Goal: Information Seeking & Learning: Check status

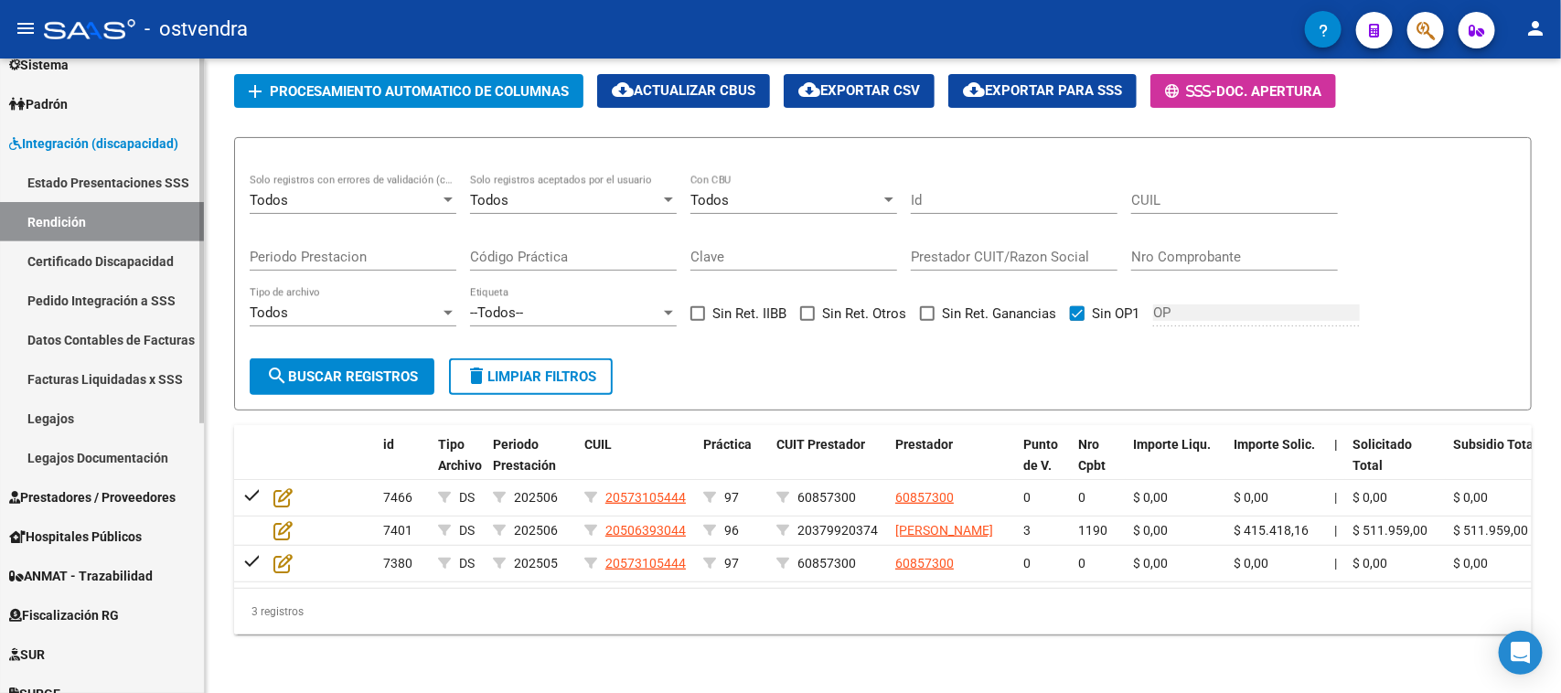
scroll to position [229, 0]
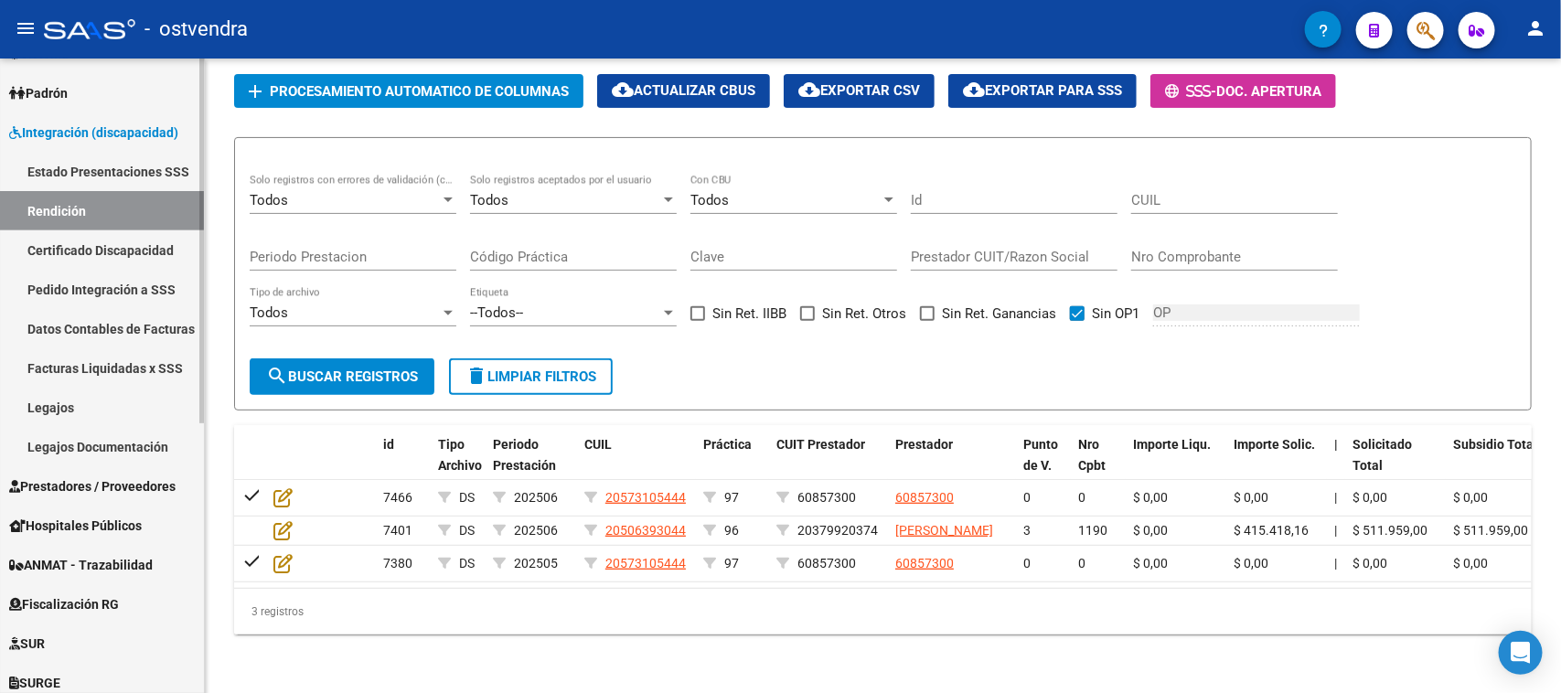
click at [148, 133] on span "Integración (discapacidad)" at bounding box center [93, 133] width 169 height 20
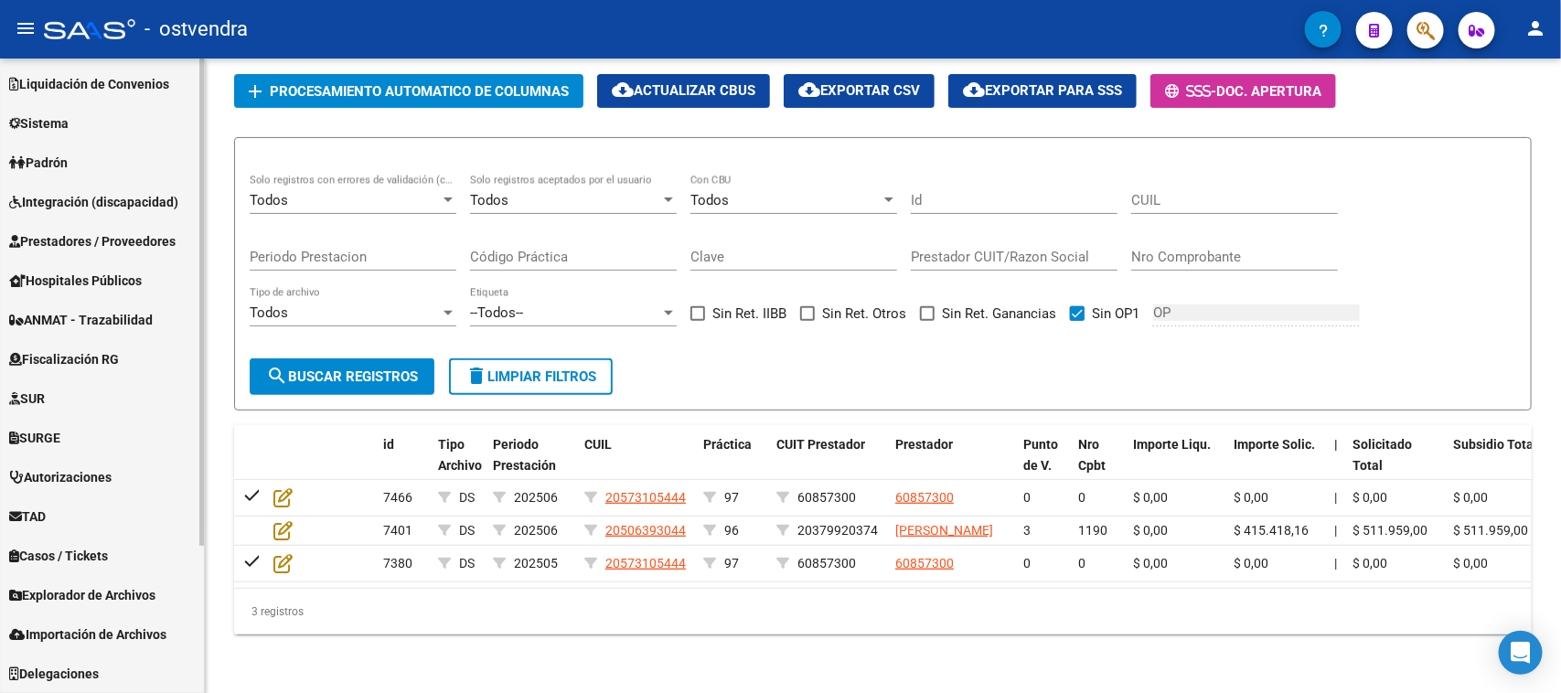
scroll to position [157, 0]
click at [152, 240] on span "Prestadores / Proveedores" at bounding box center [92, 243] width 166 height 20
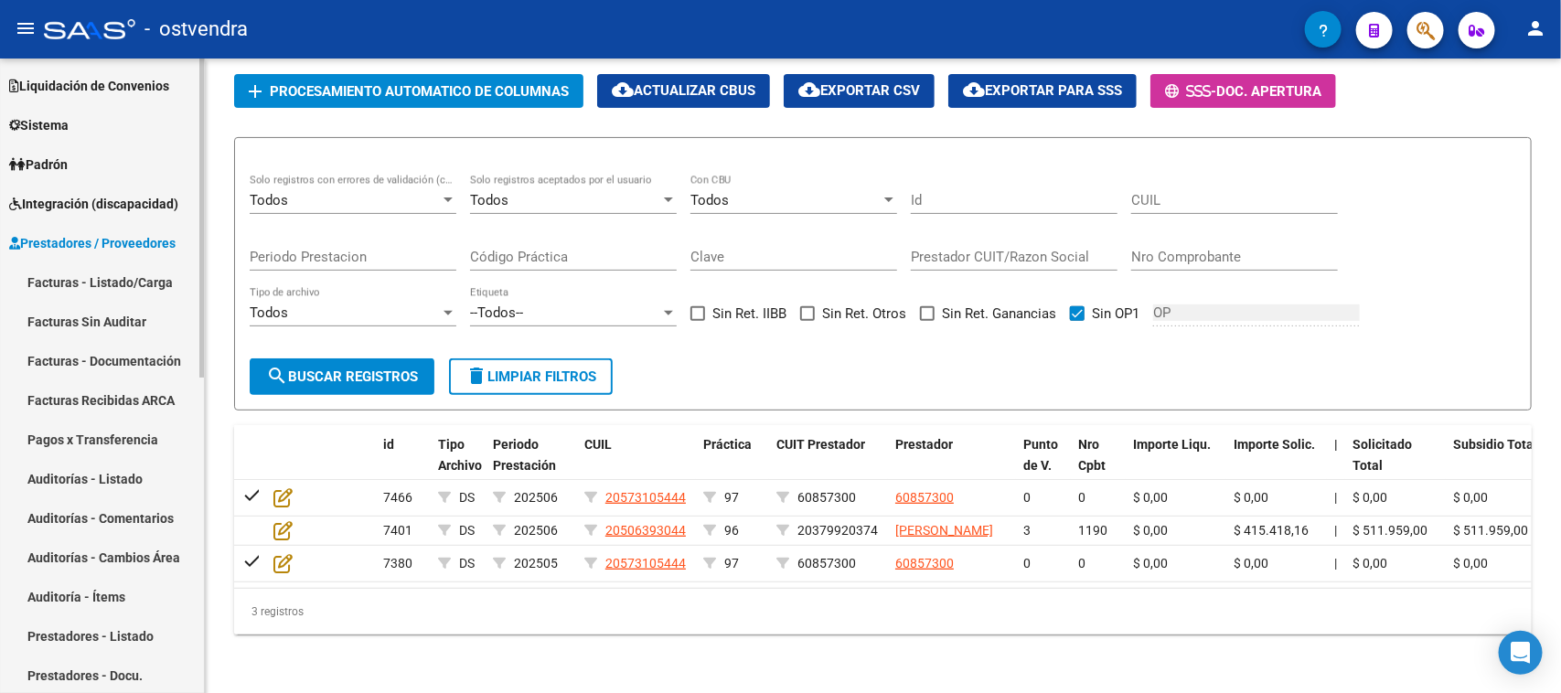
click at [134, 281] on link "Facturas - Listado/Carga" at bounding box center [102, 281] width 204 height 39
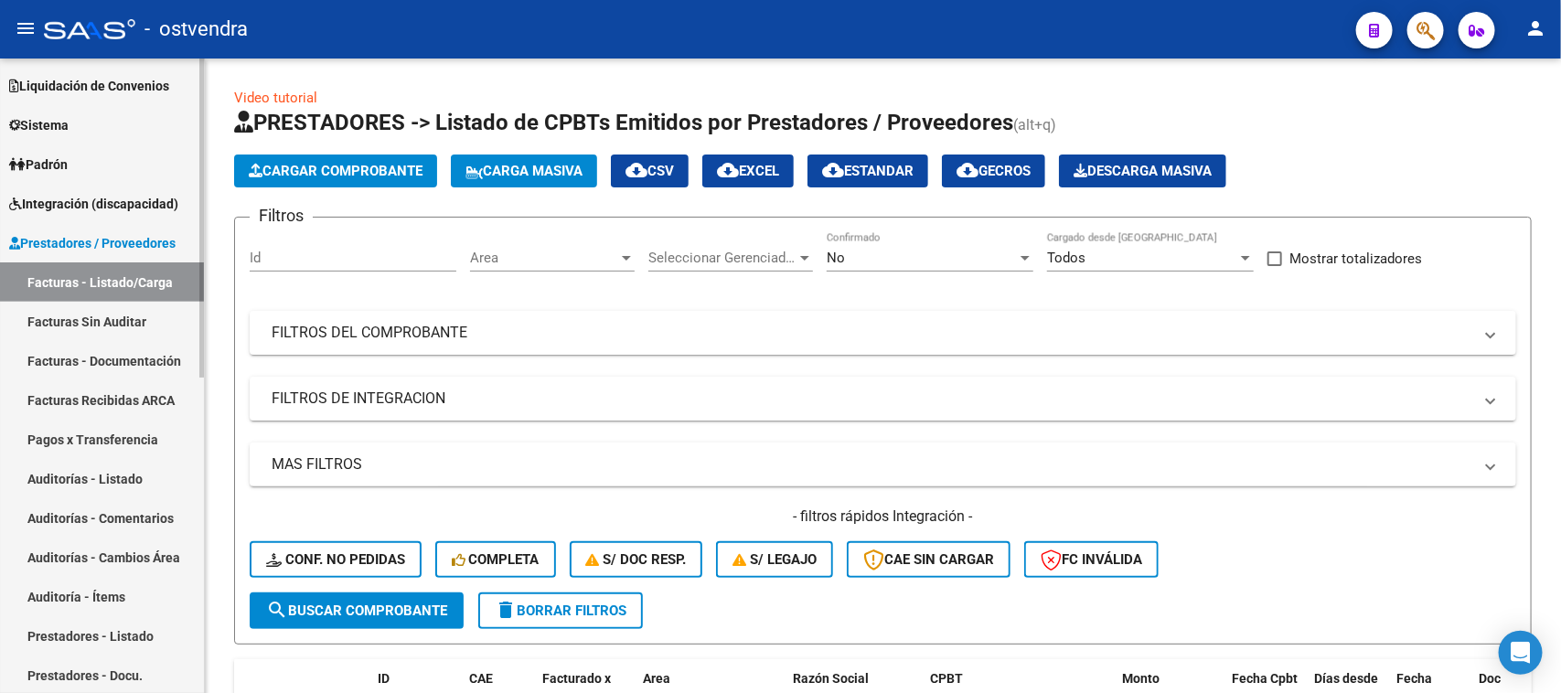
click at [119, 476] on link "Auditorías - Listado" at bounding box center [102, 478] width 204 height 39
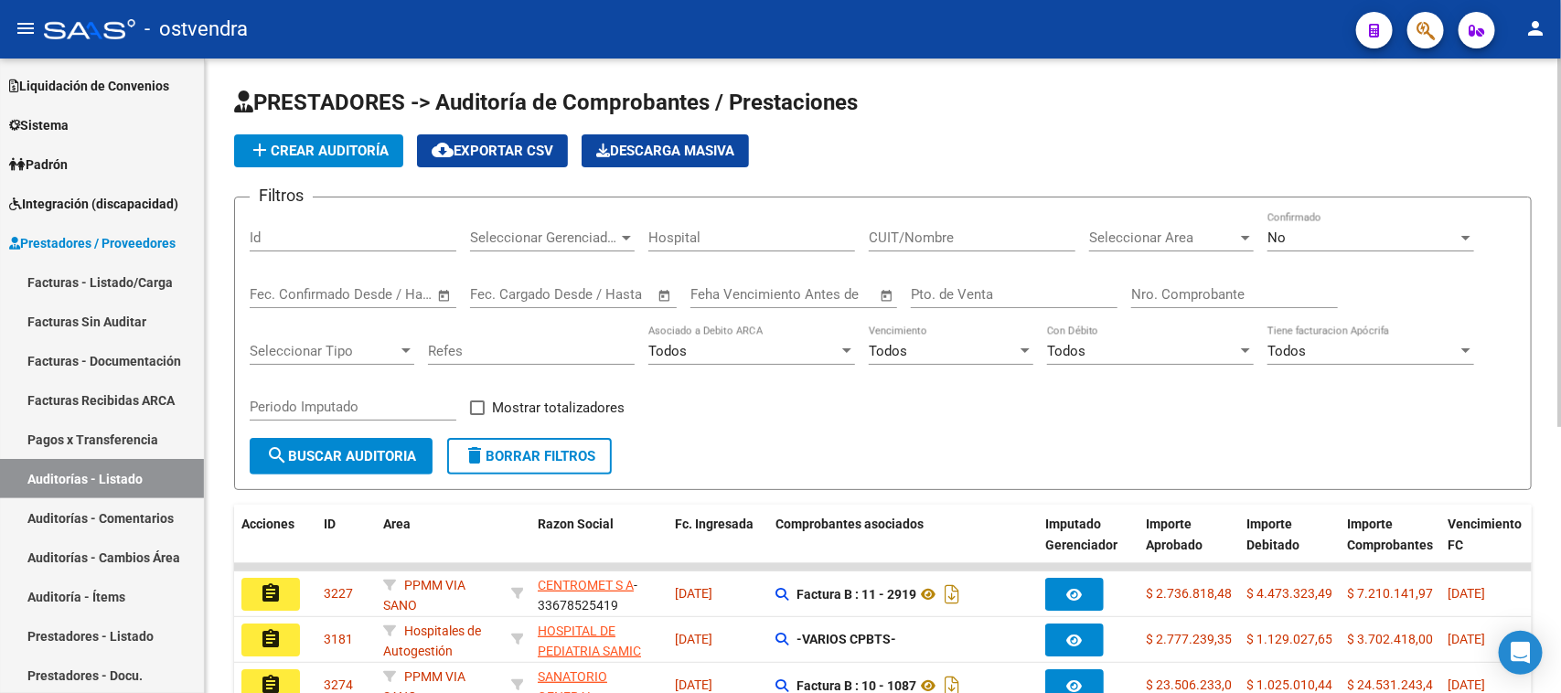
click at [1177, 294] on input "Nro. Comprobante" at bounding box center [1234, 294] width 207 height 16
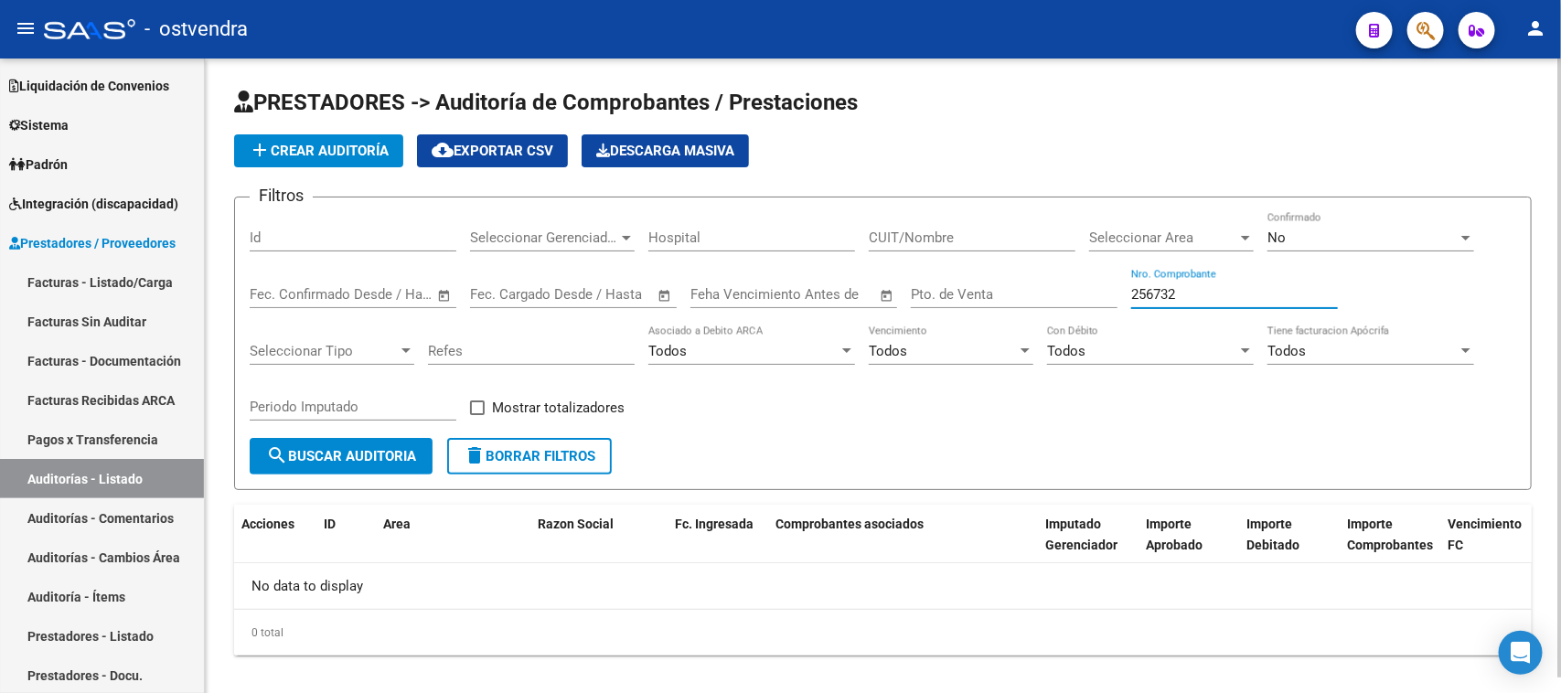
type input "256732"
click at [1306, 225] on div "No Confirmado" at bounding box center [1371, 231] width 207 height 39
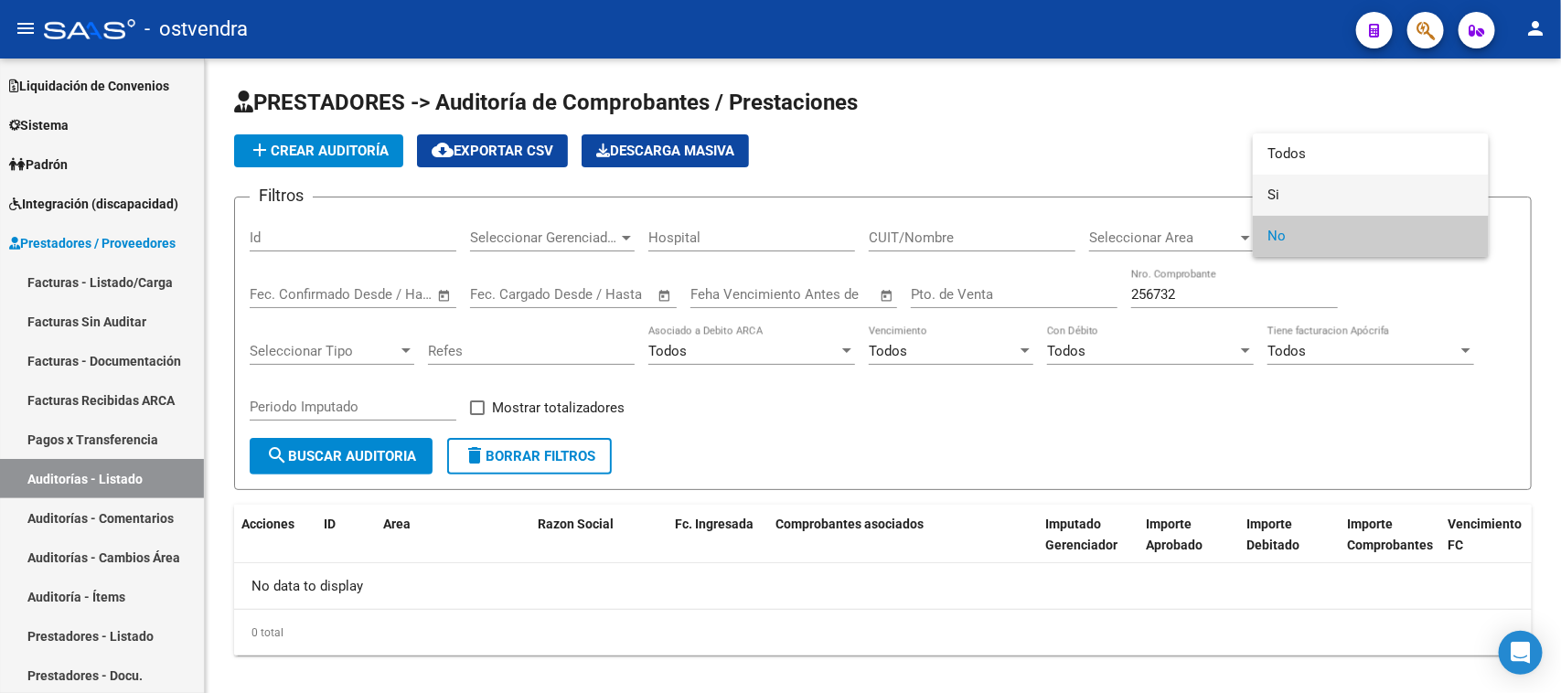
click at [1280, 189] on span "Si" at bounding box center [1371, 195] width 207 height 41
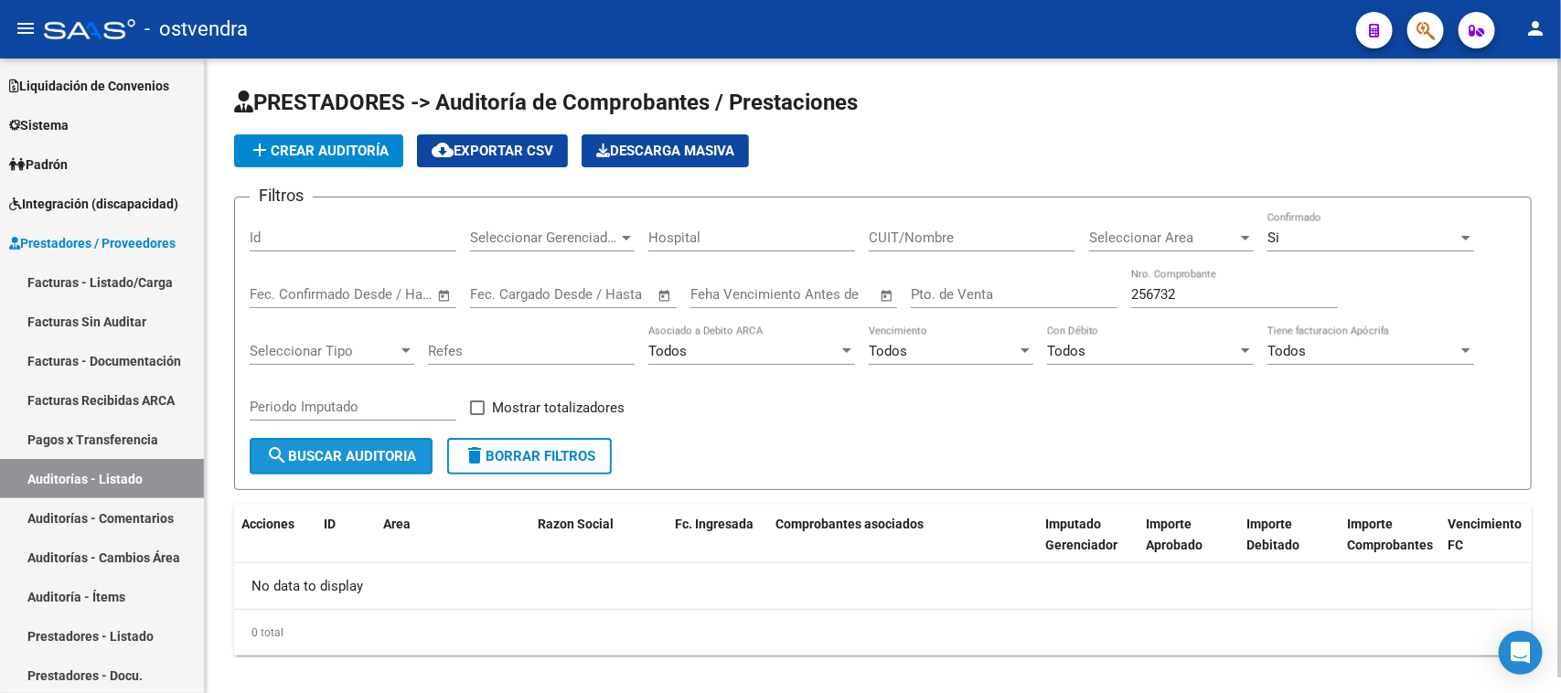
click at [307, 469] on button "search Buscar Auditoria" at bounding box center [341, 456] width 183 height 37
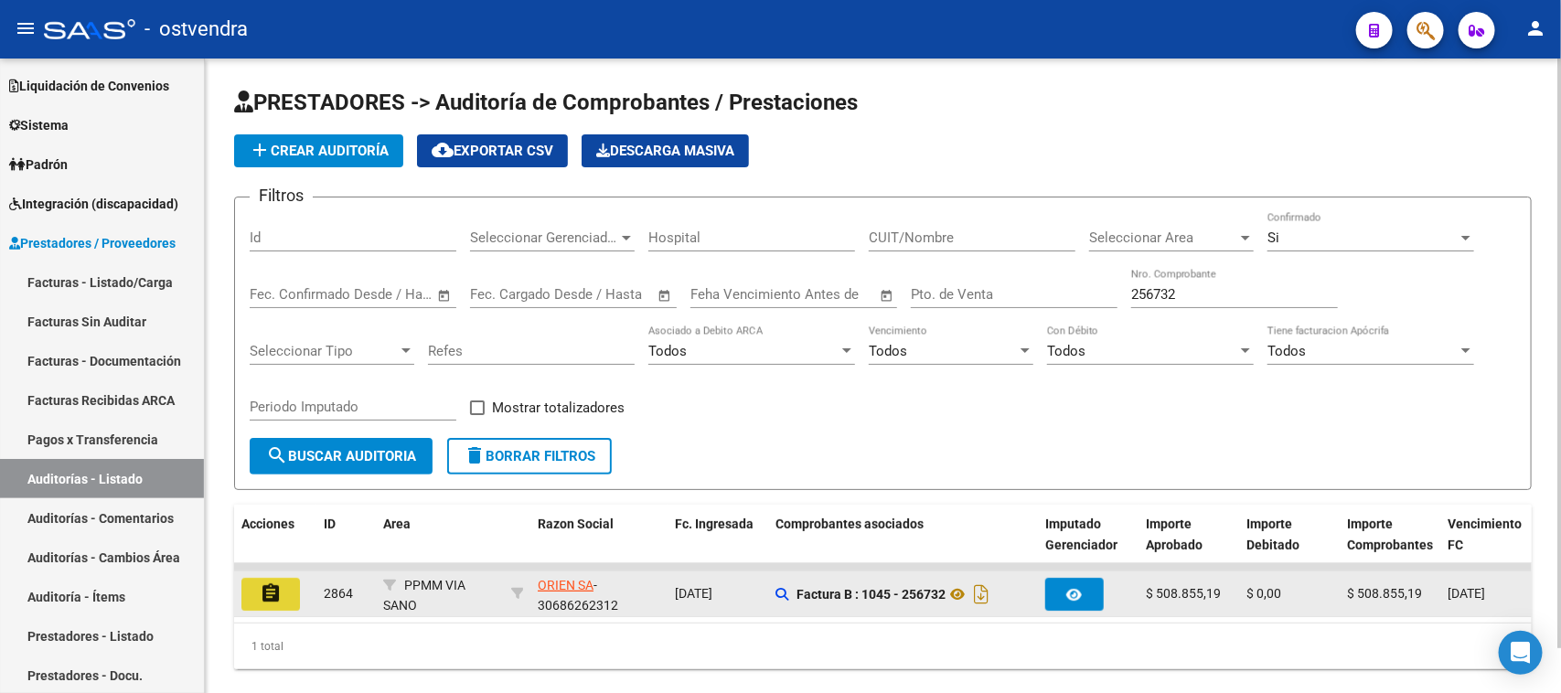
click at [285, 596] on button "assignment" at bounding box center [270, 594] width 59 height 33
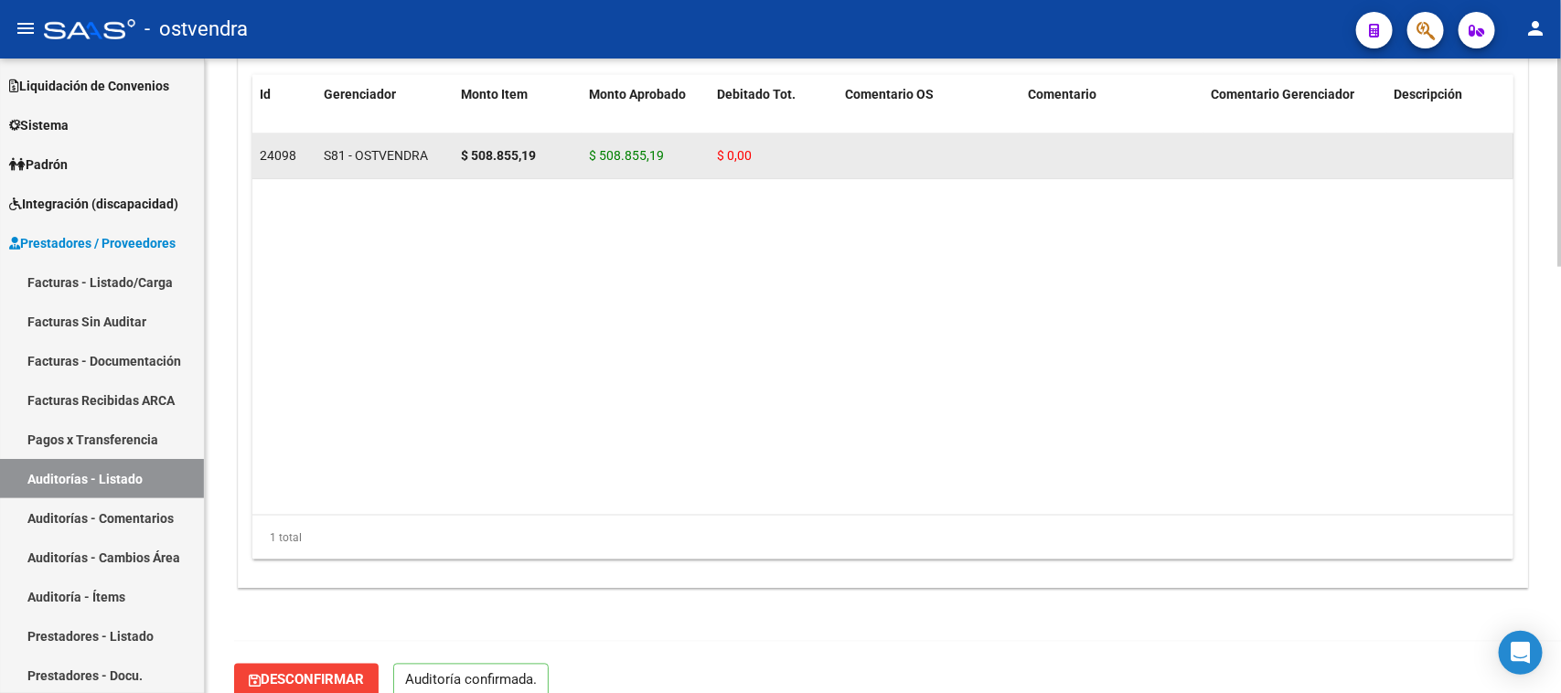
scroll to position [1301, 0]
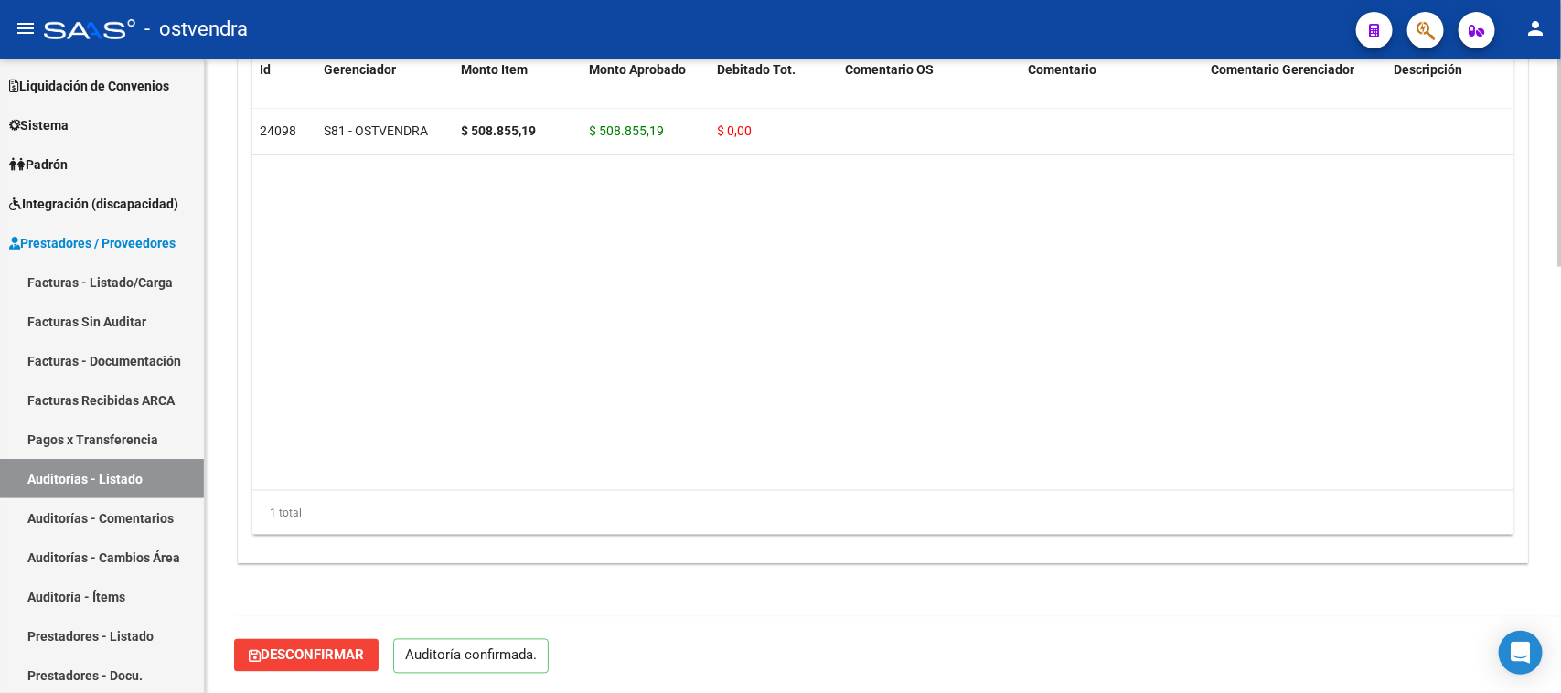
click at [583, 345] on datatable-body "24098 S81 - OSTVENDRA $ 508.855,19 $ 508.855,19 $ 0,00 20344933570 34493357 [PE…" at bounding box center [882, 299] width 1261 height 381
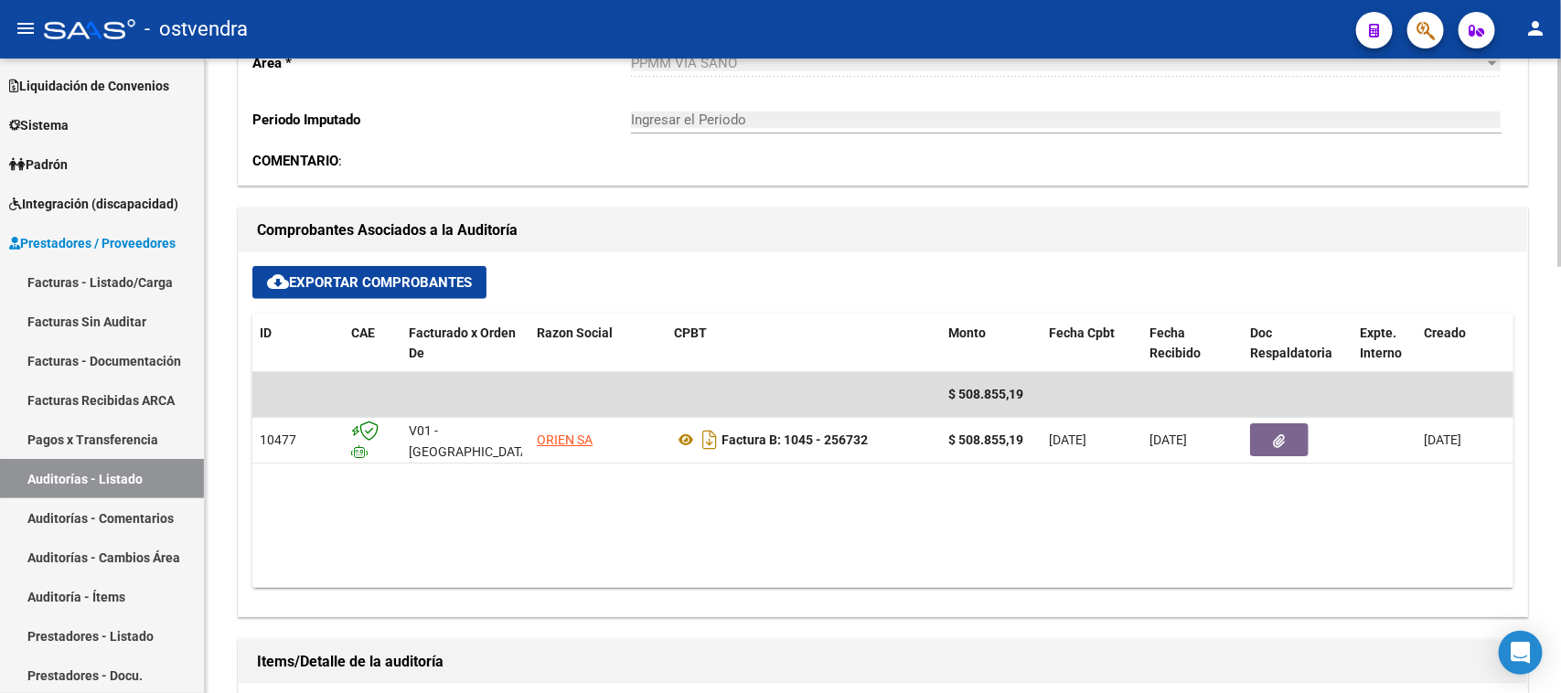
scroll to position [501, 0]
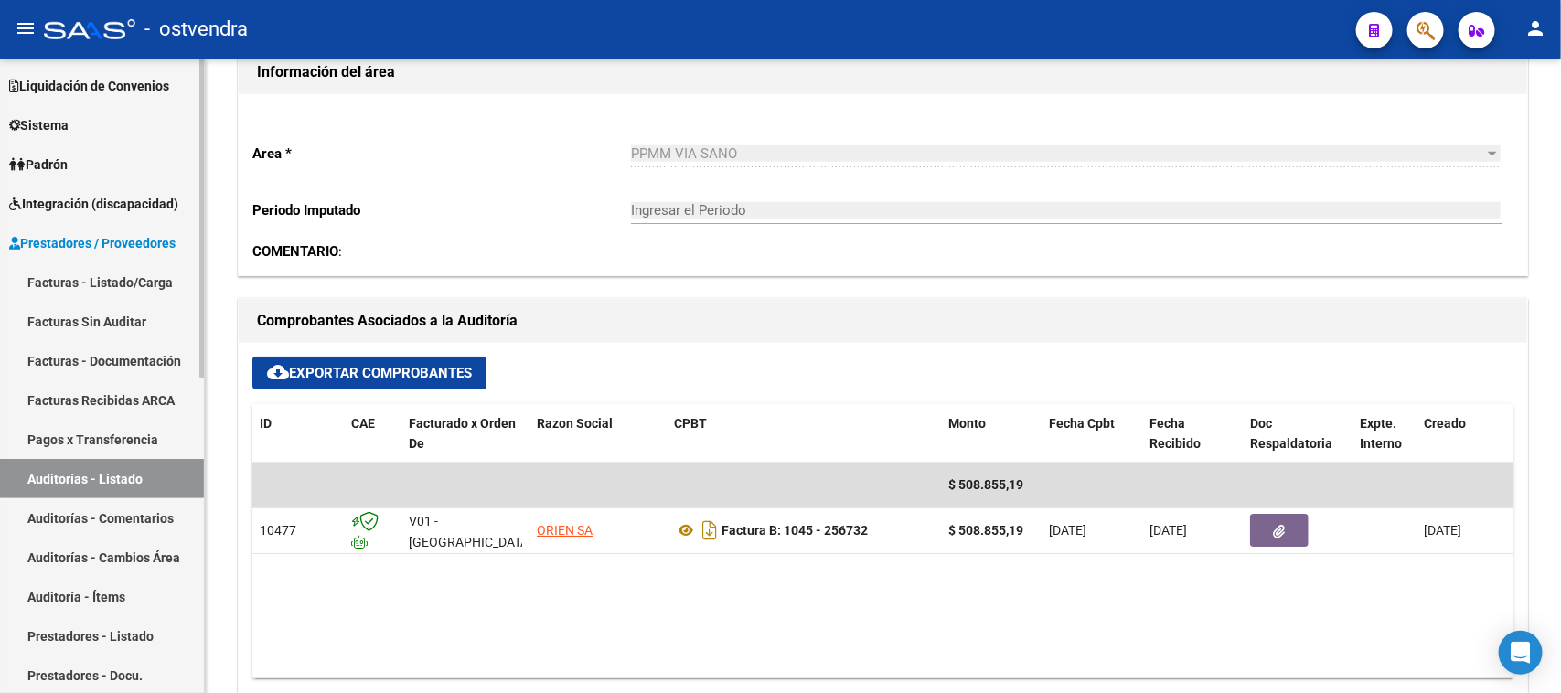
drag, startPoint x: 112, startPoint y: 483, endPoint x: 121, endPoint y: 478, distance: 9.4
click at [112, 482] on link "Auditorías - Listado" at bounding box center [102, 478] width 204 height 39
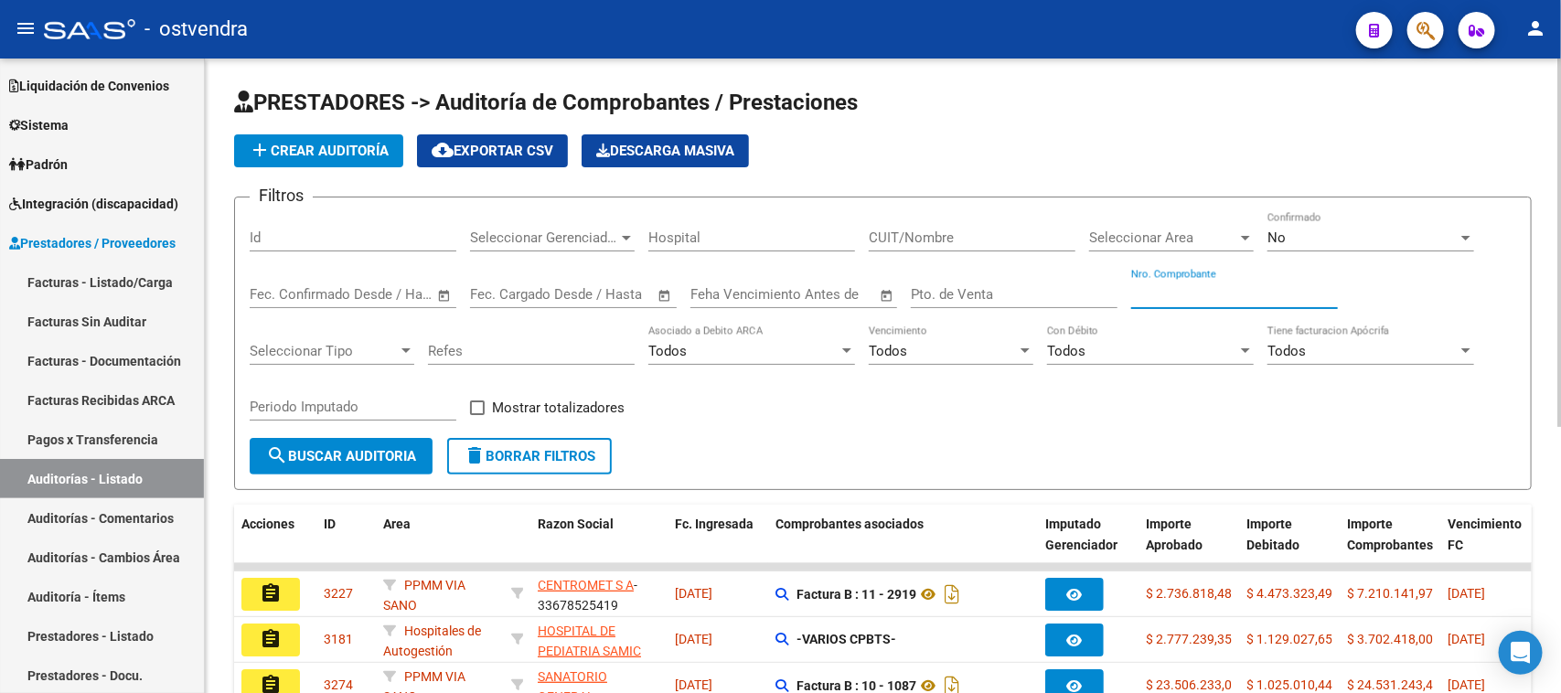
click at [1171, 294] on input "Nro. Comprobante" at bounding box center [1234, 294] width 207 height 16
type input "256732"
click at [1283, 222] on div "No Confirmado" at bounding box center [1371, 231] width 207 height 39
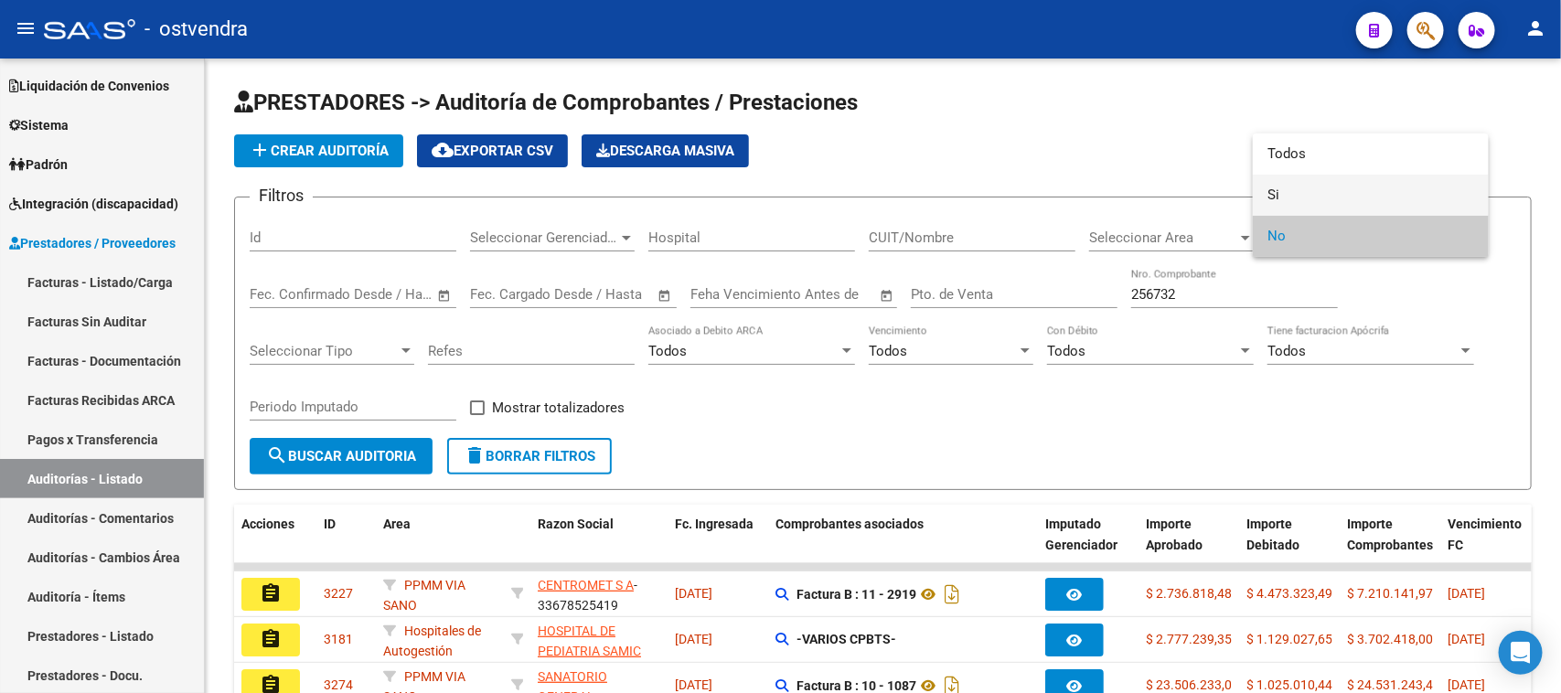
click at [1288, 176] on span "Si" at bounding box center [1371, 195] width 207 height 41
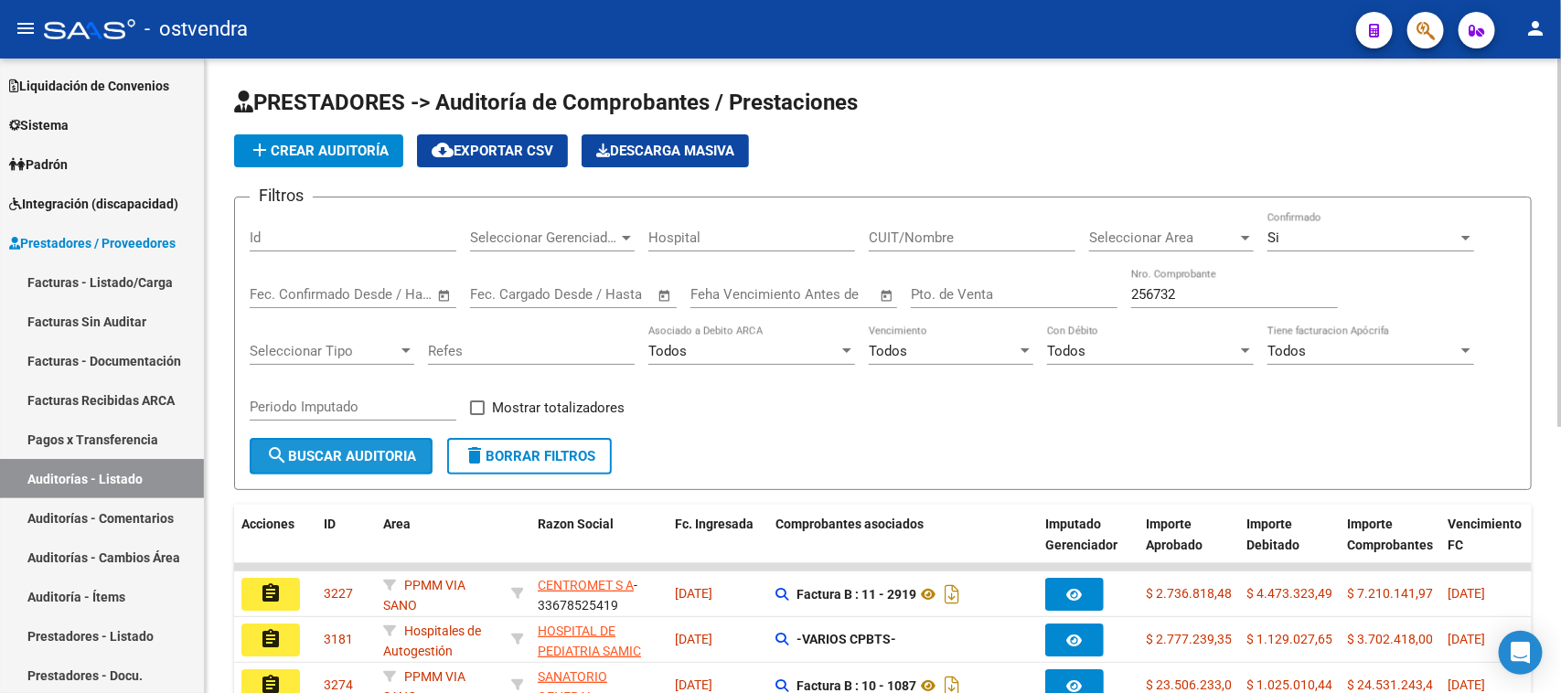
click at [399, 458] on span "search Buscar Auditoria" at bounding box center [341, 456] width 150 height 16
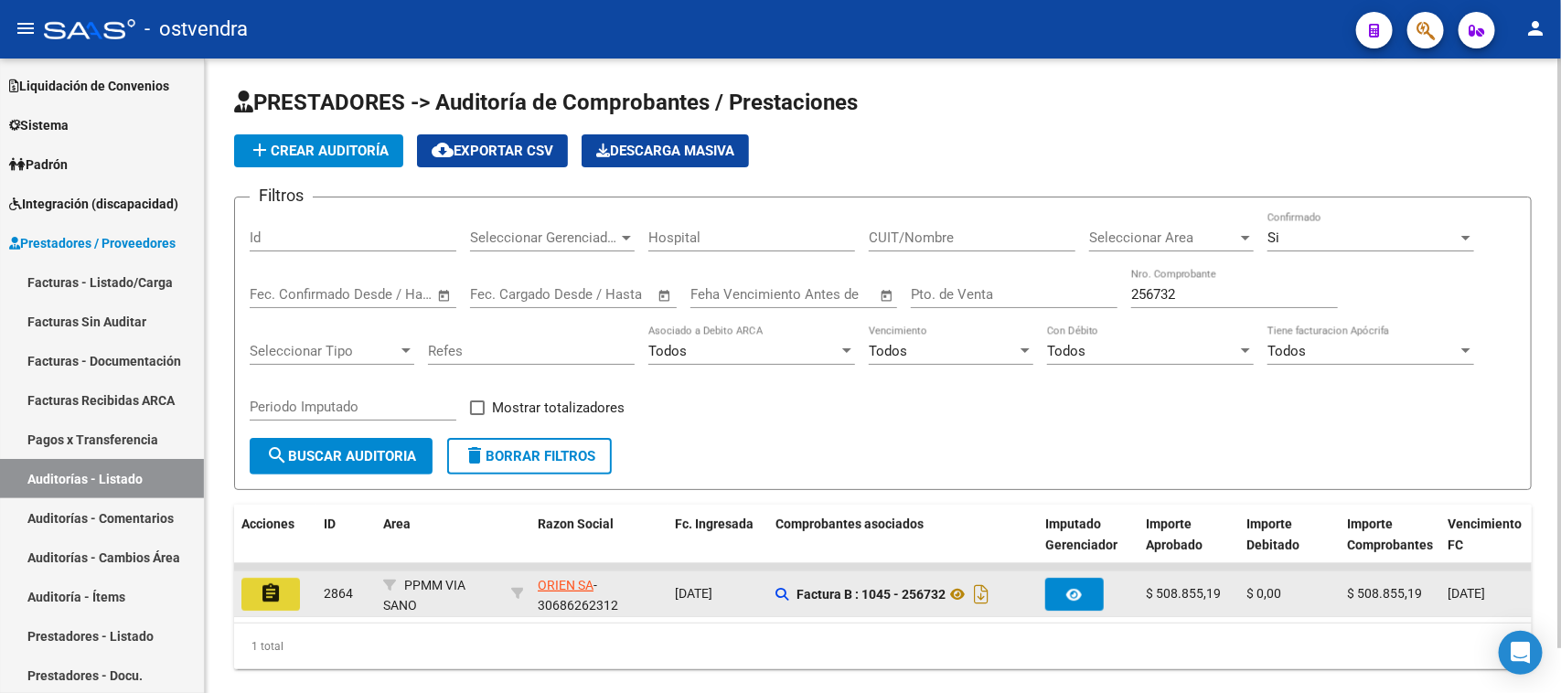
click at [276, 588] on mat-icon "assignment" at bounding box center [271, 594] width 22 height 22
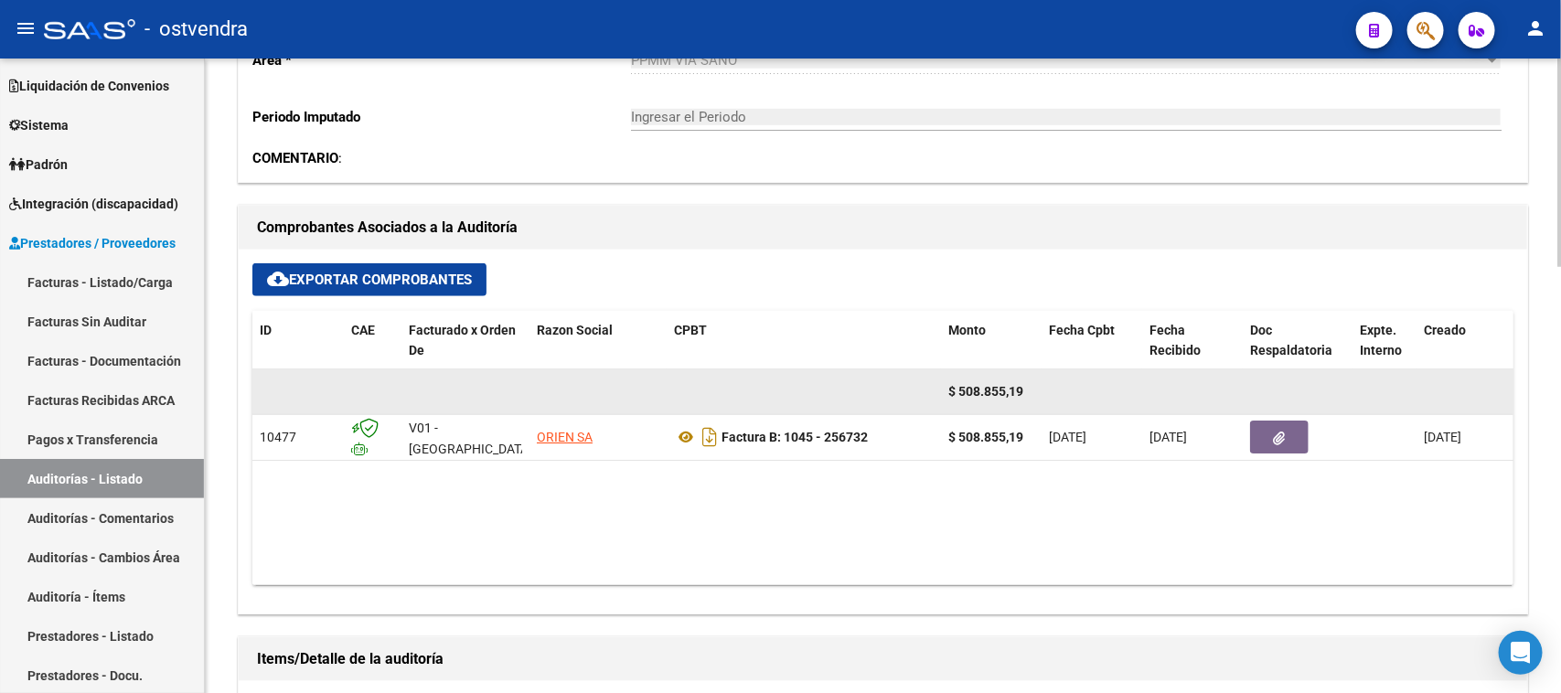
scroll to position [572, 0]
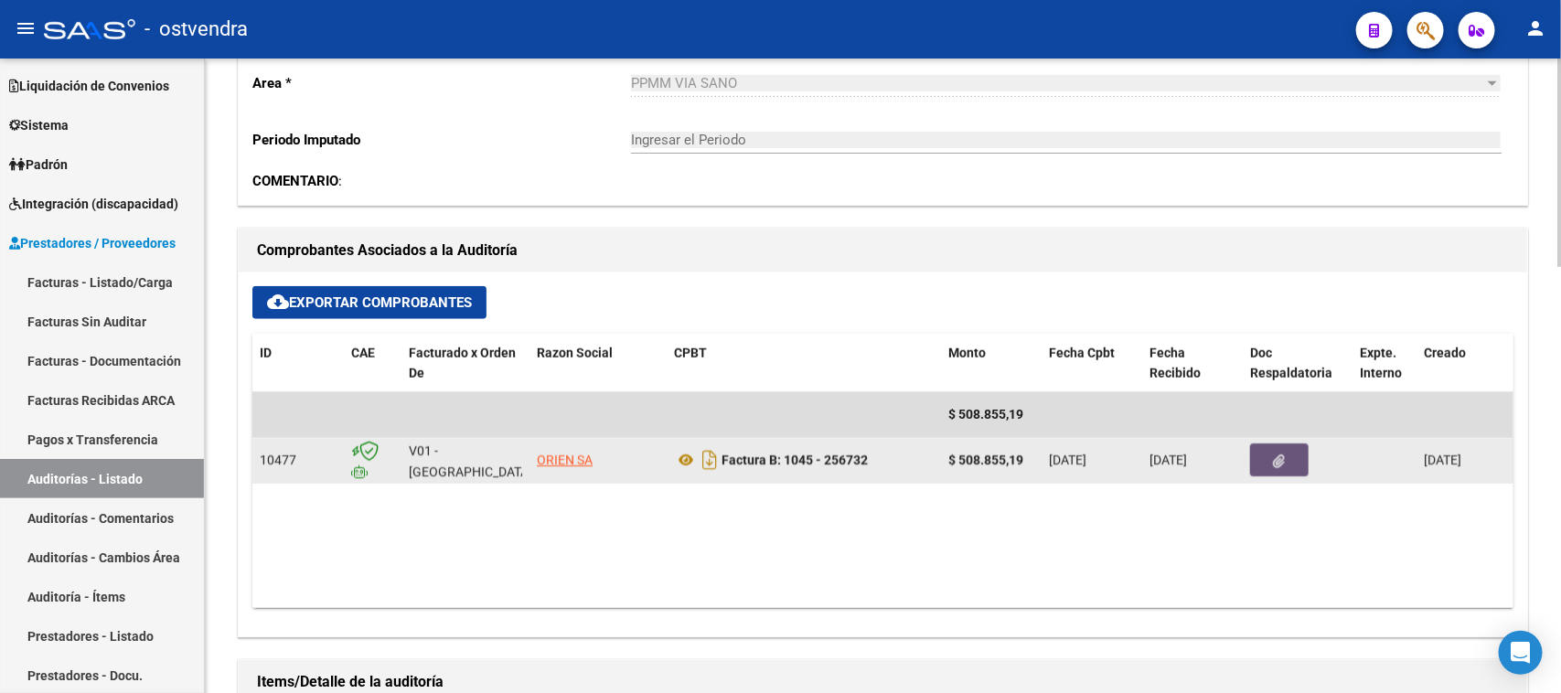
click at [1271, 455] on button "button" at bounding box center [1279, 460] width 59 height 33
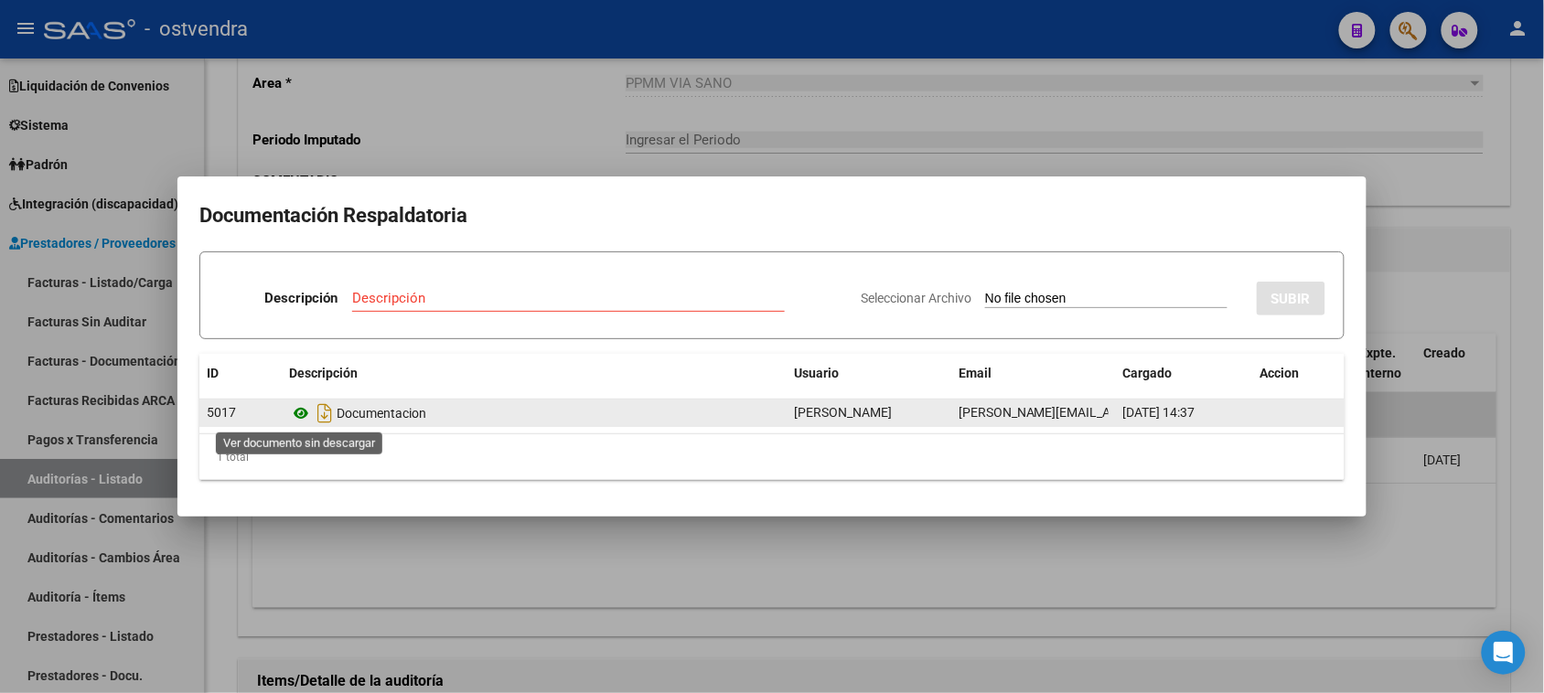
click at [305, 410] on icon at bounding box center [301, 413] width 24 height 22
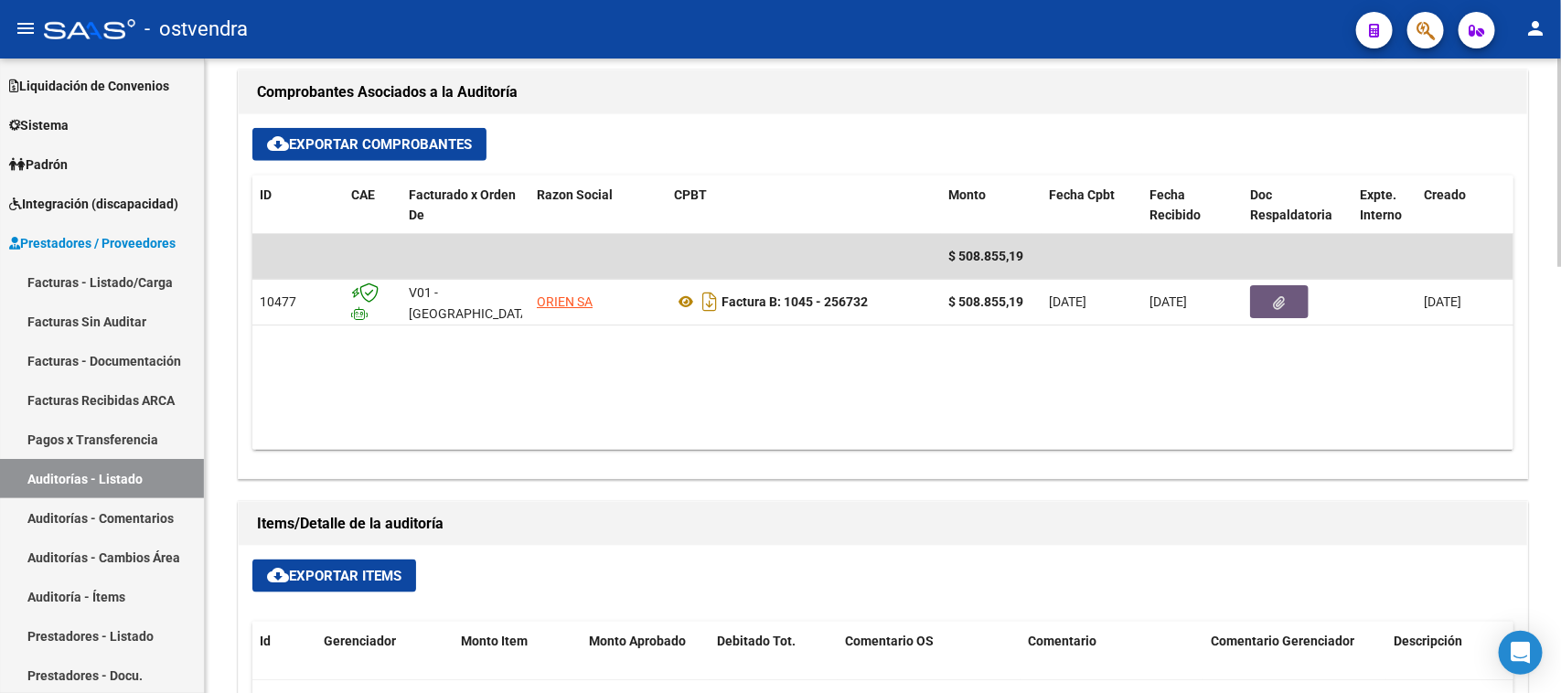
scroll to position [616, 0]
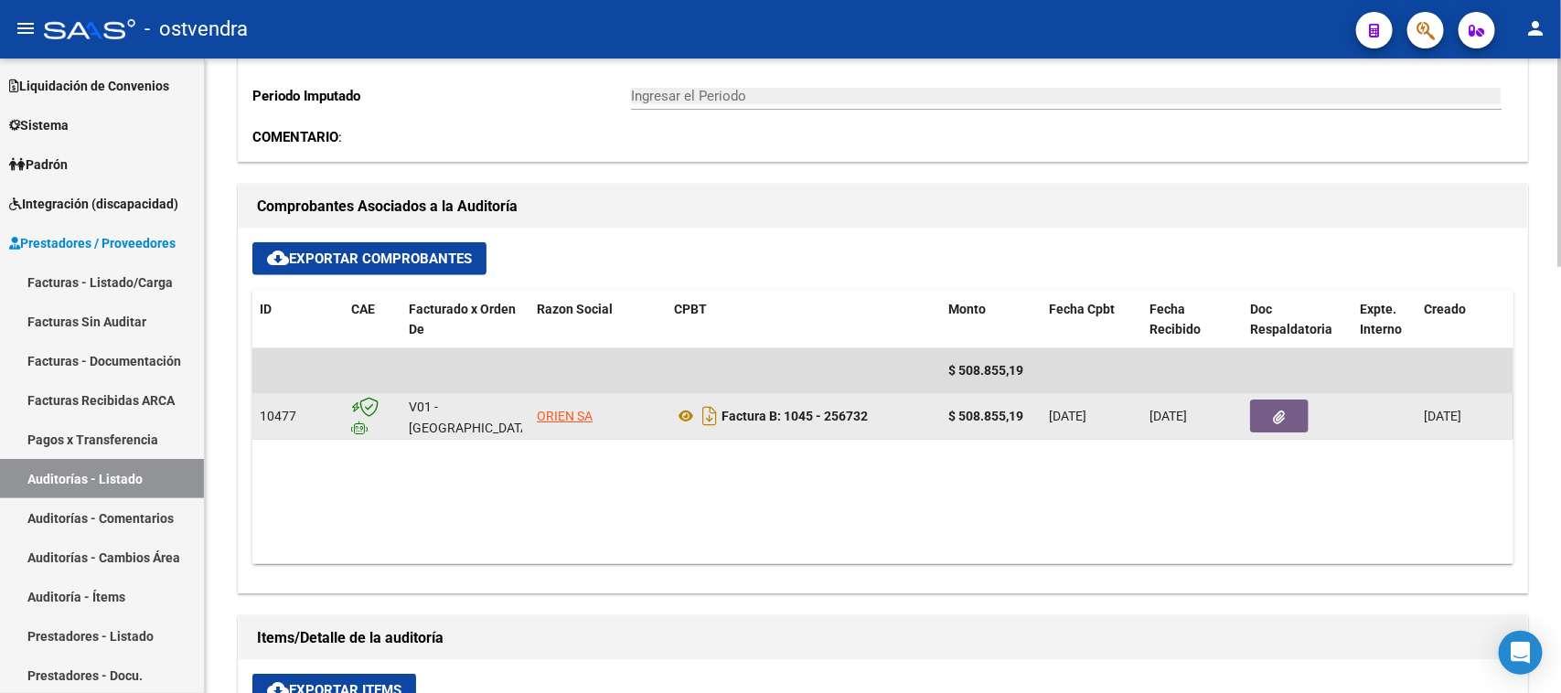
drag, startPoint x: 1052, startPoint y: 417, endPoint x: 1117, endPoint y: 416, distance: 64.9
click at [1087, 416] on span "[DATE]" at bounding box center [1067, 416] width 37 height 15
click at [688, 414] on icon at bounding box center [686, 416] width 24 height 22
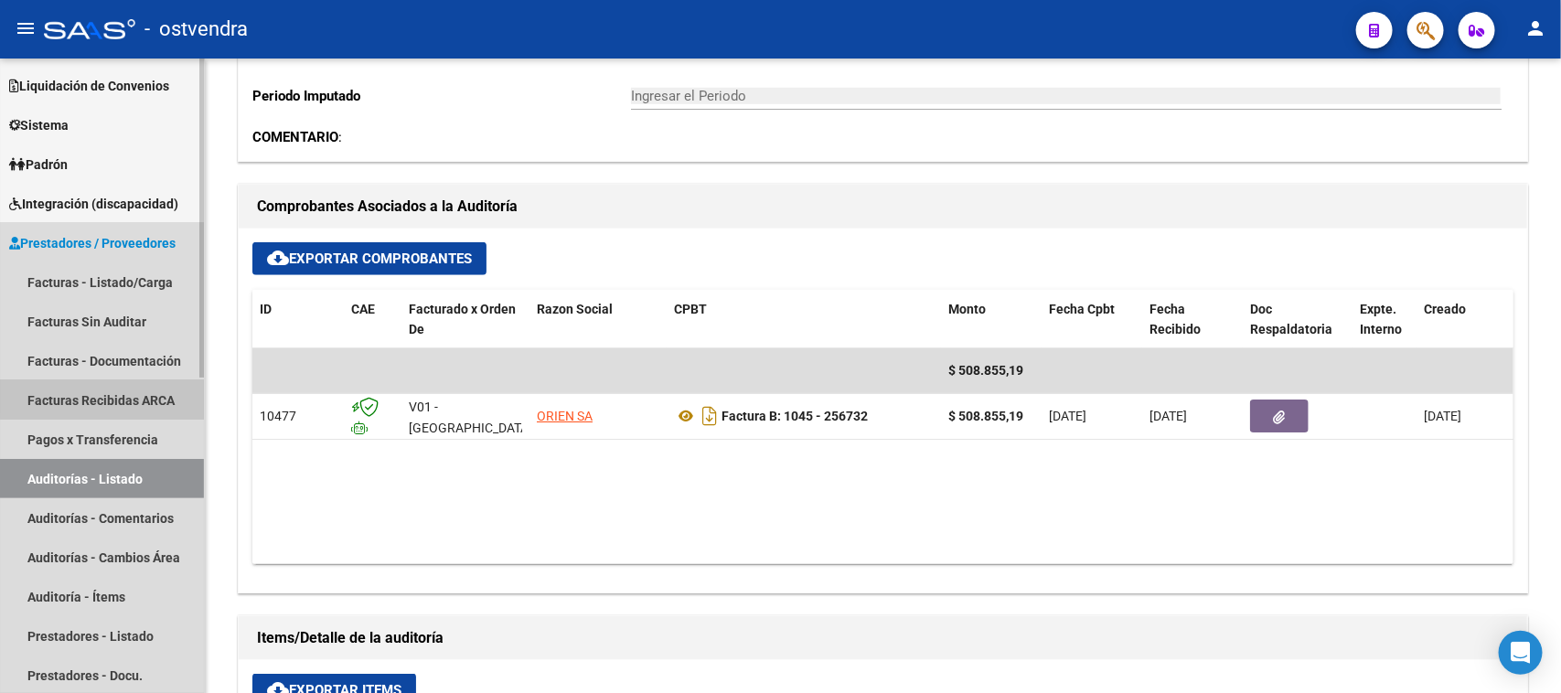
click at [149, 391] on link "Facturas Recibidas ARCA" at bounding box center [102, 399] width 204 height 39
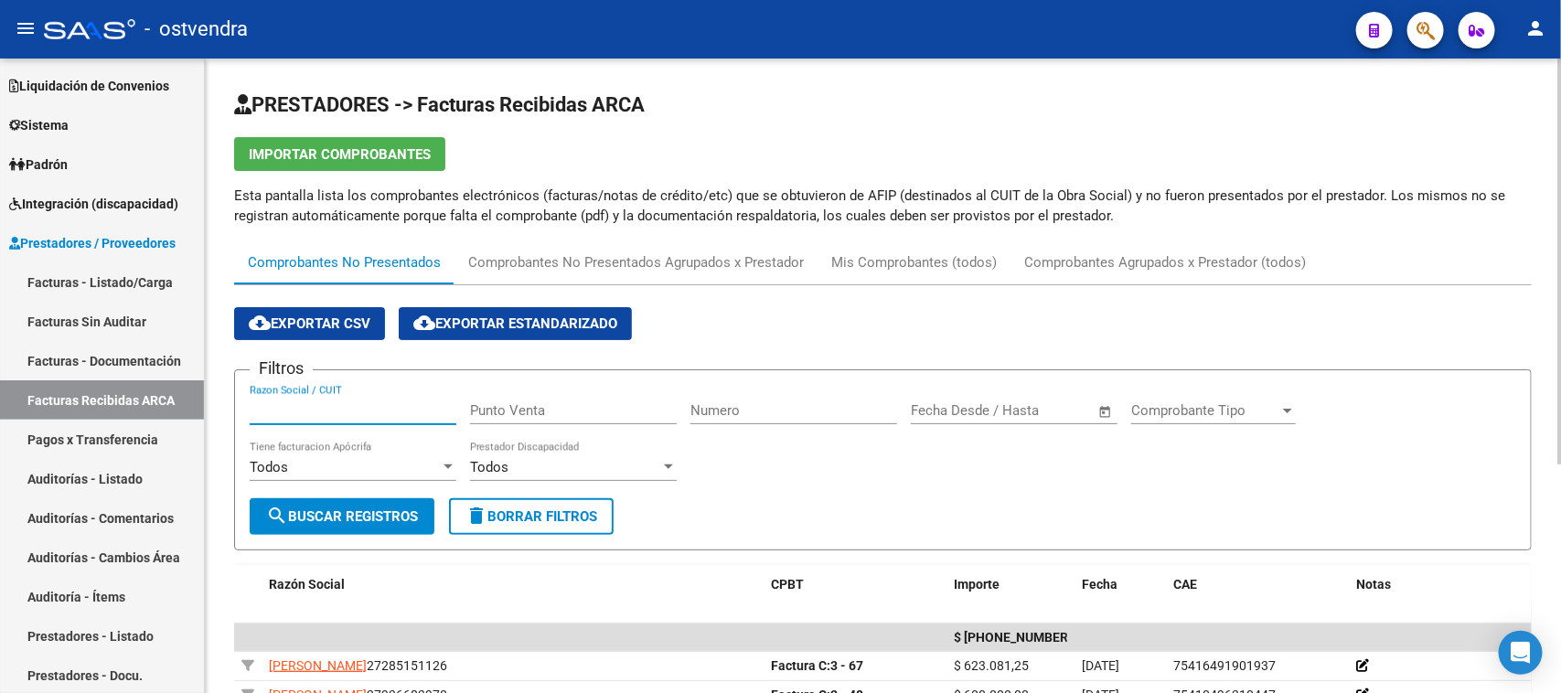
click at [373, 412] on input "Razon Social / CUIT" at bounding box center [353, 410] width 207 height 16
click at [112, 521] on link "Auditorías - Comentarios" at bounding box center [102, 517] width 204 height 39
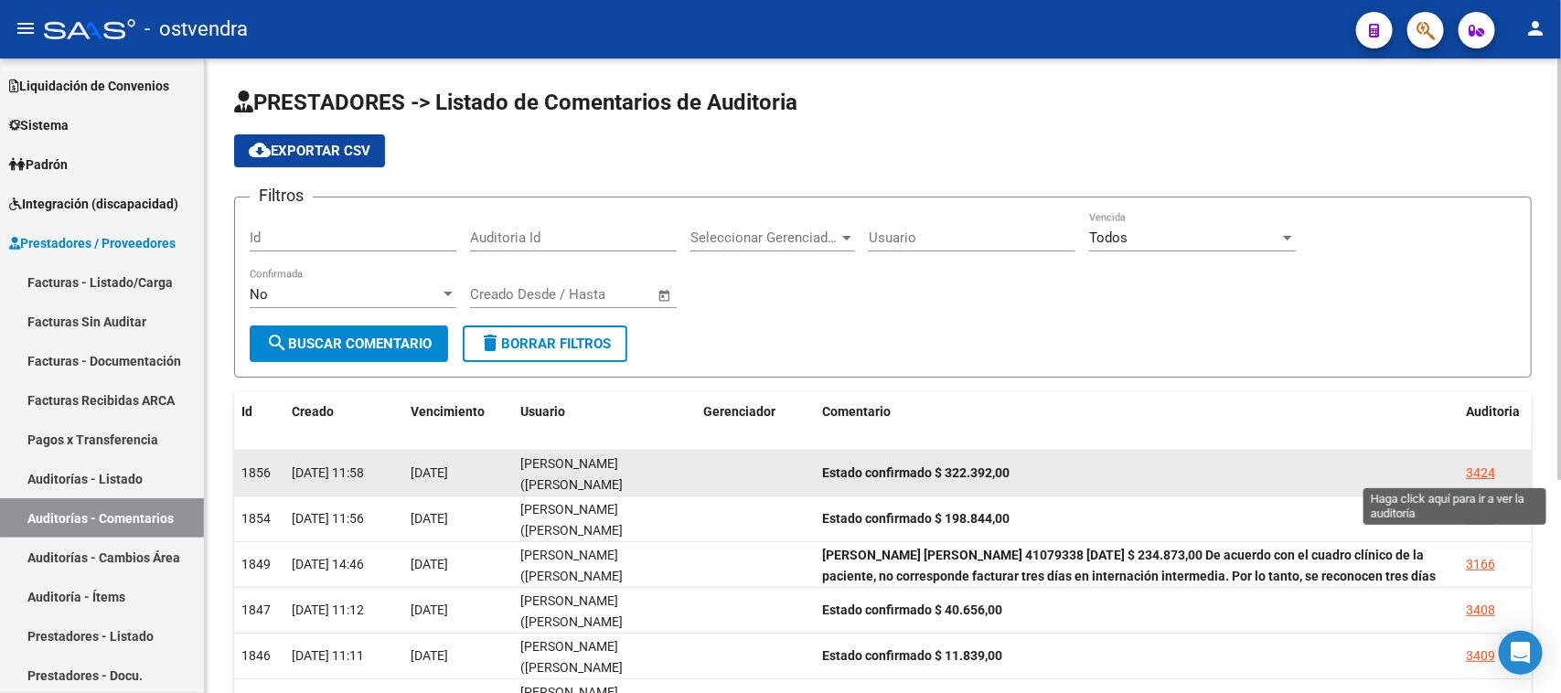
click at [1475, 463] on div "3424" at bounding box center [1480, 473] width 29 height 21
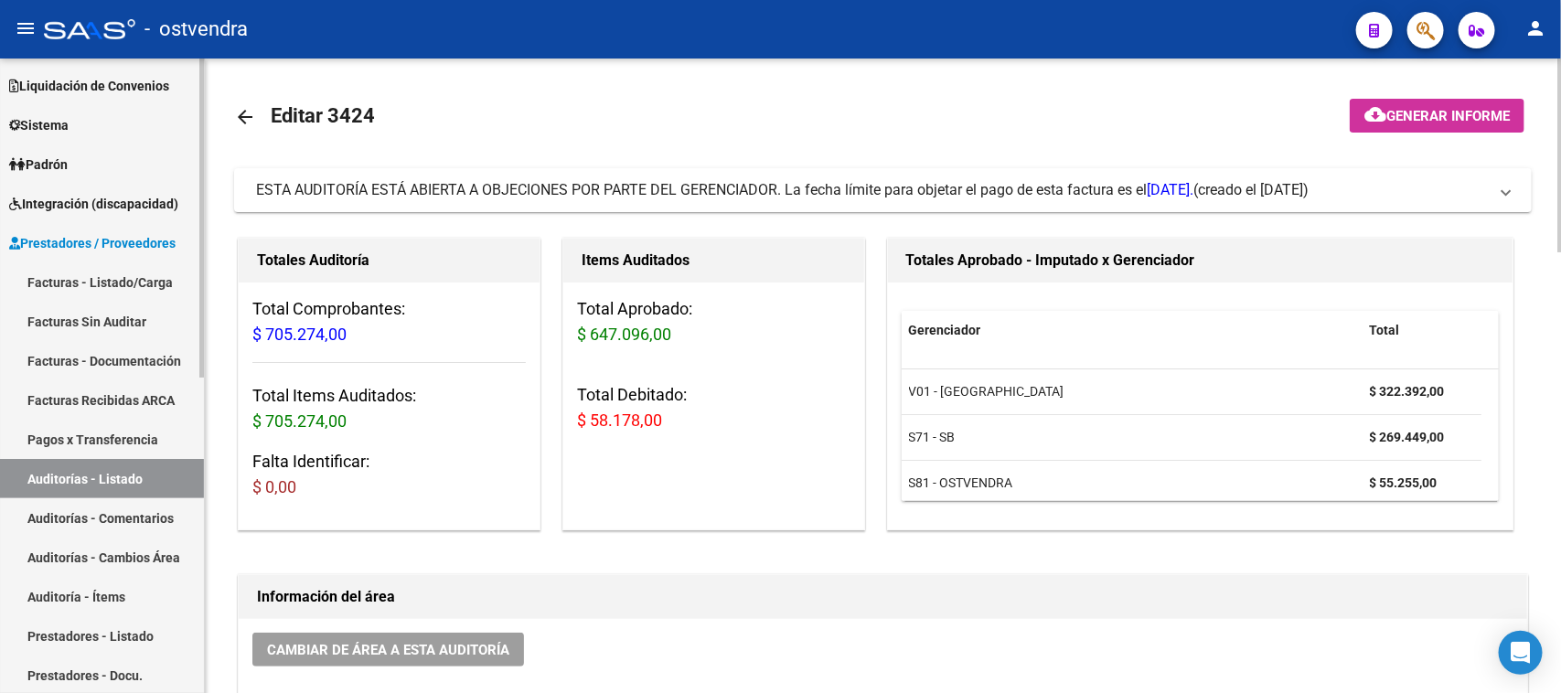
click at [94, 508] on link "Auditorías - Comentarios" at bounding box center [102, 517] width 204 height 39
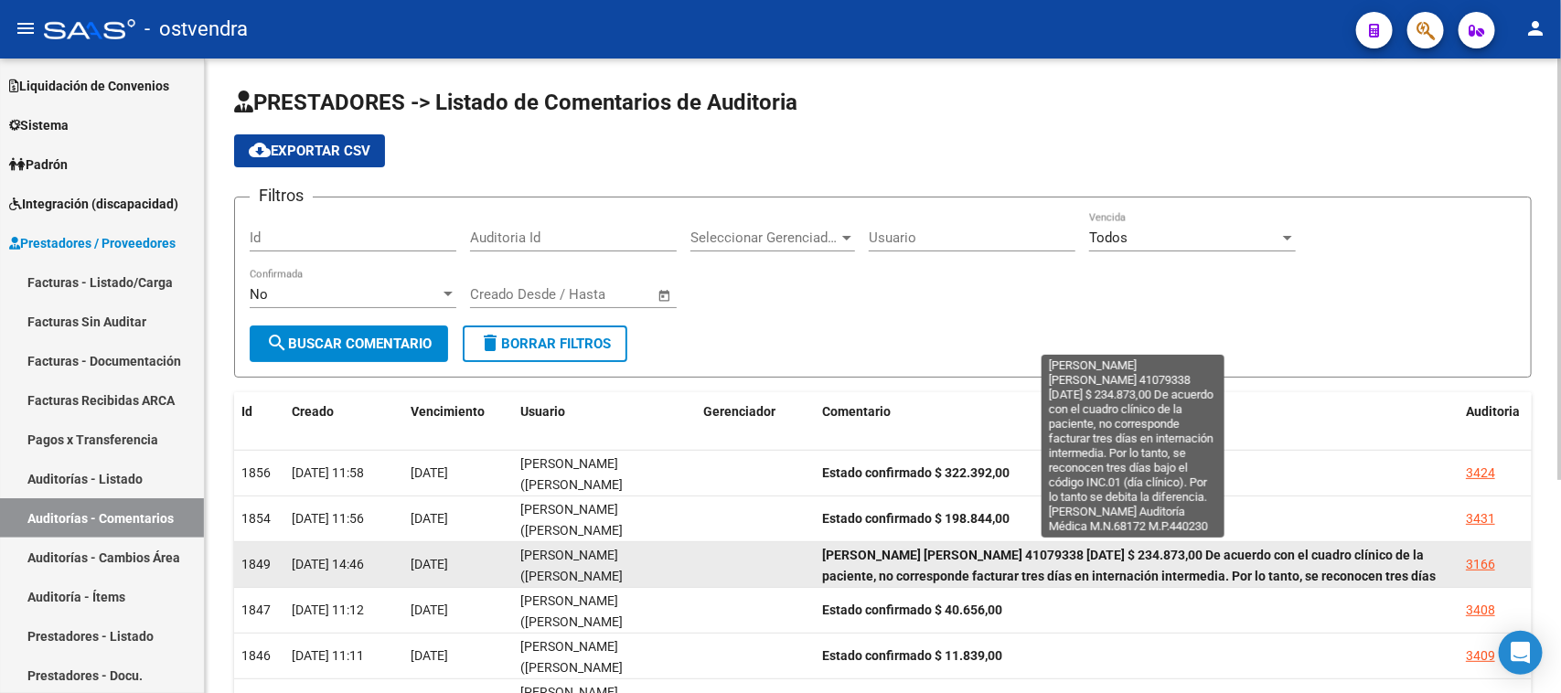
click at [965, 551] on strong "[PERSON_NAME] [PERSON_NAME] 41079338 [DATE] $ 234.873,00 De acuerdo con el cuad…" at bounding box center [1129, 586] width 614 height 77
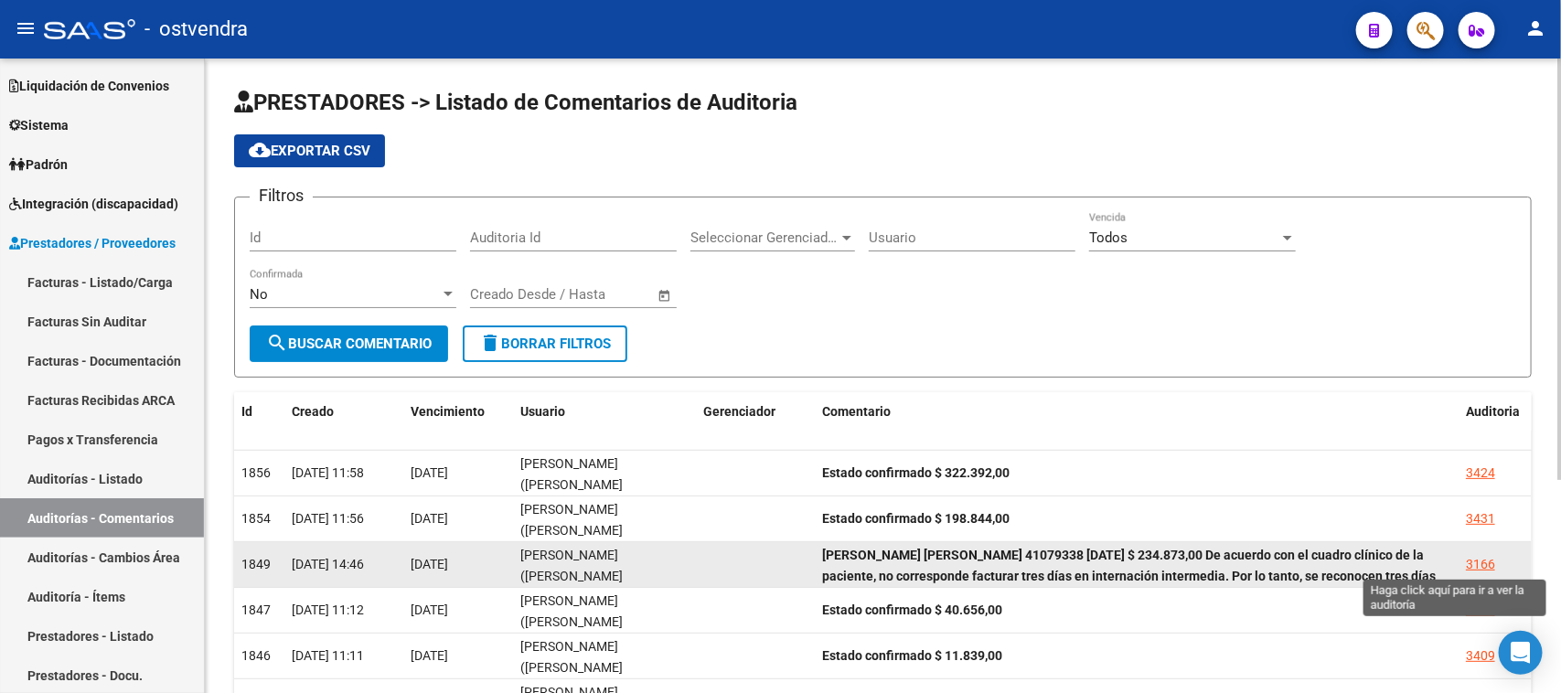
click at [1479, 567] on div "3166" at bounding box center [1480, 564] width 29 height 21
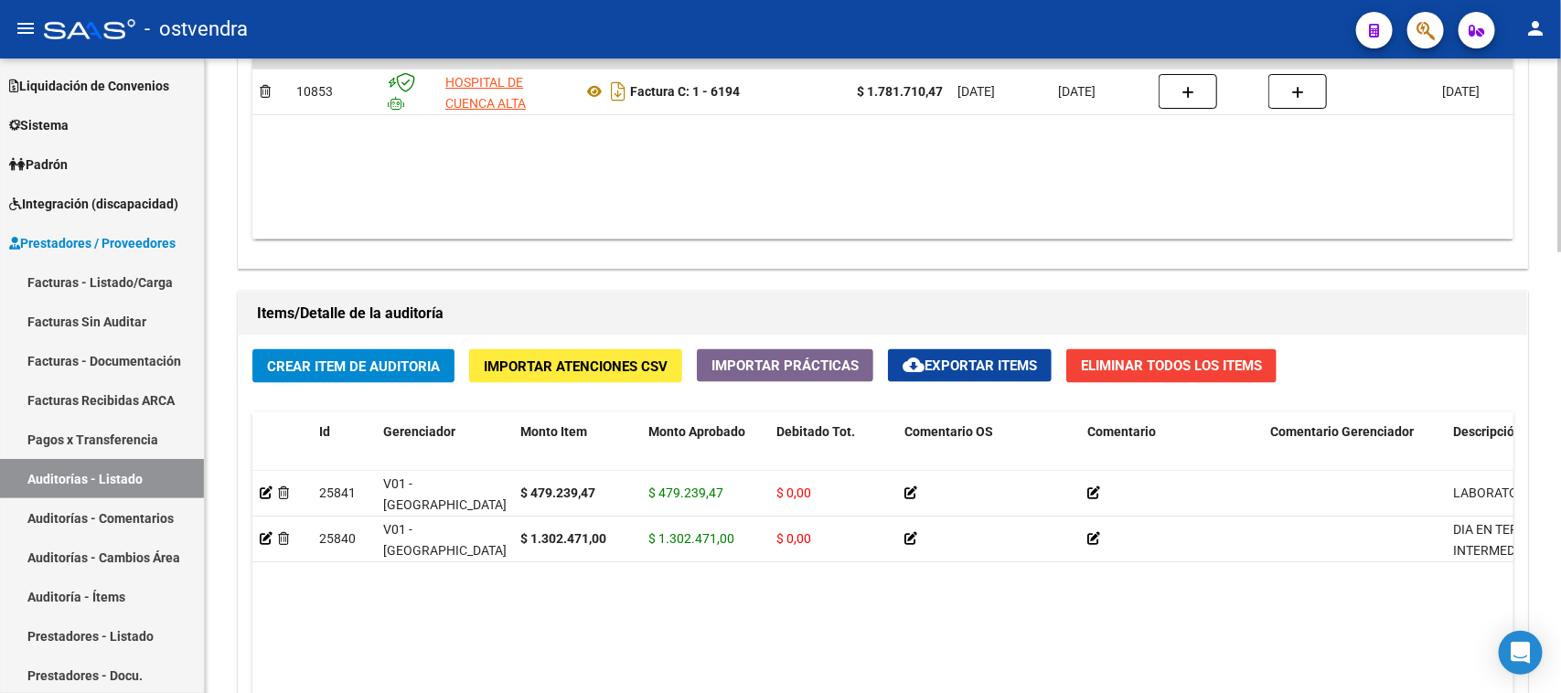
scroll to position [1372, 0]
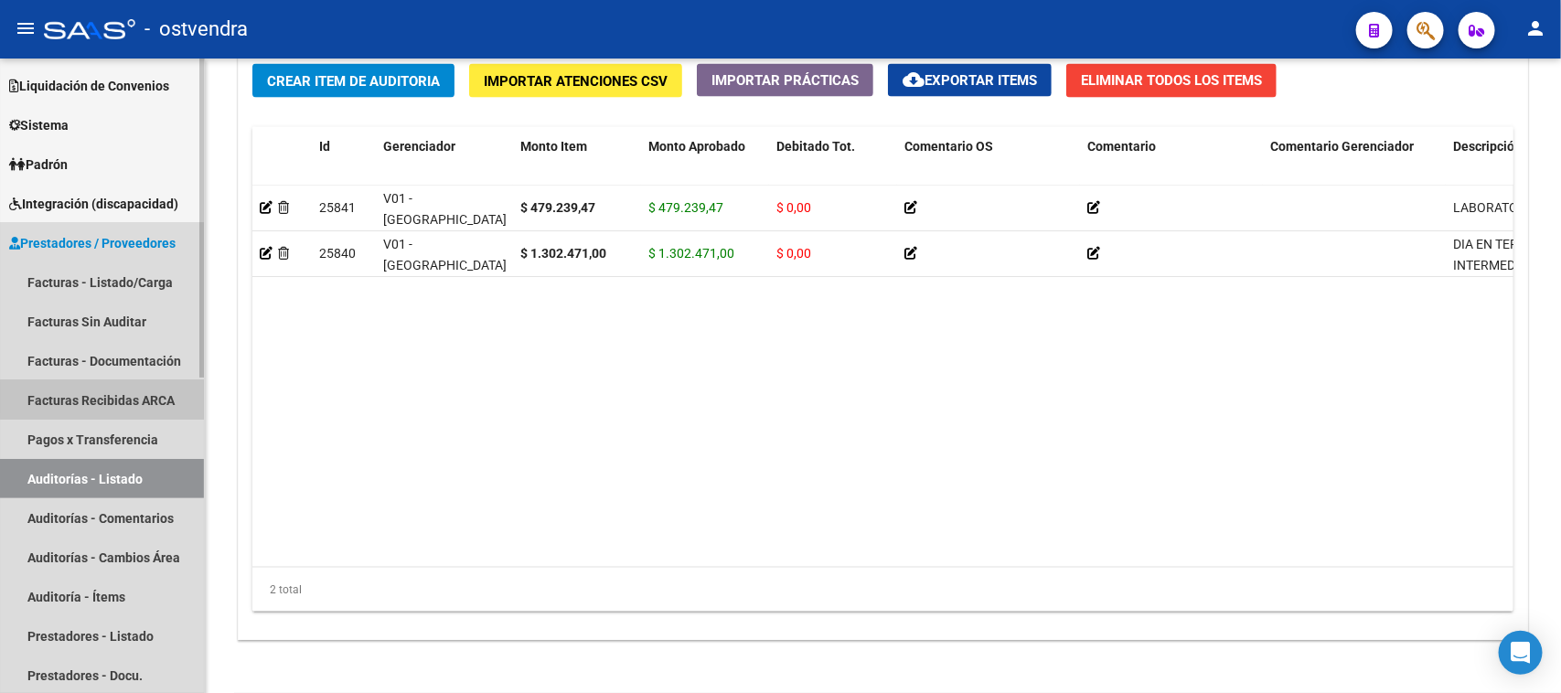
click at [155, 398] on link "Facturas Recibidas ARCA" at bounding box center [102, 399] width 204 height 39
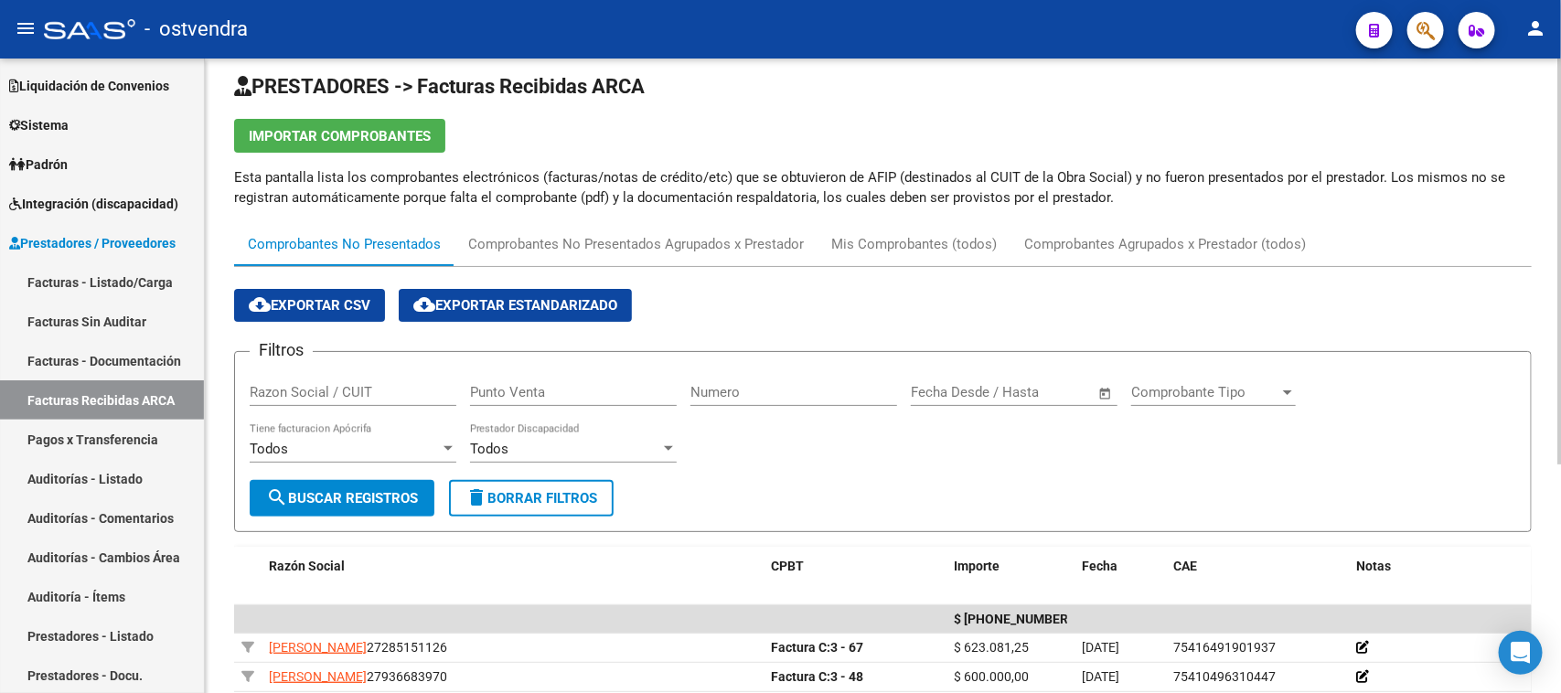
scroll to position [16, 0]
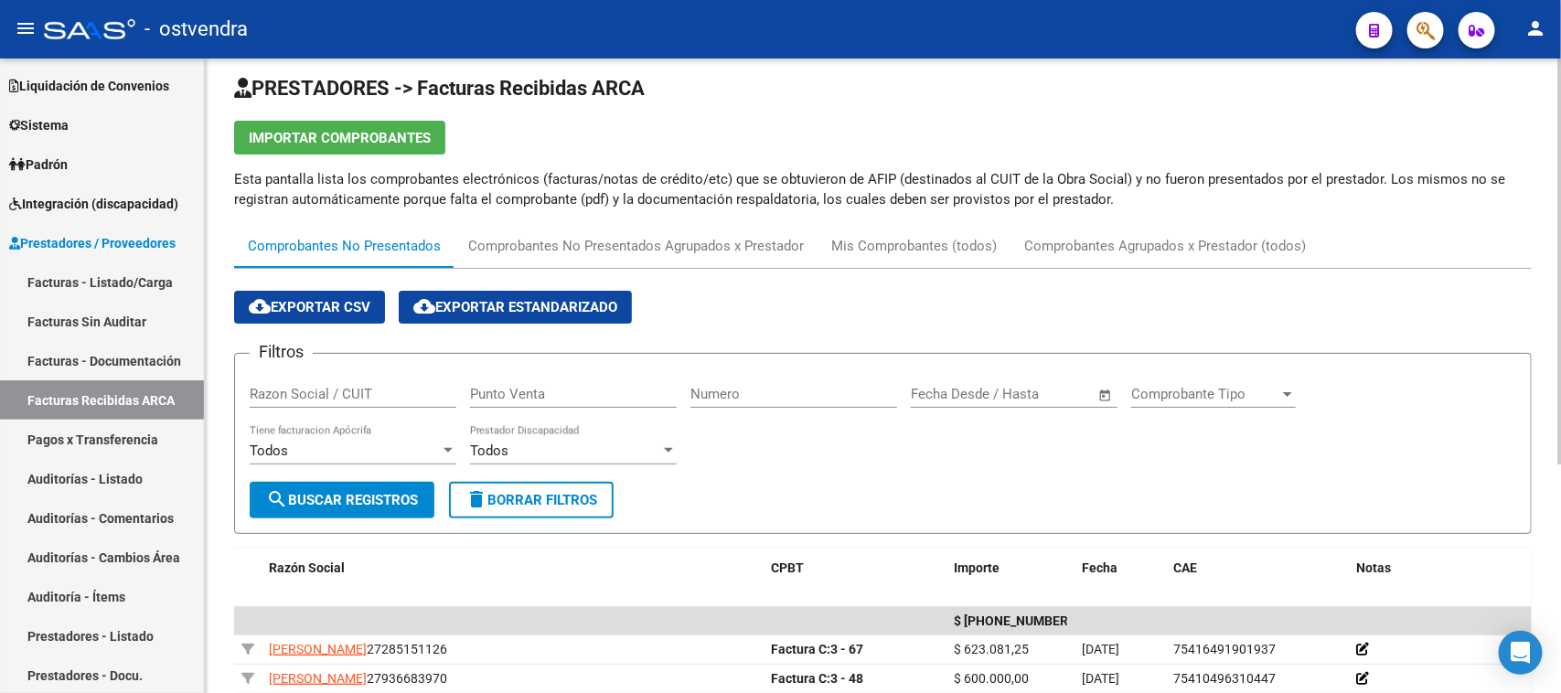
click at [326, 394] on input "Razon Social / CUIT" at bounding box center [353, 394] width 207 height 16
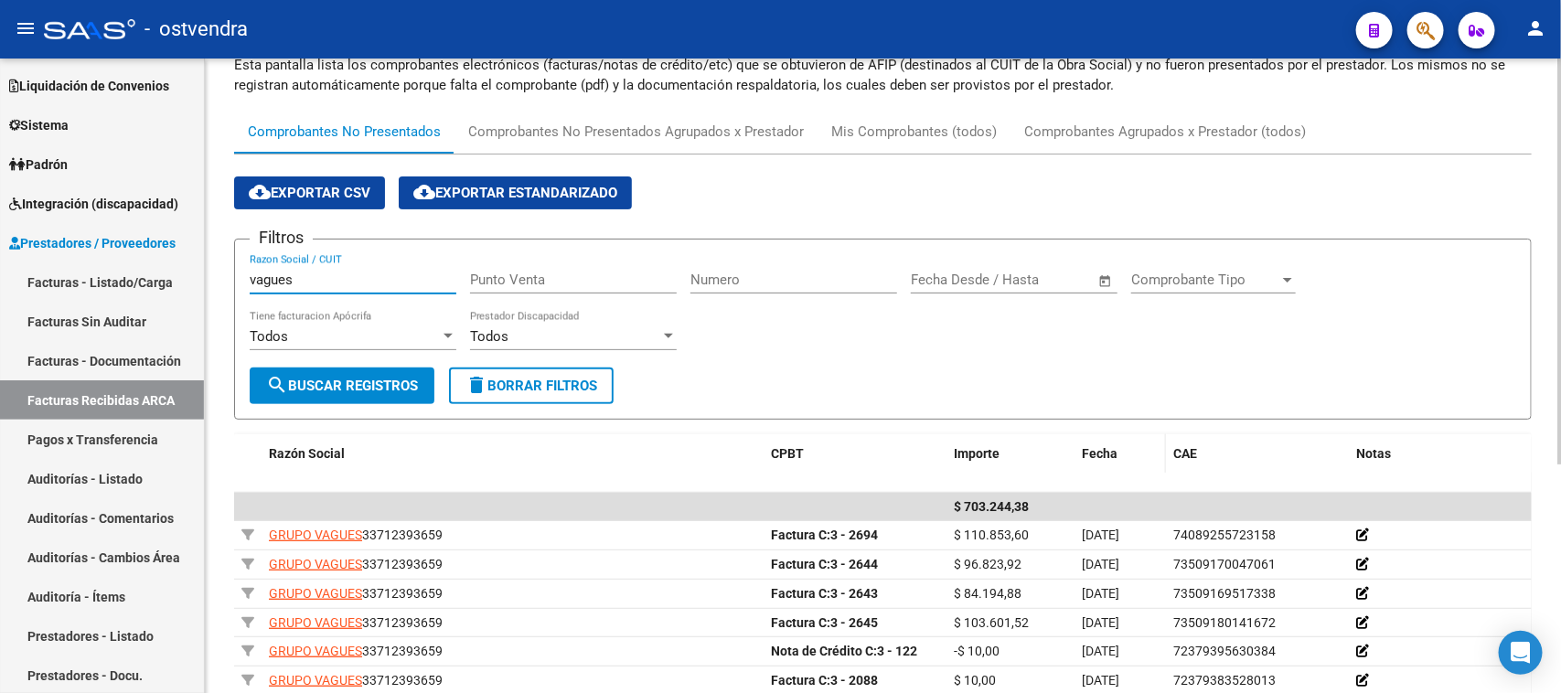
type input "vagues"
click at [1085, 446] on span "Fecha" at bounding box center [1100, 453] width 36 height 15
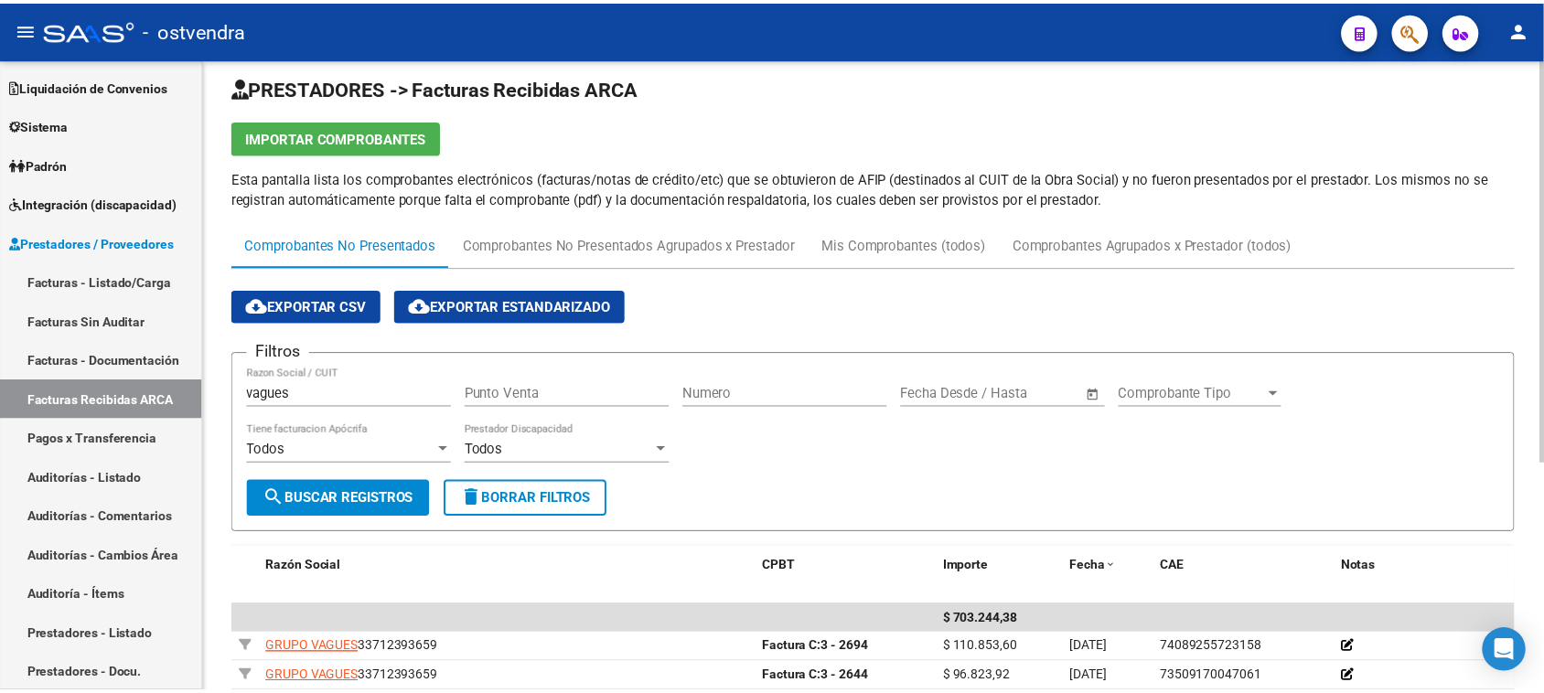
scroll to position [0, 0]
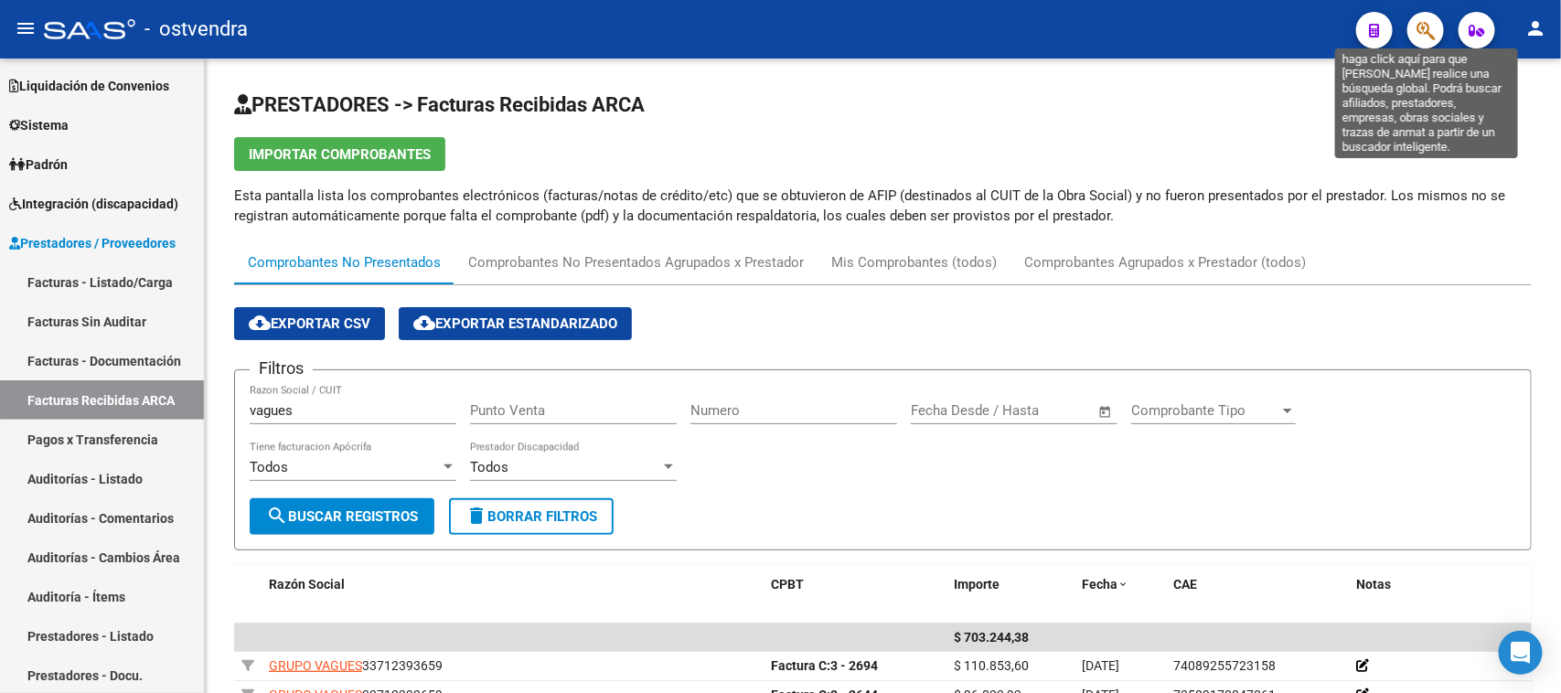
click at [1418, 23] on icon "button" at bounding box center [1426, 30] width 18 height 21
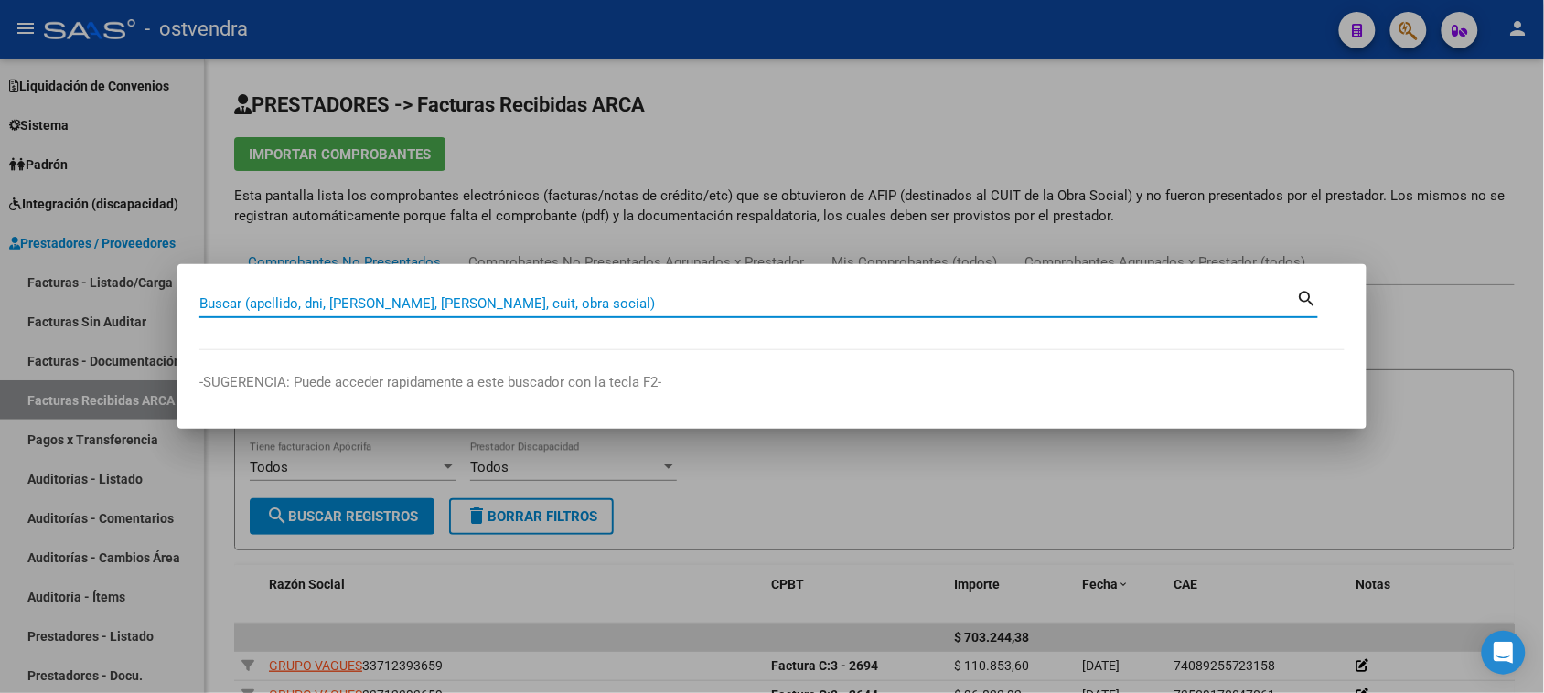
paste input "34493357"
type input "34493357"
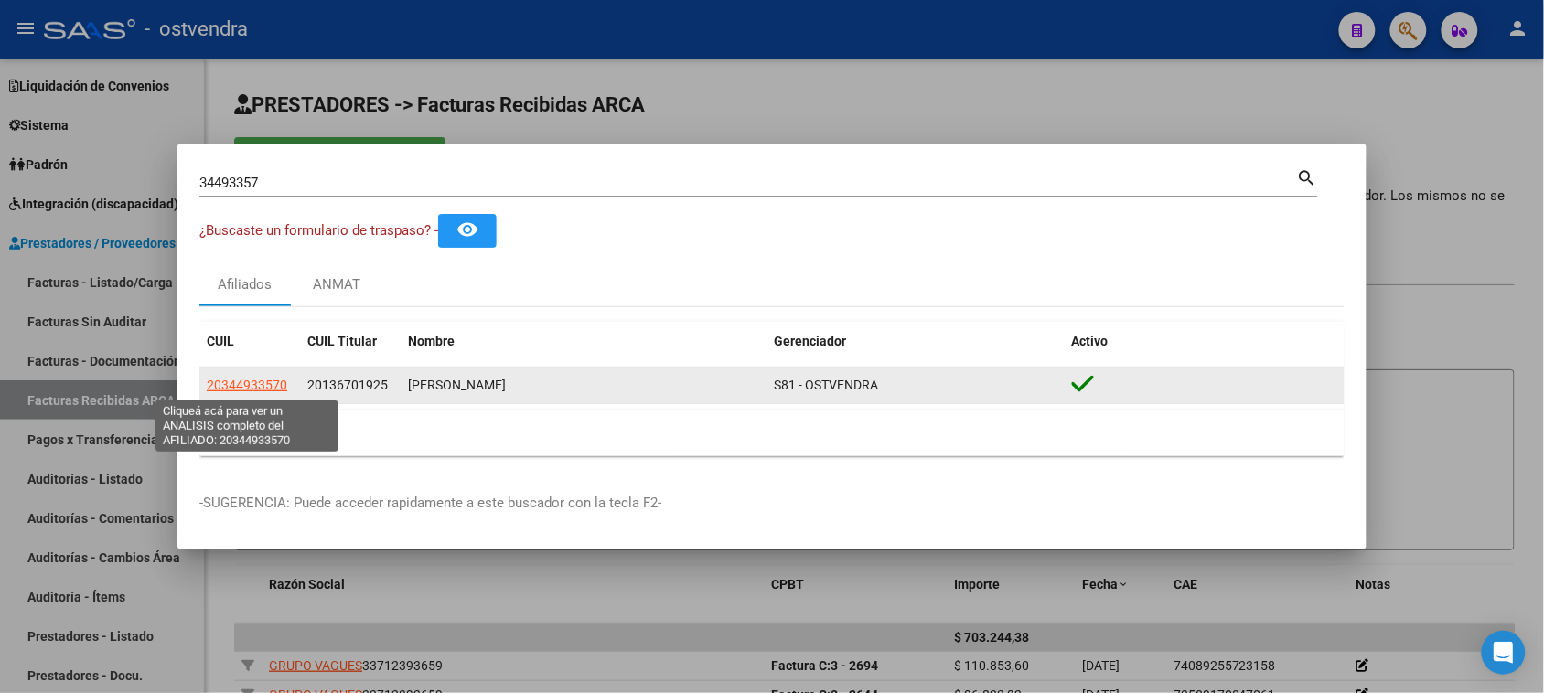
click at [250, 391] on span "20344933570" at bounding box center [247, 385] width 80 height 15
type textarea "20344933570"
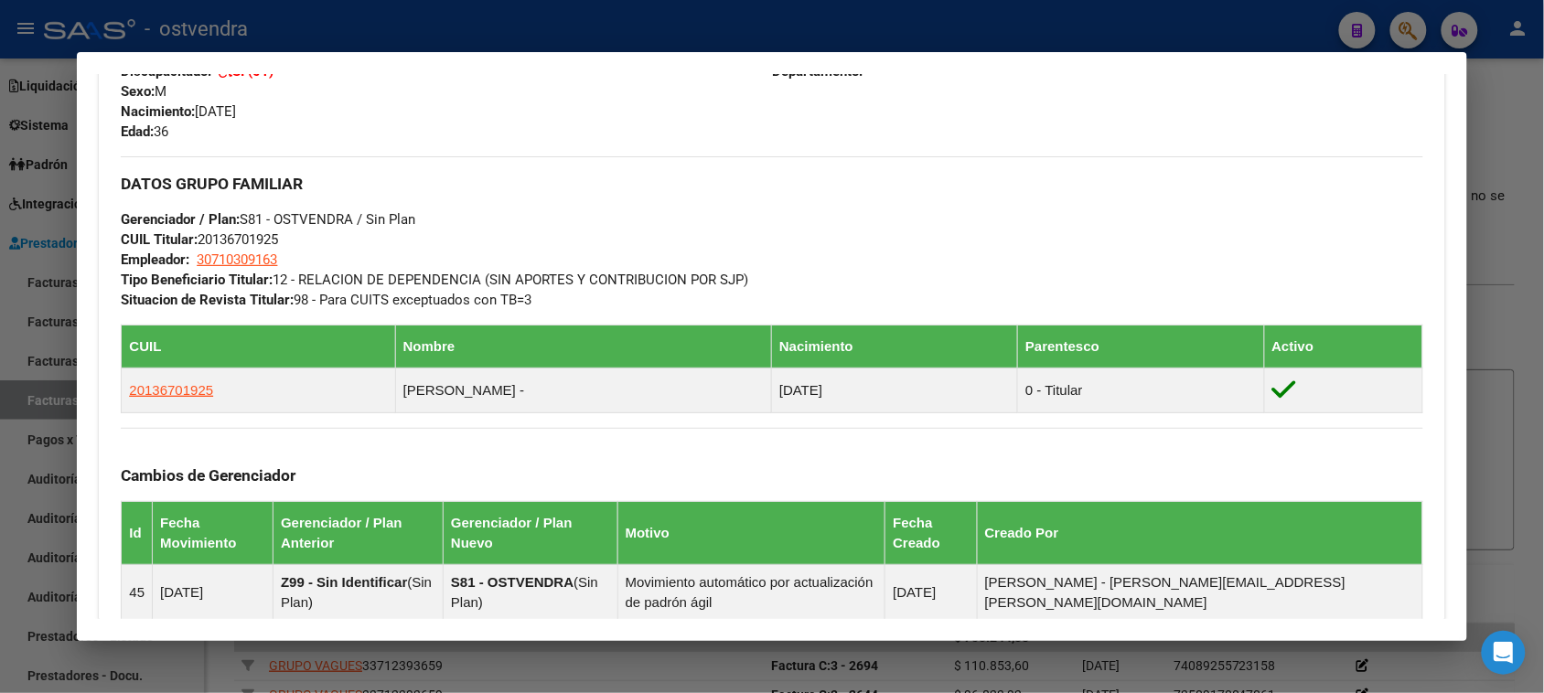
scroll to position [1109, 0]
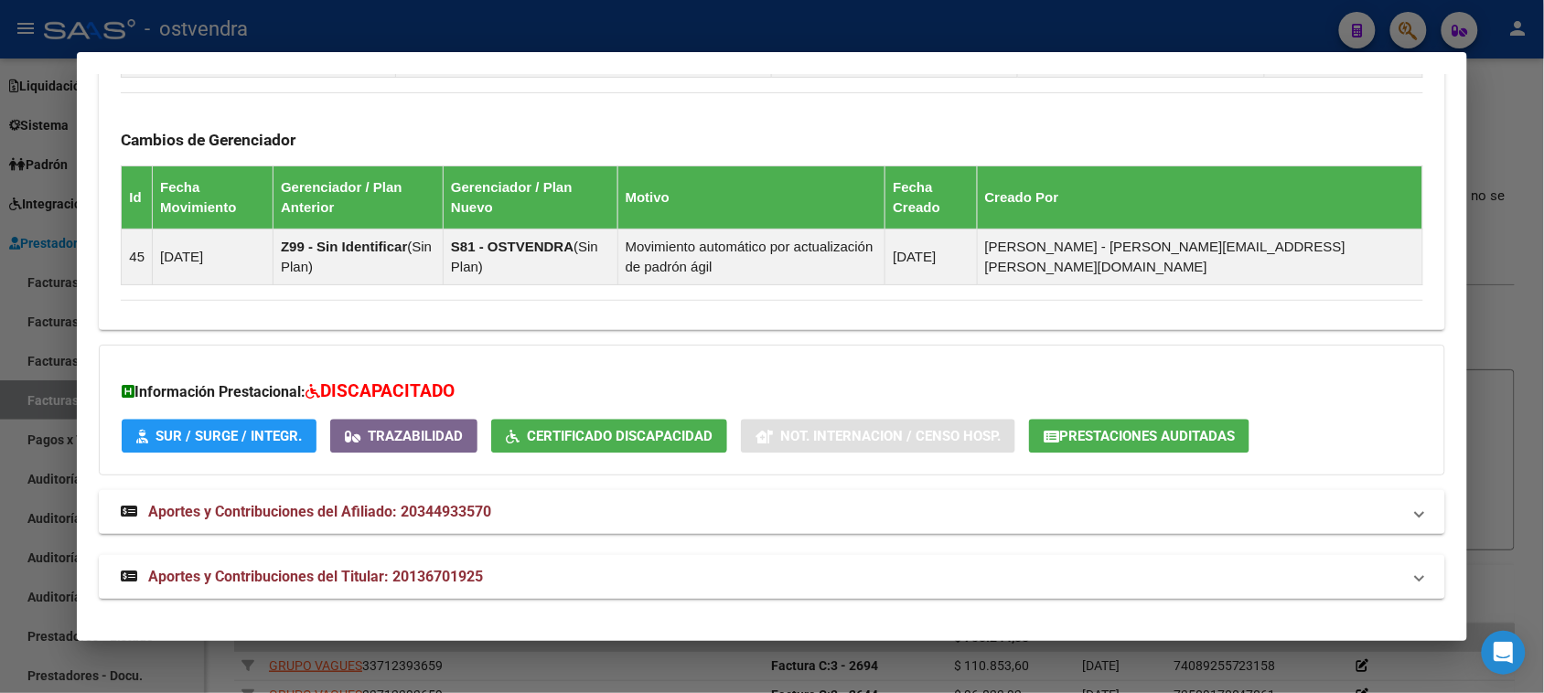
click at [1068, 436] on span "Prestaciones Auditadas" at bounding box center [1147, 436] width 176 height 16
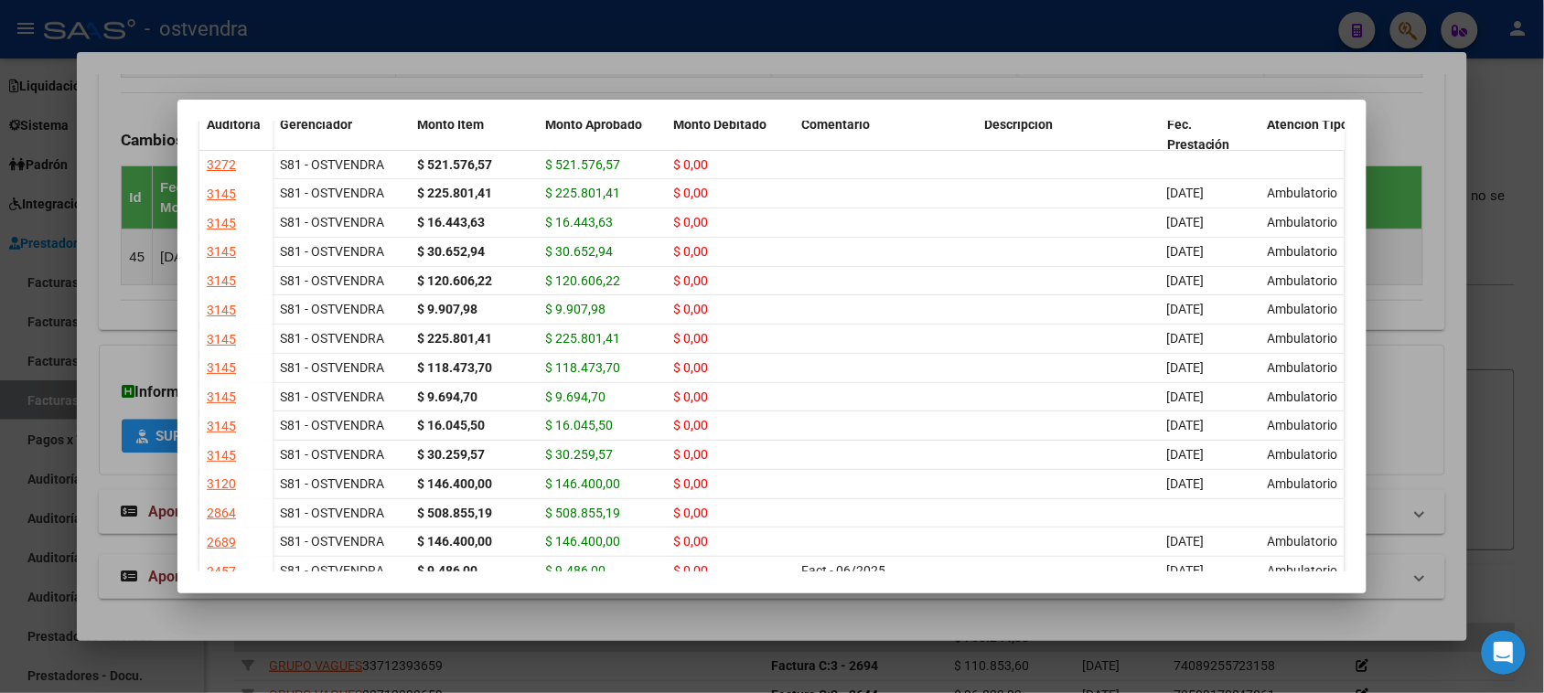
scroll to position [0, 0]
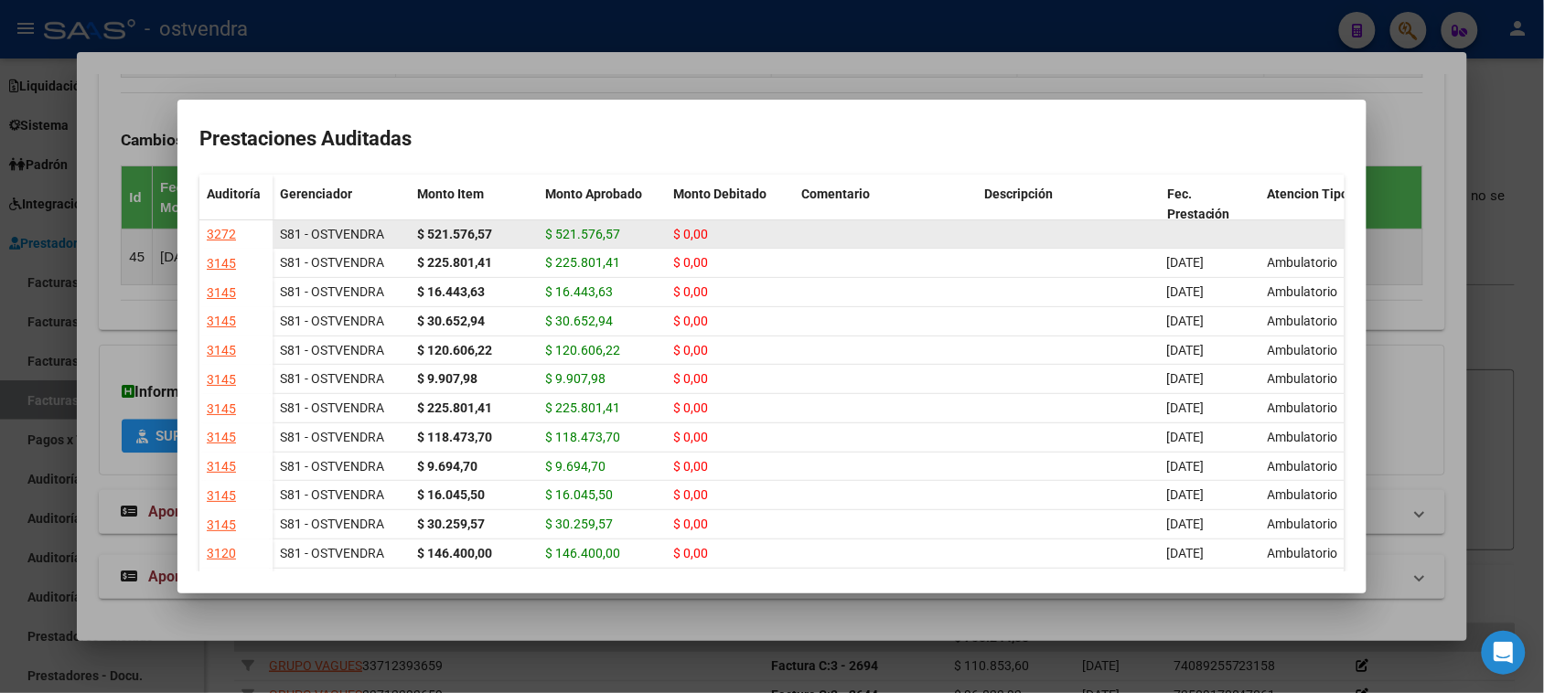
click at [883, 230] on datatable-body-cell at bounding box center [885, 234] width 183 height 28
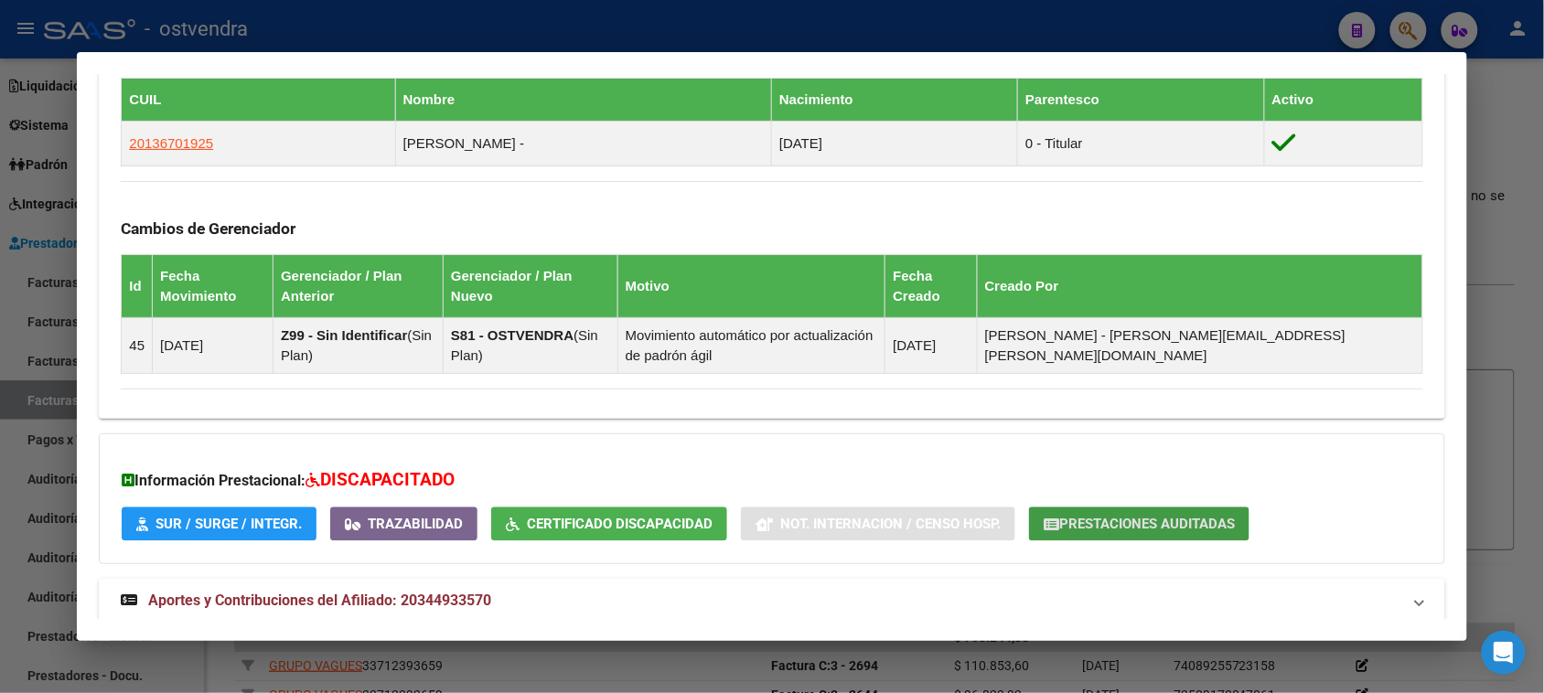
scroll to position [997, 0]
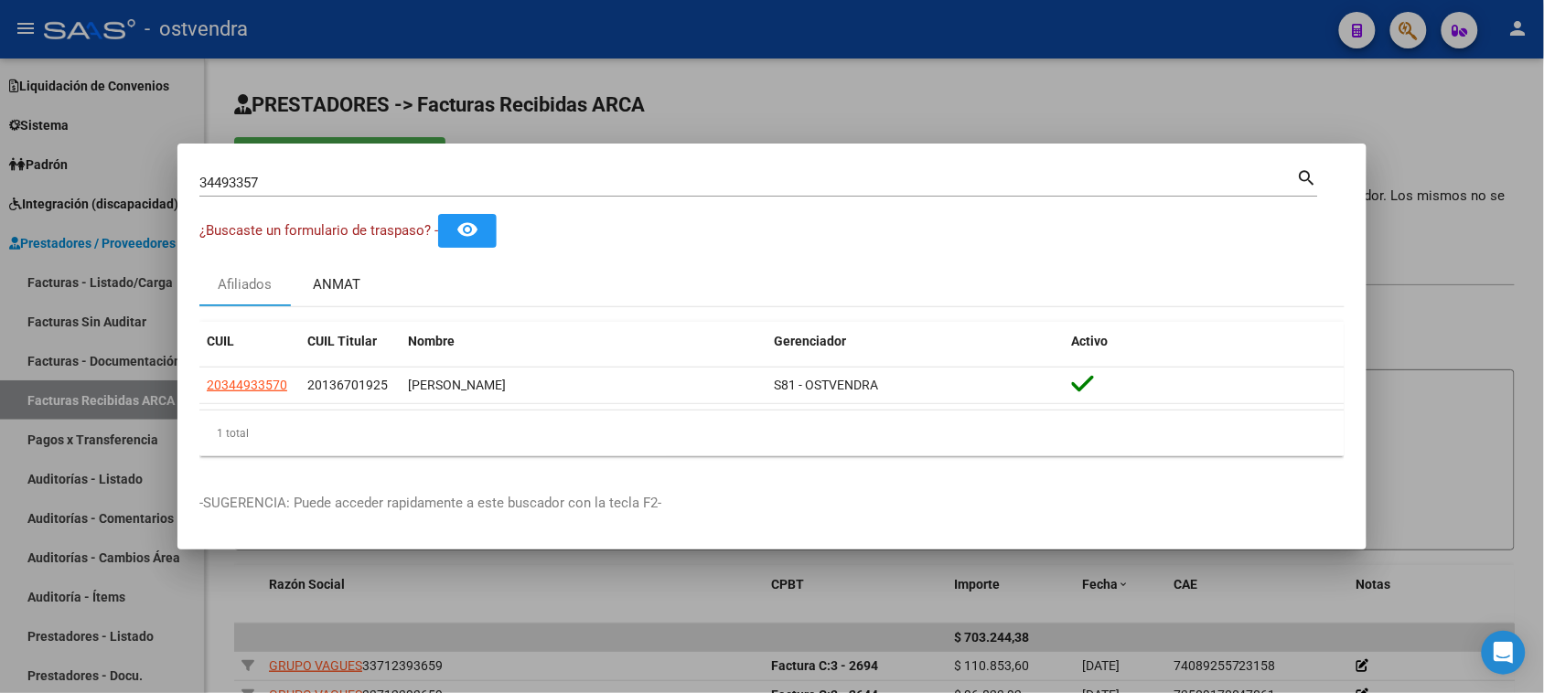
click at [358, 275] on div "ANMAT" at bounding box center [337, 284] width 48 height 21
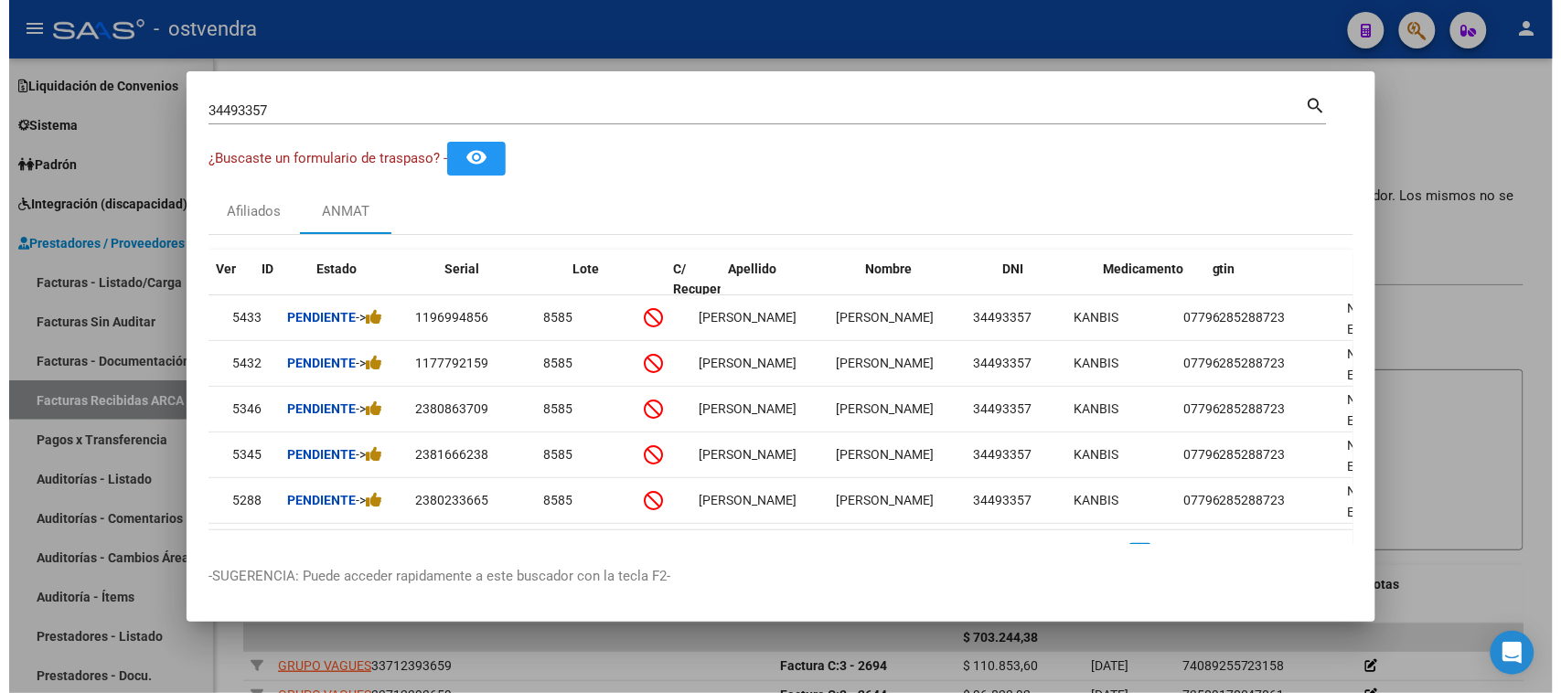
scroll to position [0, 0]
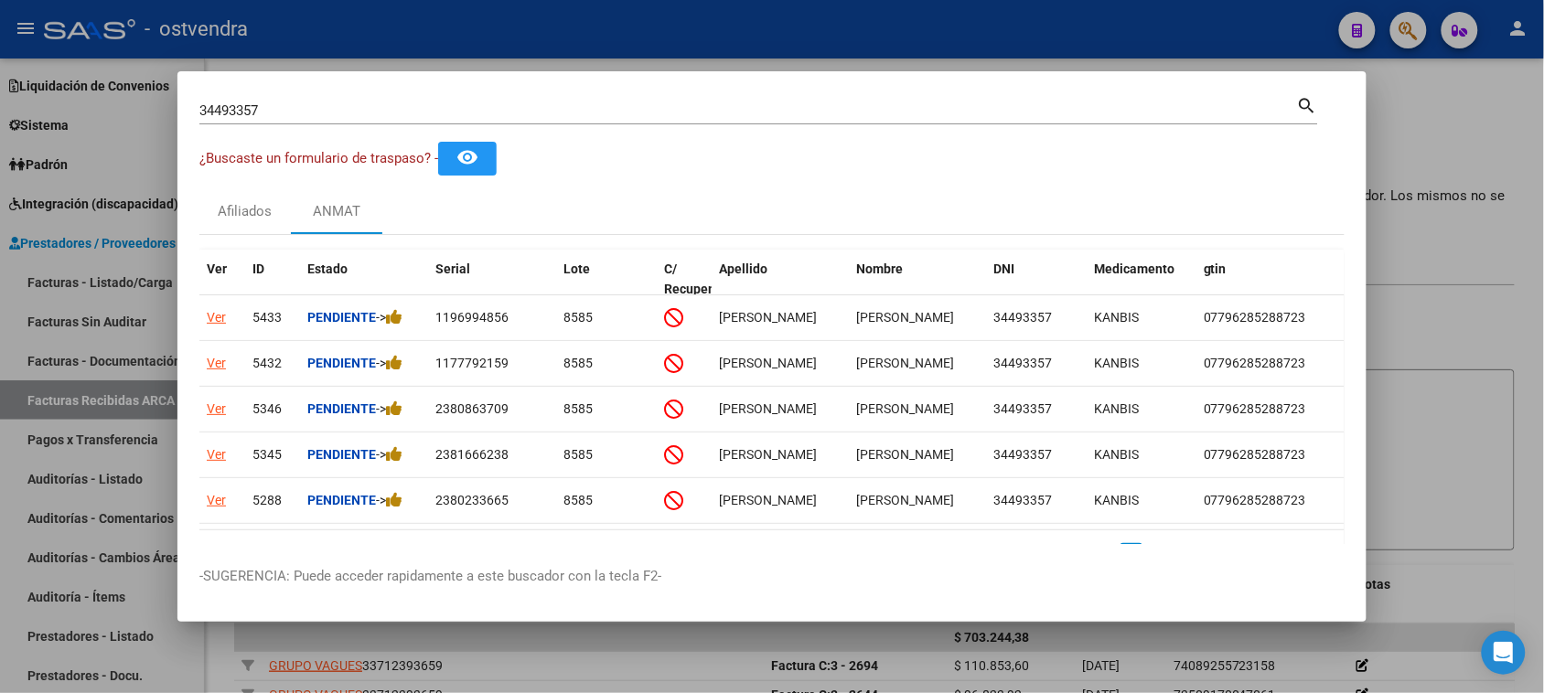
click at [1441, 116] on div at bounding box center [772, 346] width 1544 height 693
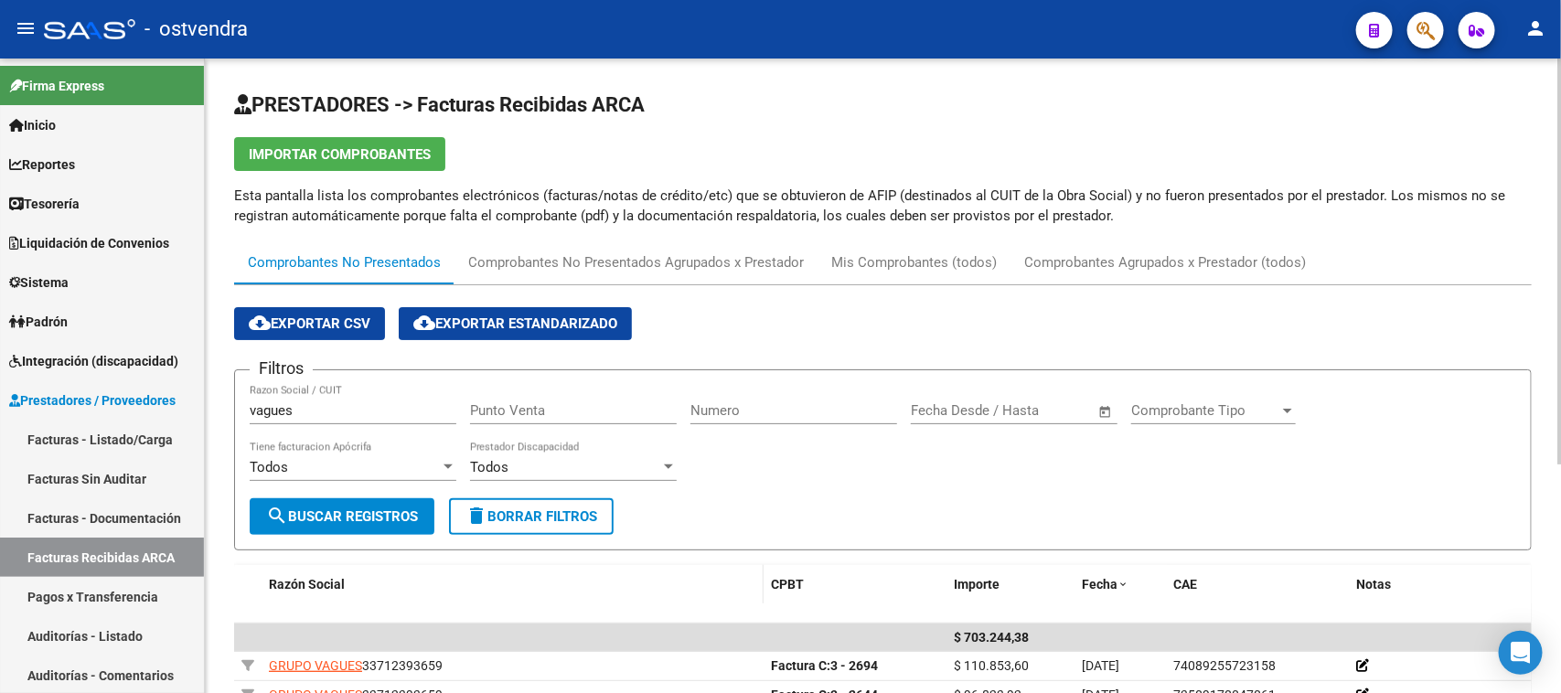
click at [432, 587] on div "Razón Social" at bounding box center [512, 584] width 487 height 21
click at [843, 481] on div "Filtros vagues Razon Social / CUIT Punto Venta Numero Fecha inicio – Fecha fin …" at bounding box center [883, 441] width 1267 height 113
click at [851, 467] on div "Filtros vagues Razon Social / CUIT Punto Venta Numero Fecha inicio – Fecha fin …" at bounding box center [883, 441] width 1267 height 113
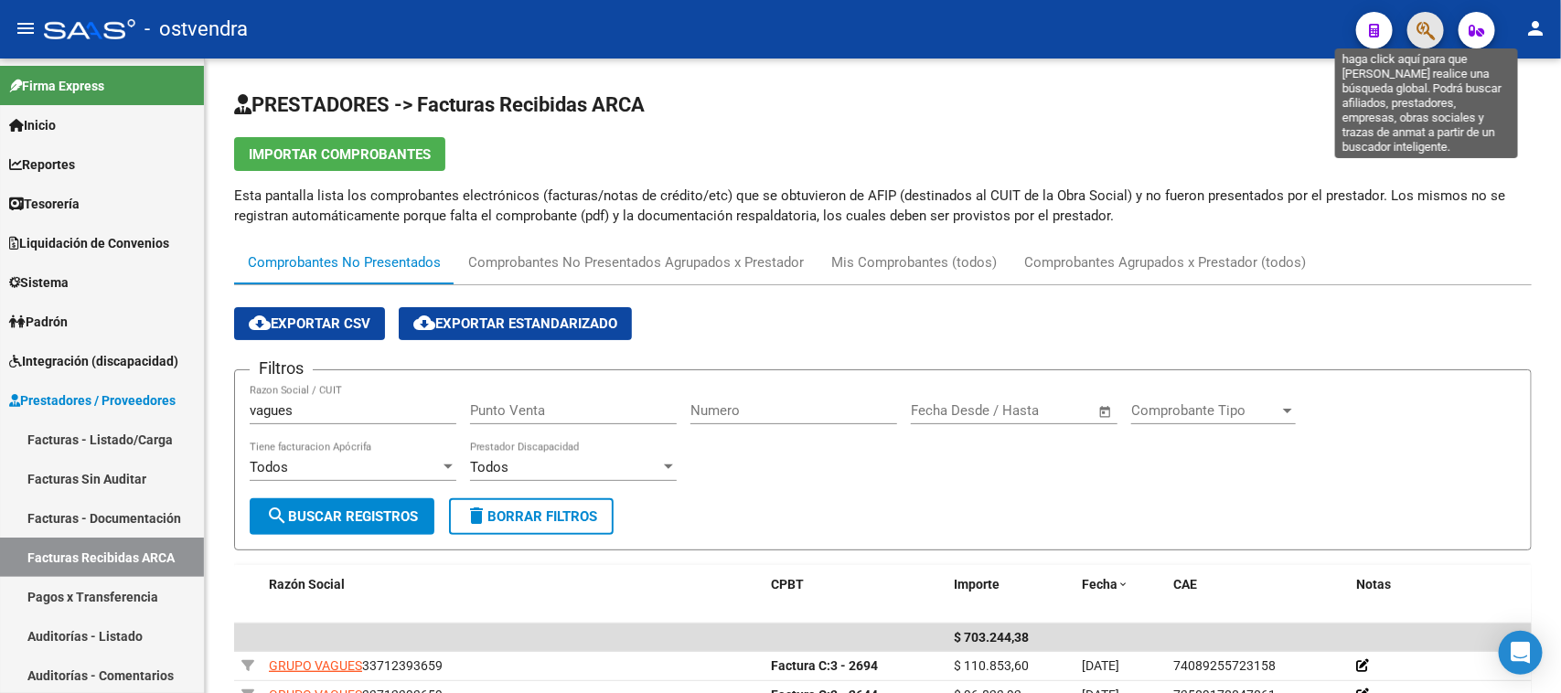
click at [1425, 25] on icon "button" at bounding box center [1426, 30] width 18 height 21
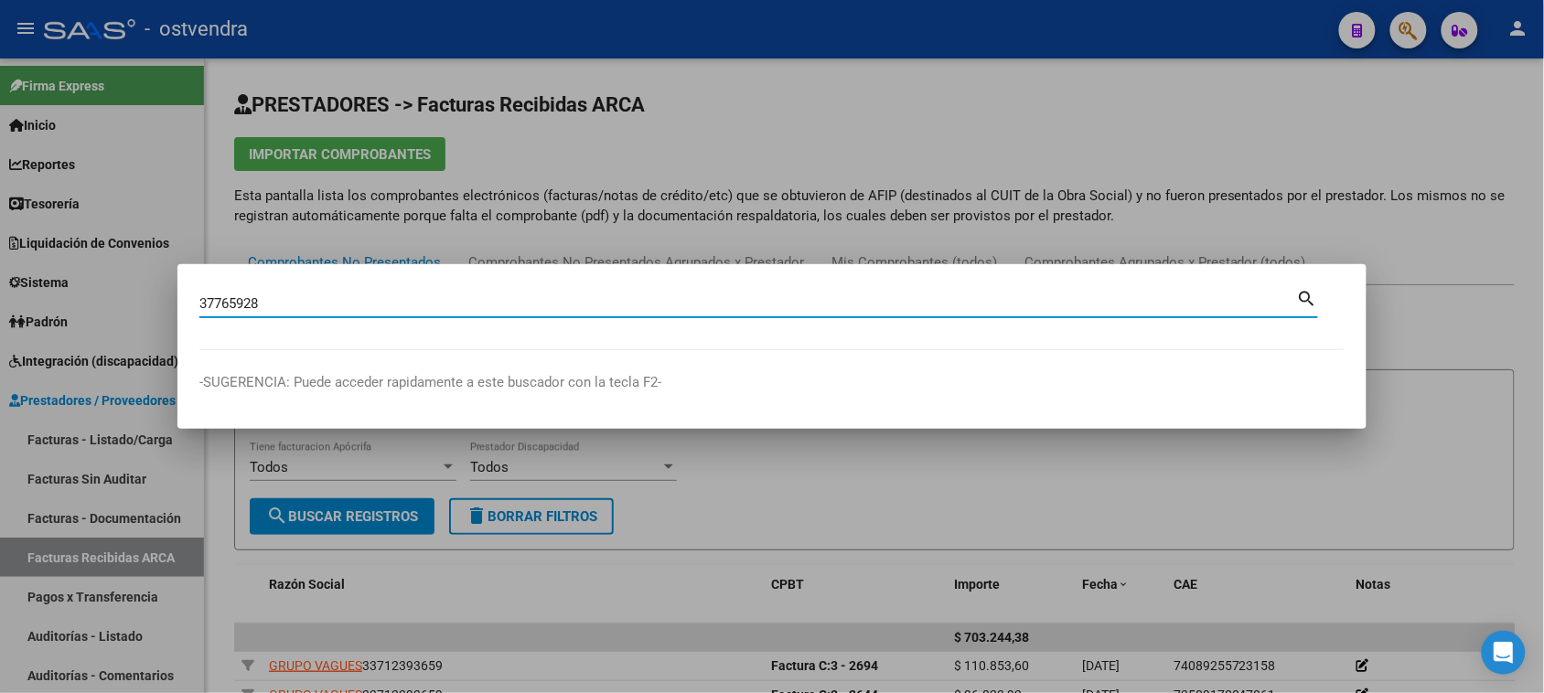
type input "37765928"
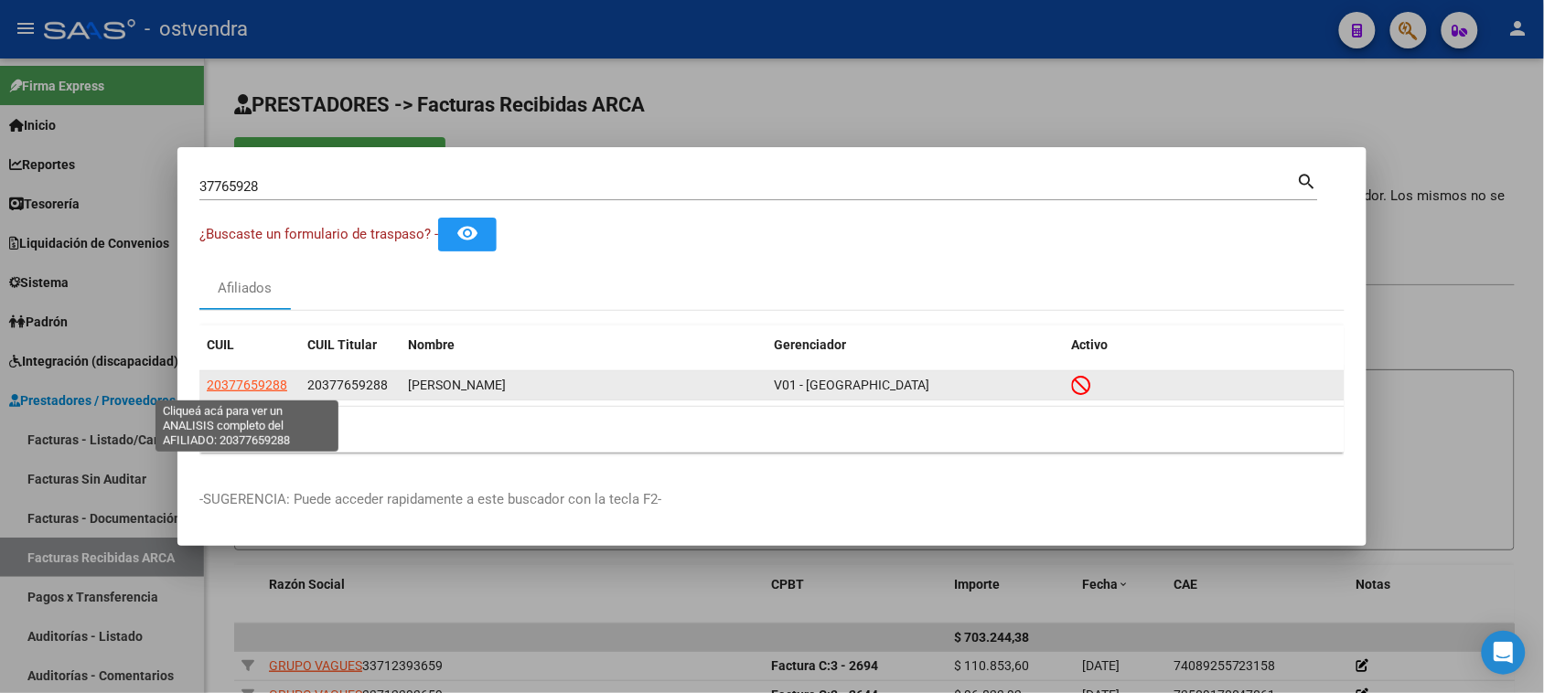
click at [257, 387] on span "20377659288" at bounding box center [247, 385] width 80 height 15
type textarea "20377659288"
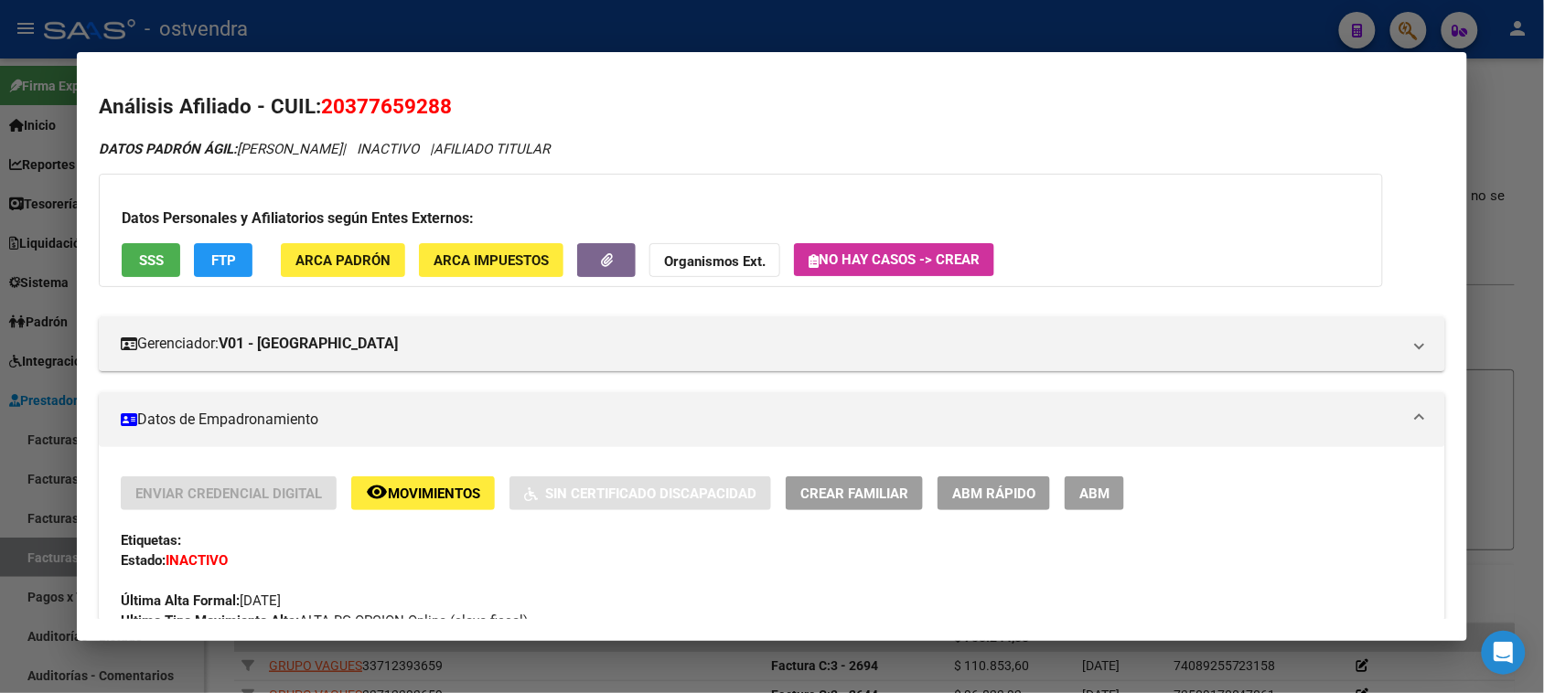
scroll to position [114, 0]
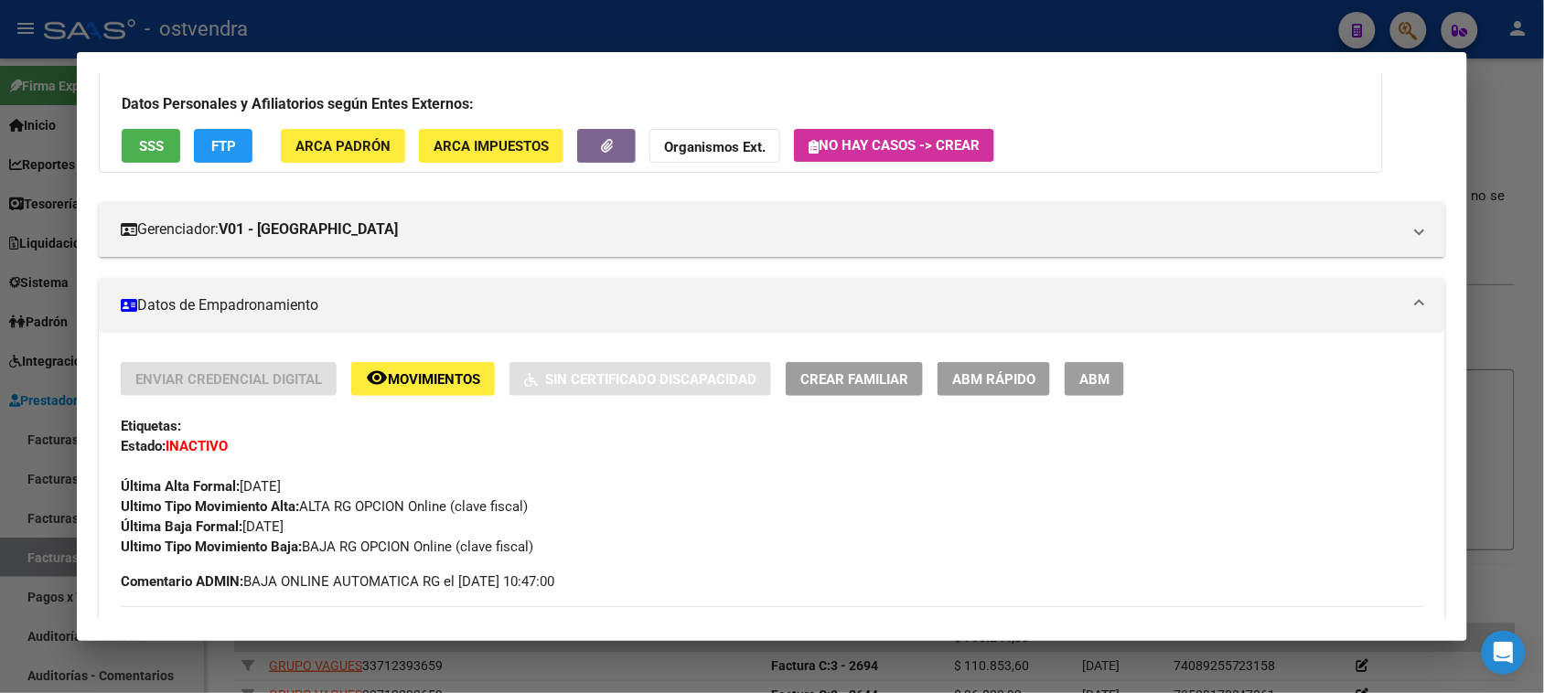
click at [139, 142] on span "SSS" at bounding box center [151, 146] width 25 height 16
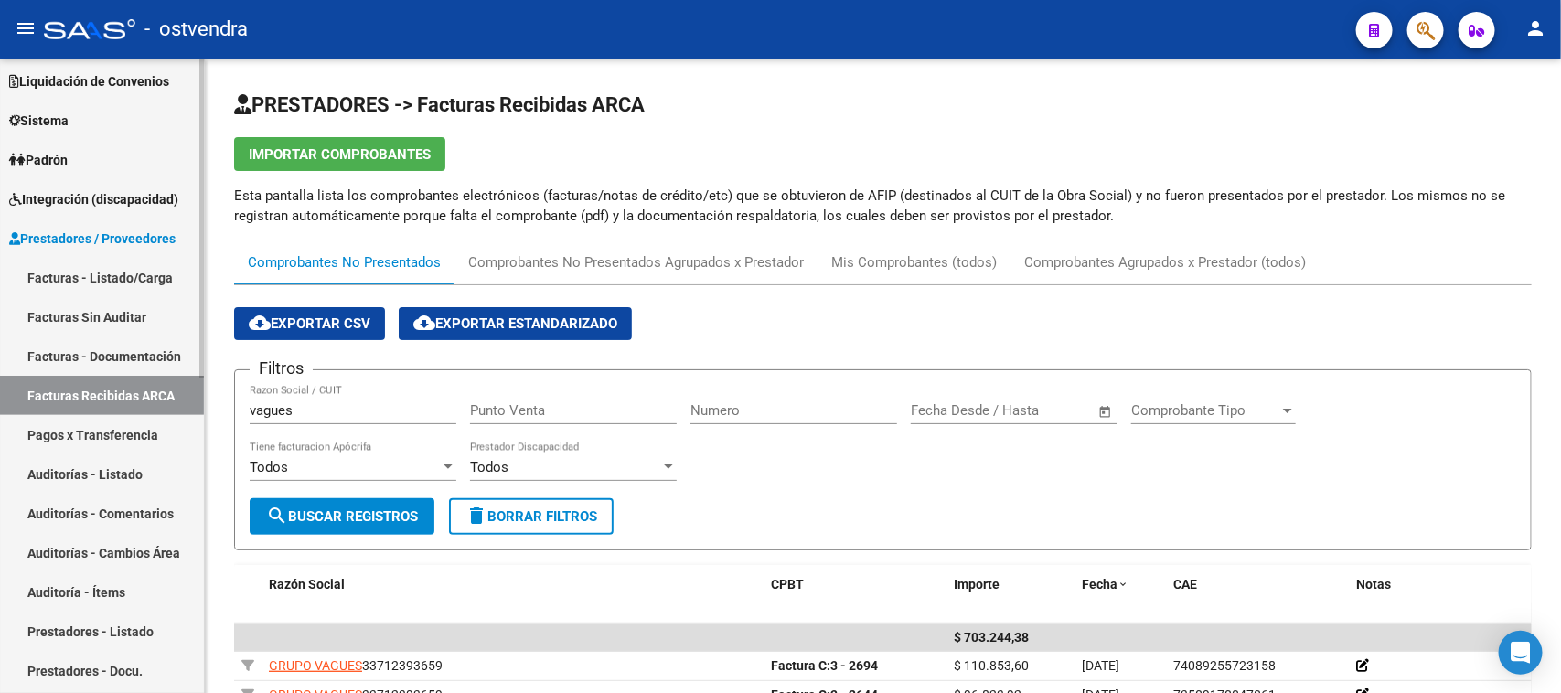
scroll to position [229, 0]
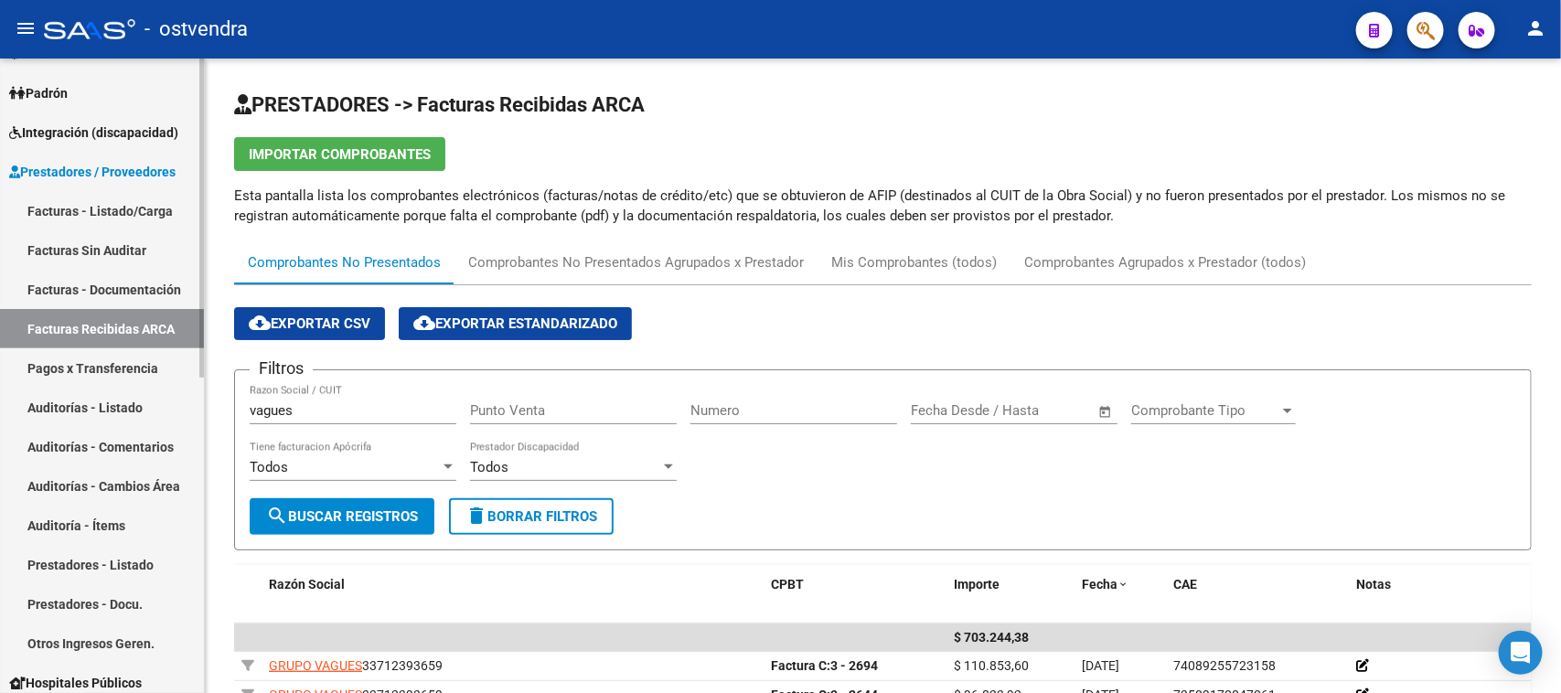
click at [151, 432] on link "Auditorías - Comentarios" at bounding box center [102, 446] width 204 height 39
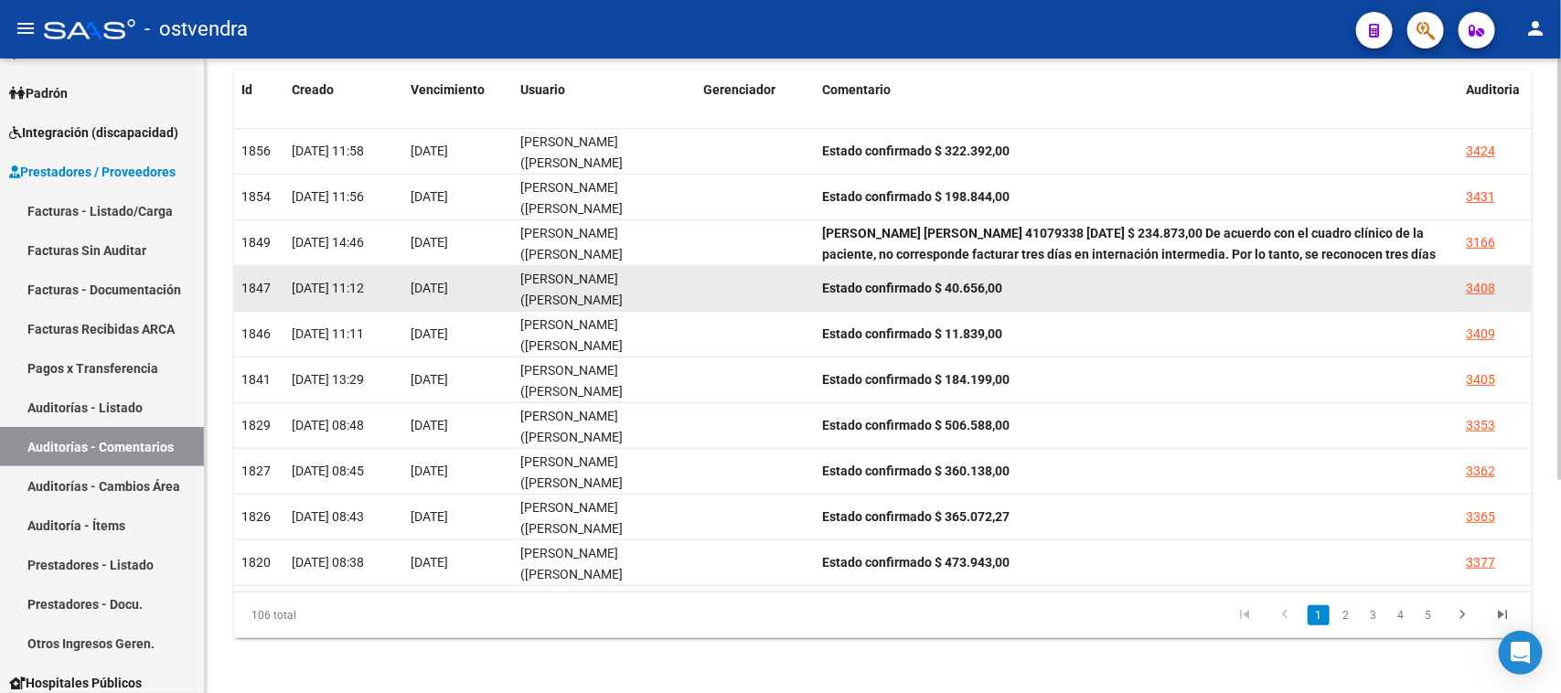
scroll to position [323, 0]
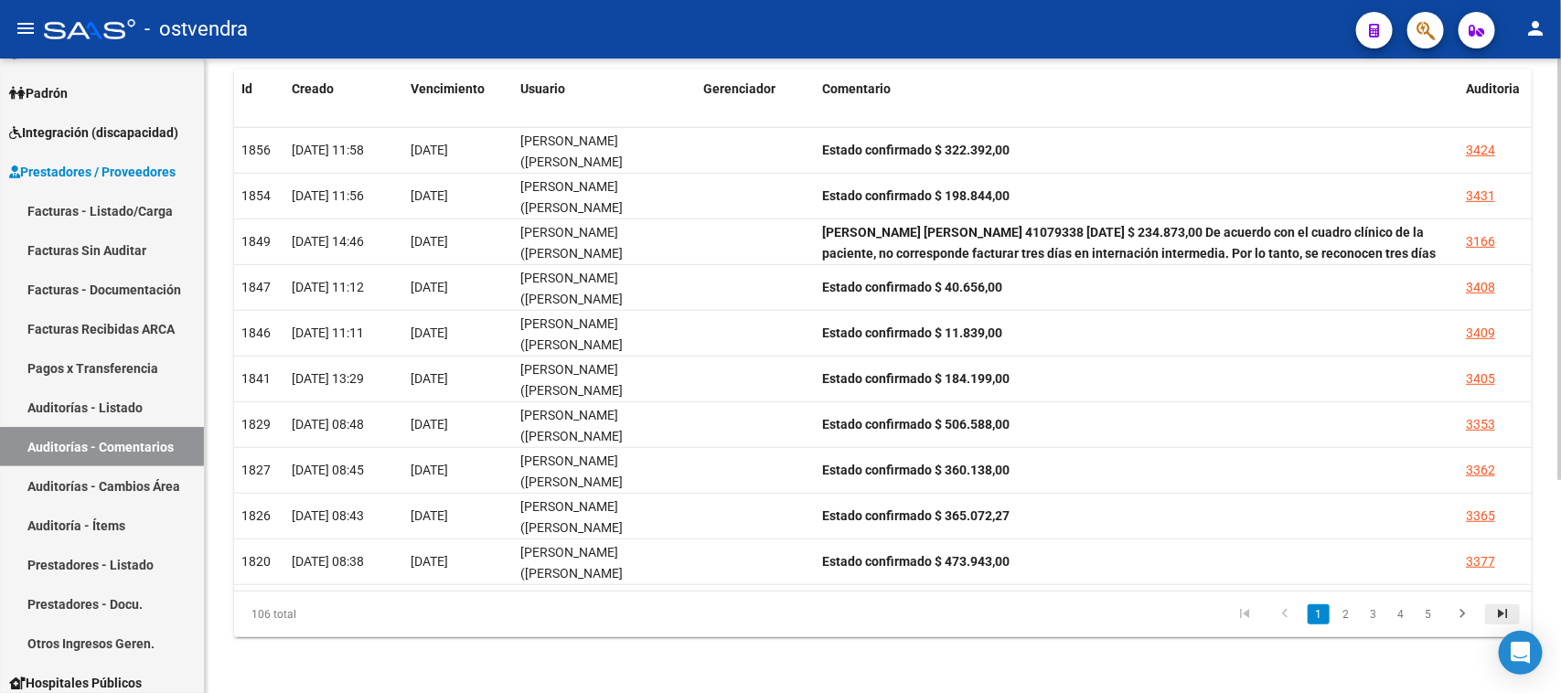
click at [1506, 608] on icon "go to last page" at bounding box center [1503, 616] width 24 height 22
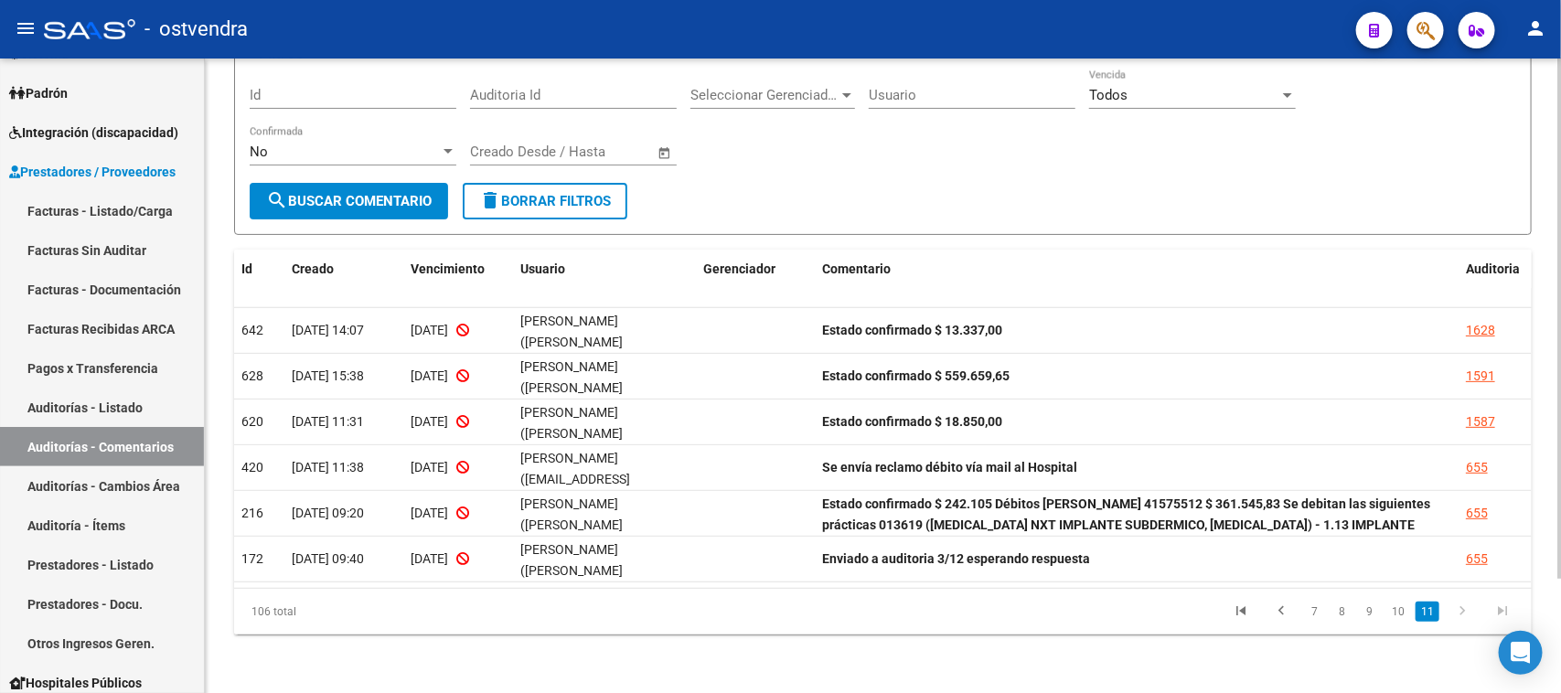
scroll to position [140, 0]
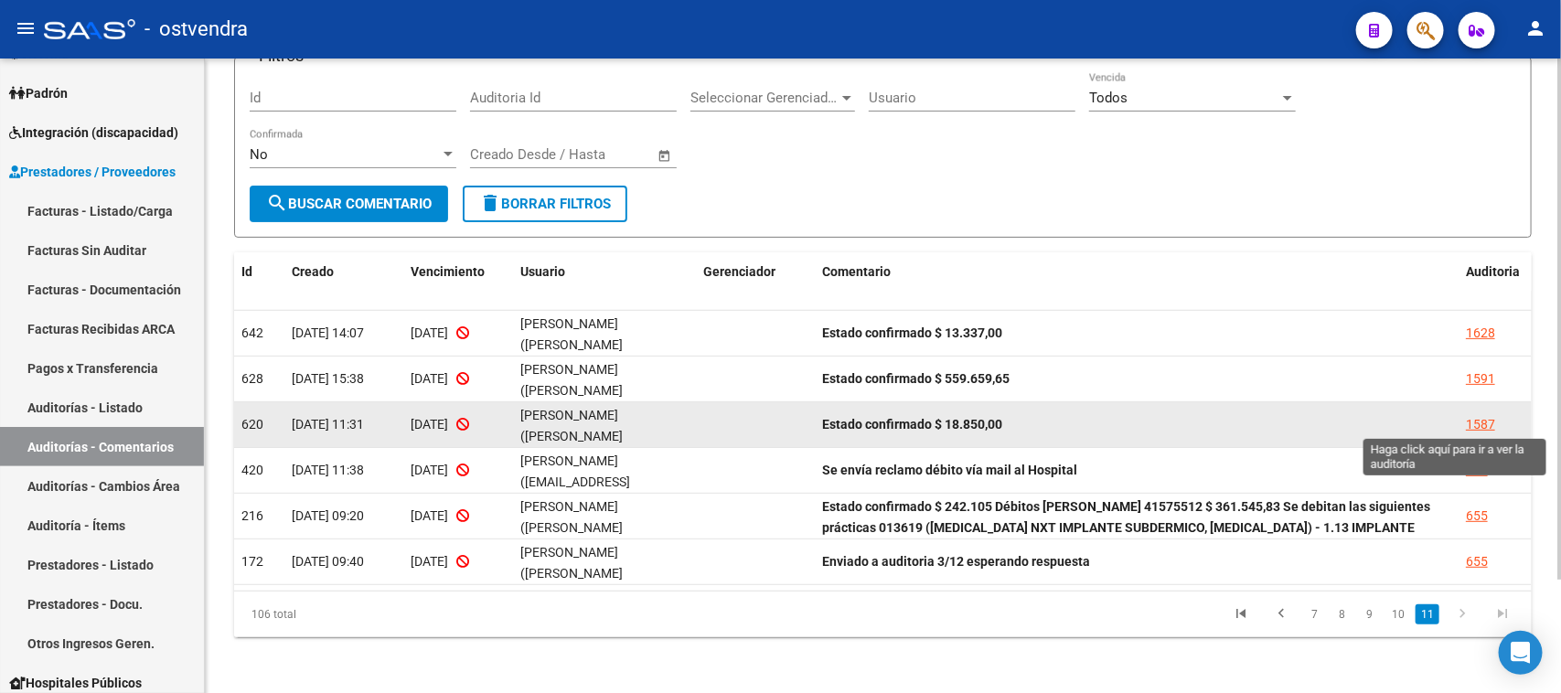
click at [1474, 414] on div "1587" at bounding box center [1480, 424] width 29 height 21
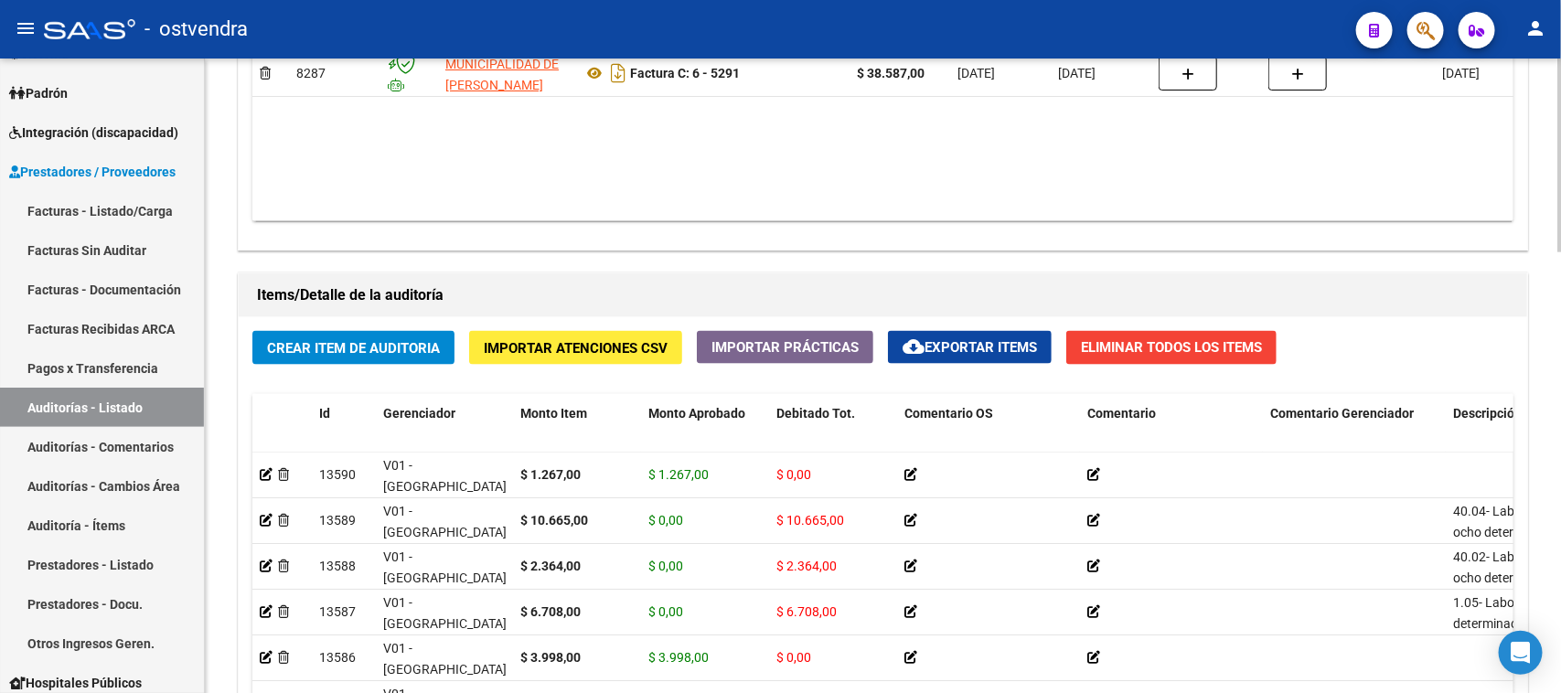
scroll to position [1448, 0]
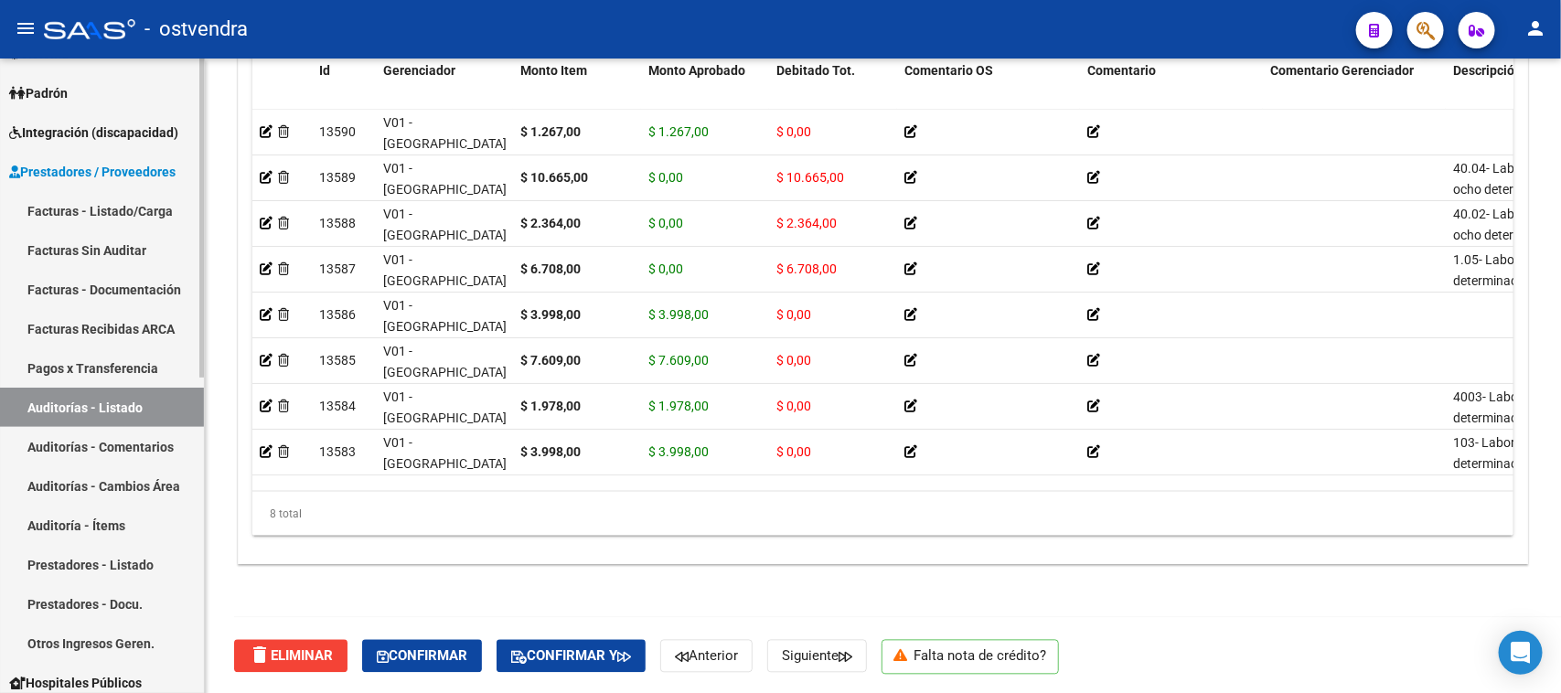
click at [134, 437] on link "Auditorías - Comentarios" at bounding box center [102, 446] width 204 height 39
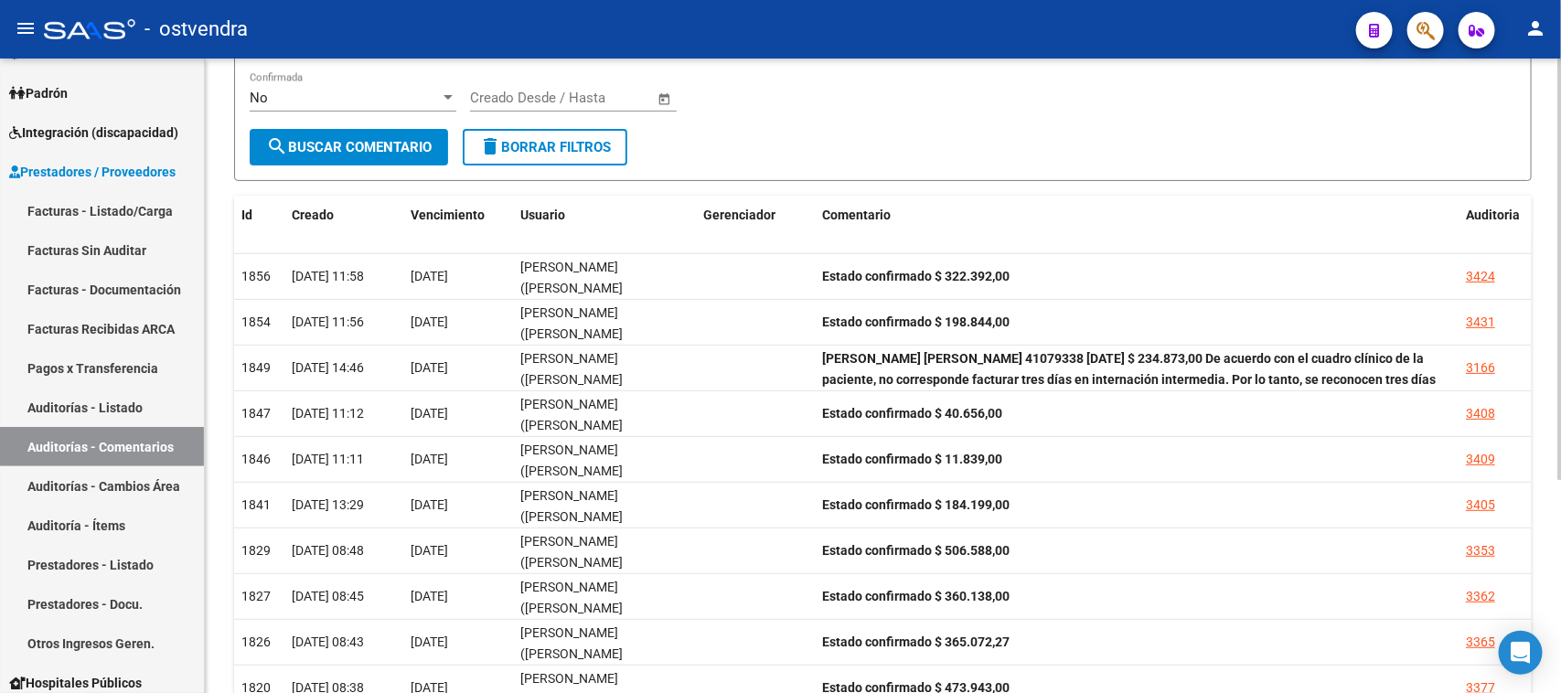
scroll to position [323, 0]
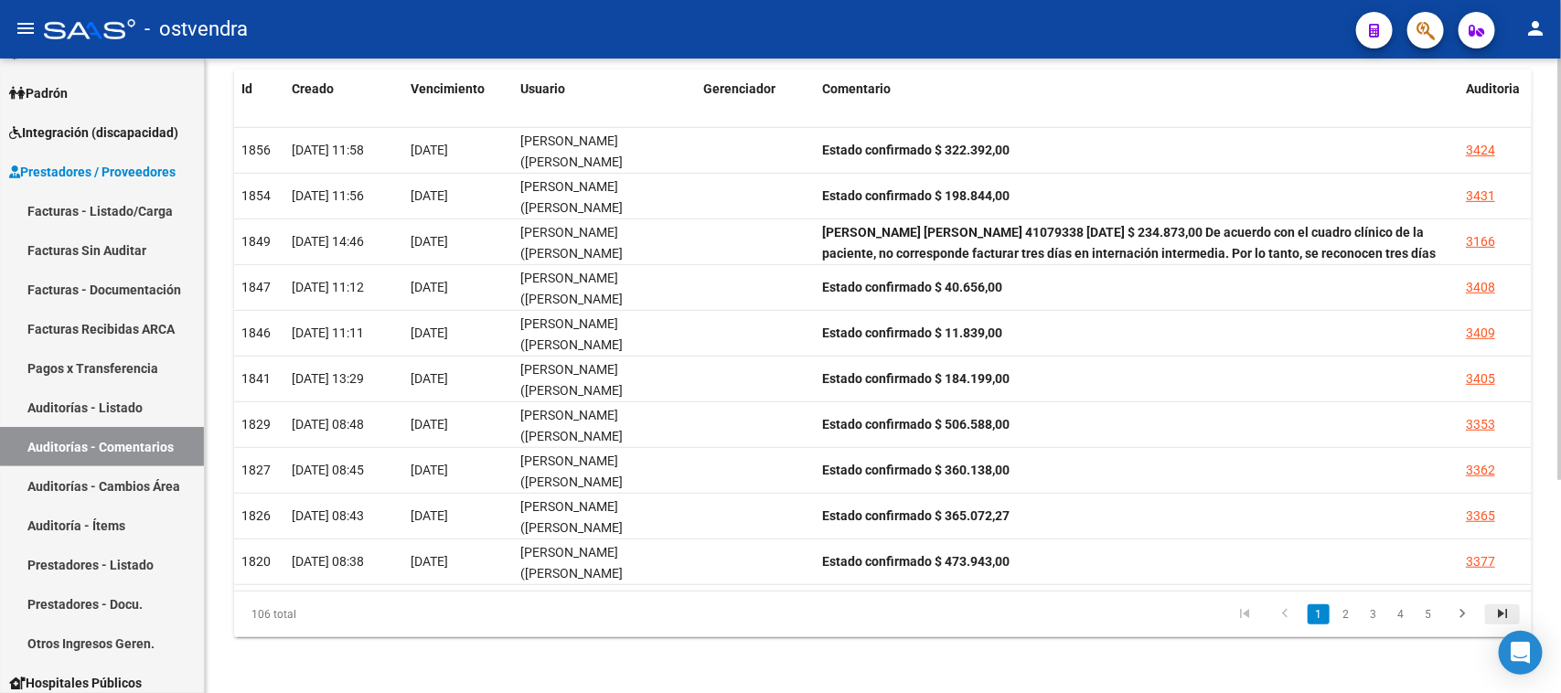
click at [1495, 606] on icon "go to last page" at bounding box center [1503, 616] width 24 height 22
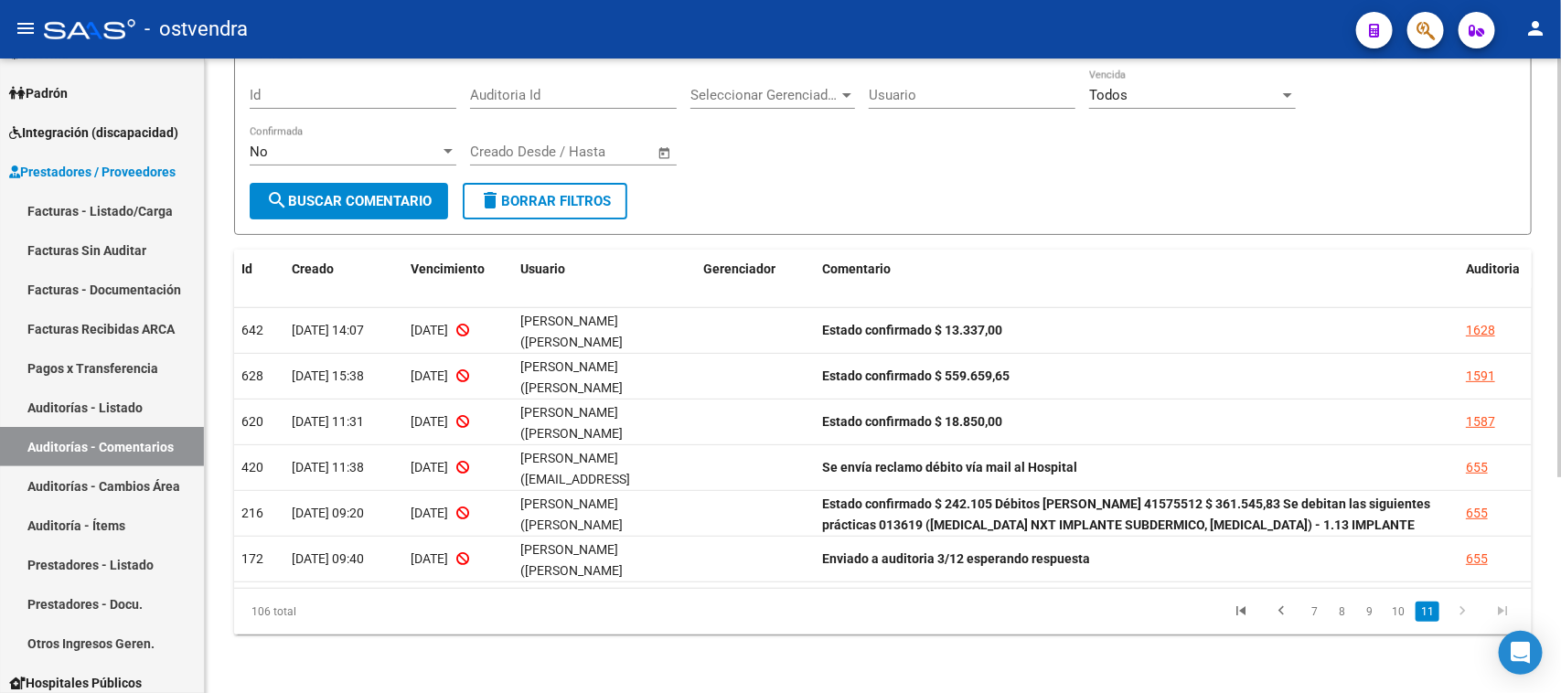
scroll to position [140, 0]
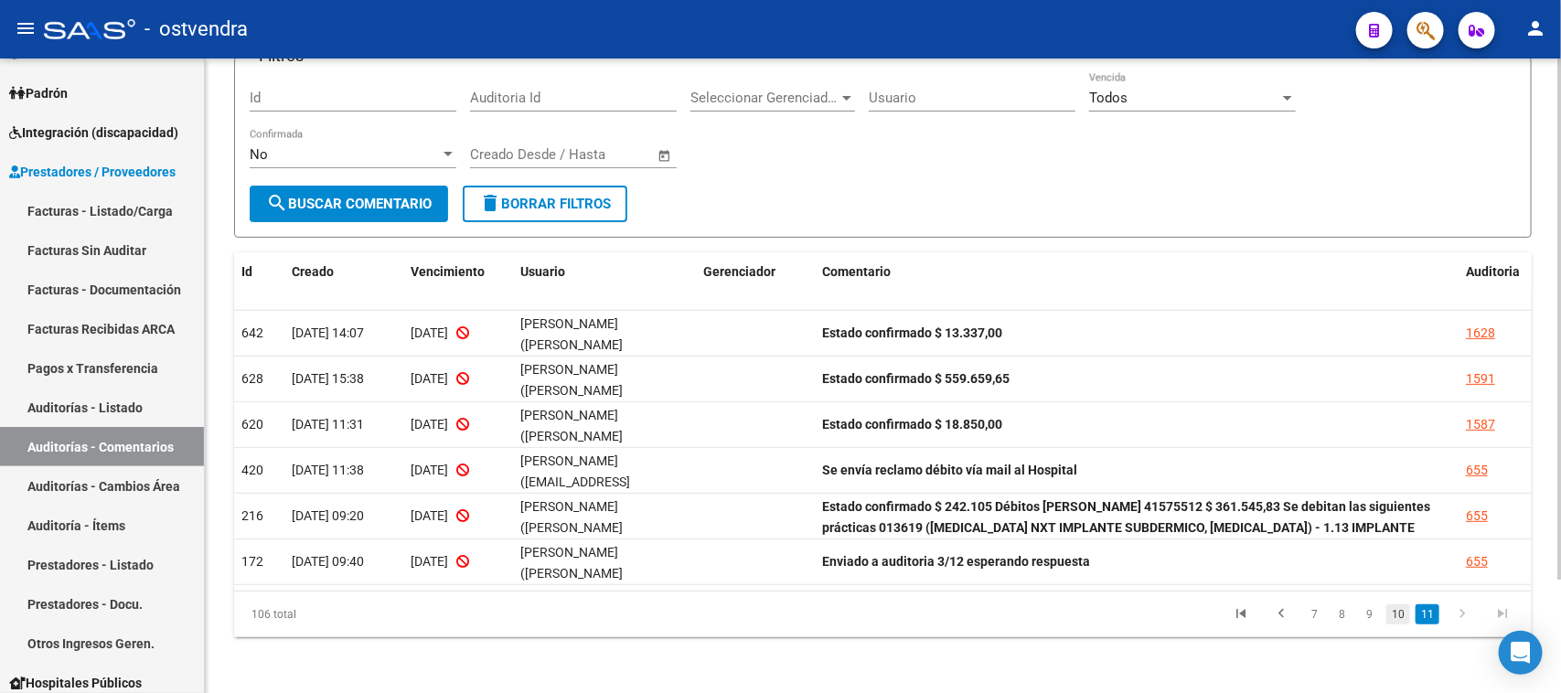
click at [1395, 615] on link "10" at bounding box center [1398, 615] width 24 height 20
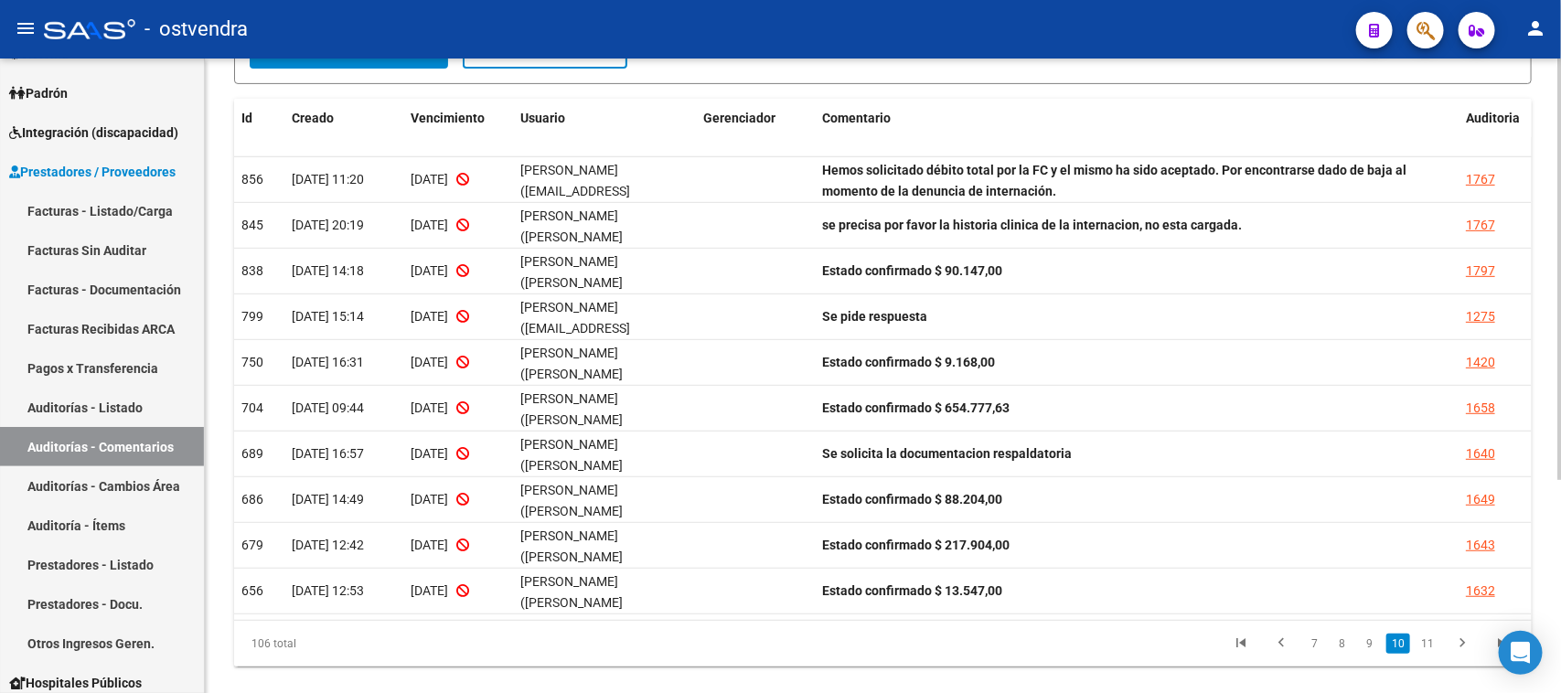
scroll to position [323, 0]
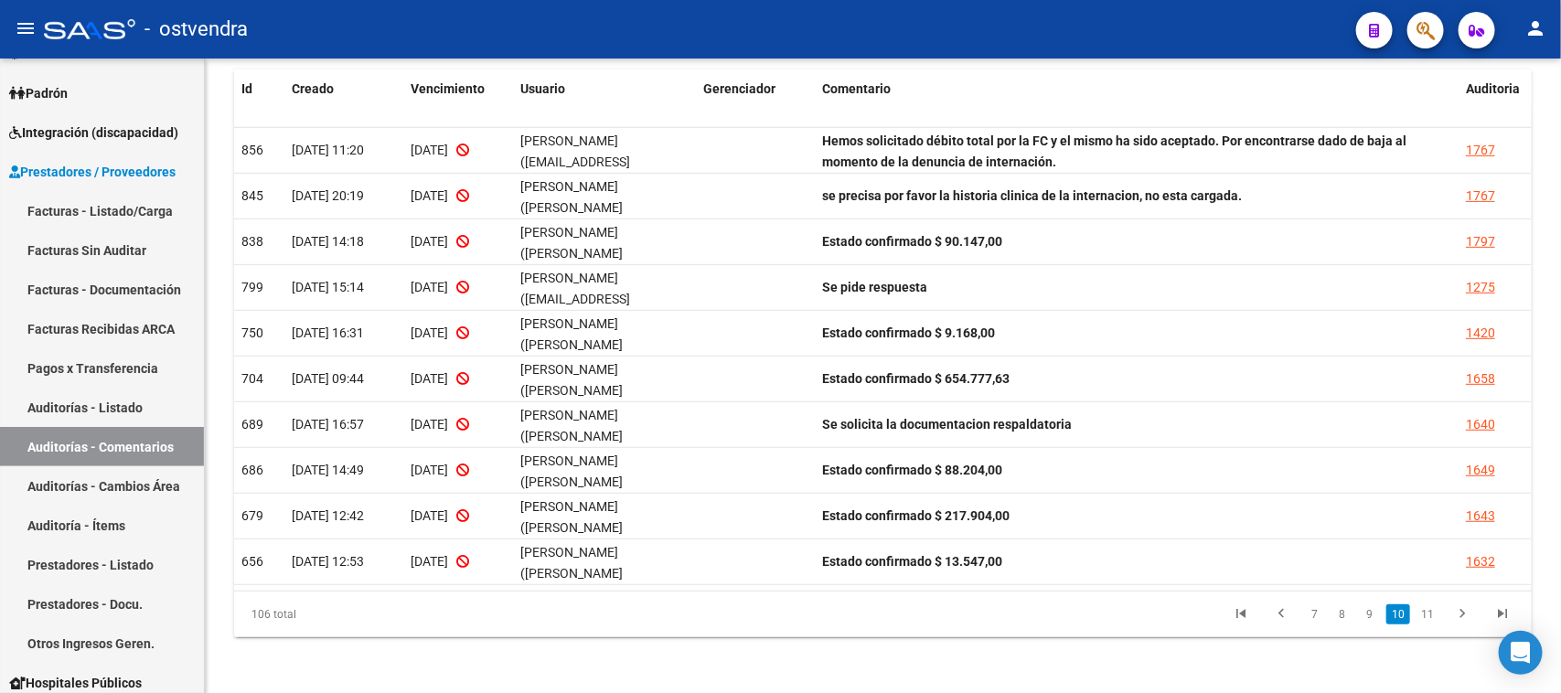
drag, startPoint x: 1386, startPoint y: 594, endPoint x: 1477, endPoint y: 558, distance: 97.7
click at [1477, 558] on div "1632" at bounding box center [1480, 561] width 29 height 21
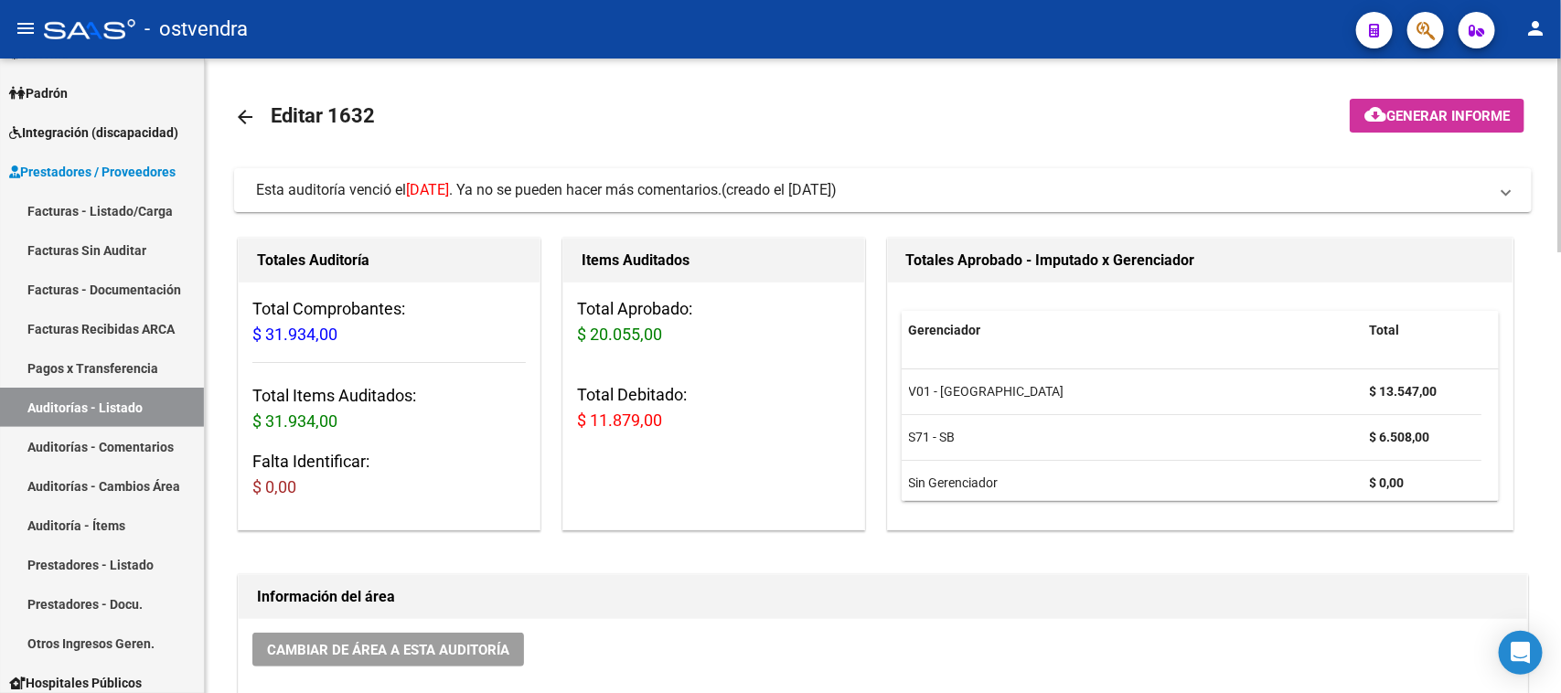
scroll to position [114, 0]
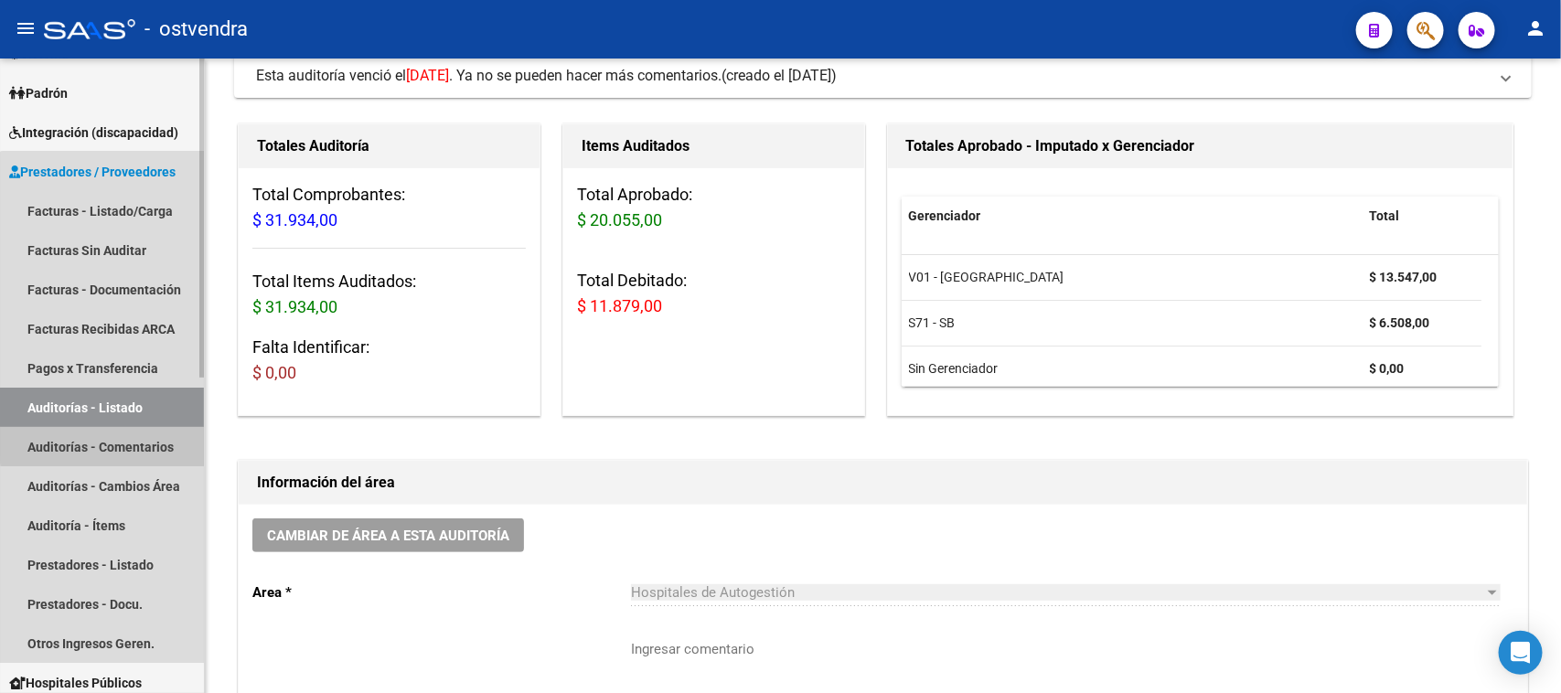
click at [131, 442] on link "Auditorías - Comentarios" at bounding box center [102, 446] width 204 height 39
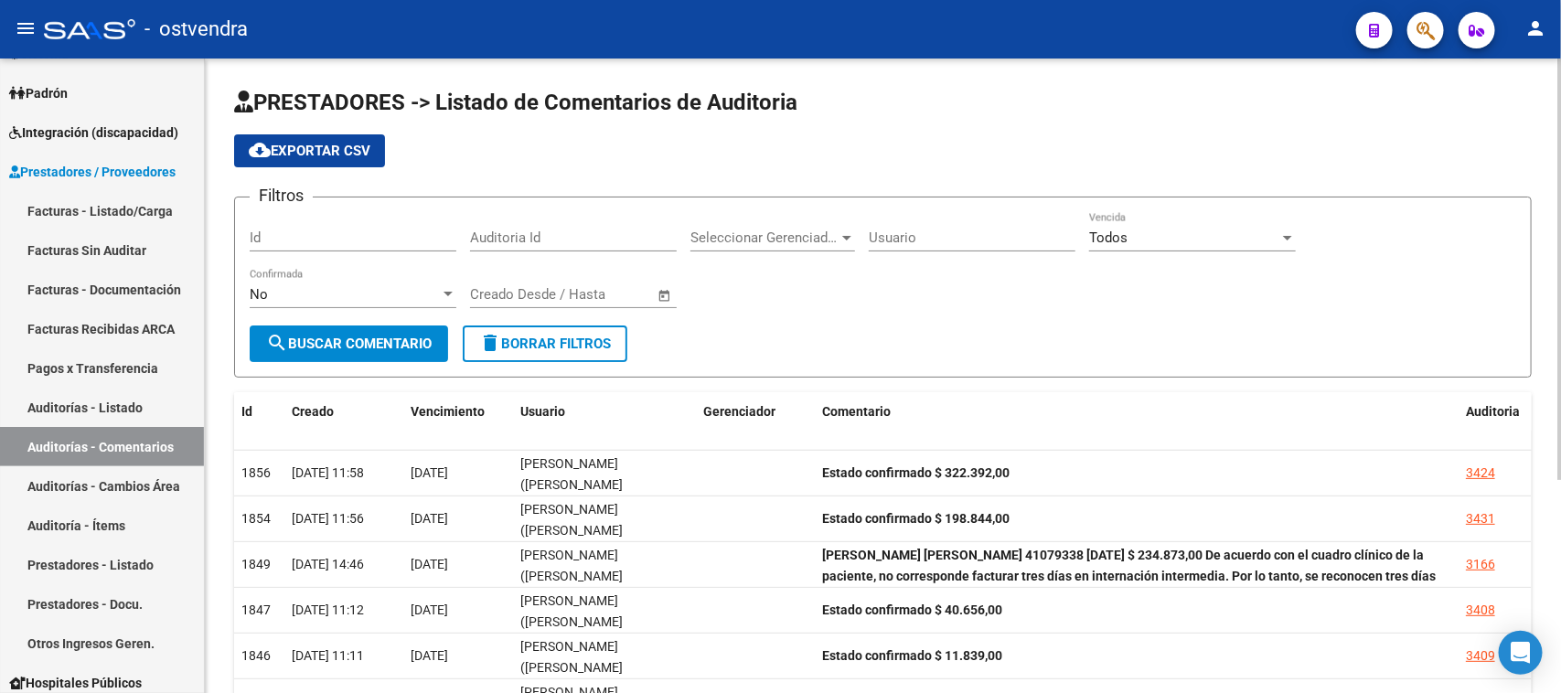
click at [322, 147] on span "cloud_download Exportar CSV" at bounding box center [310, 151] width 122 height 16
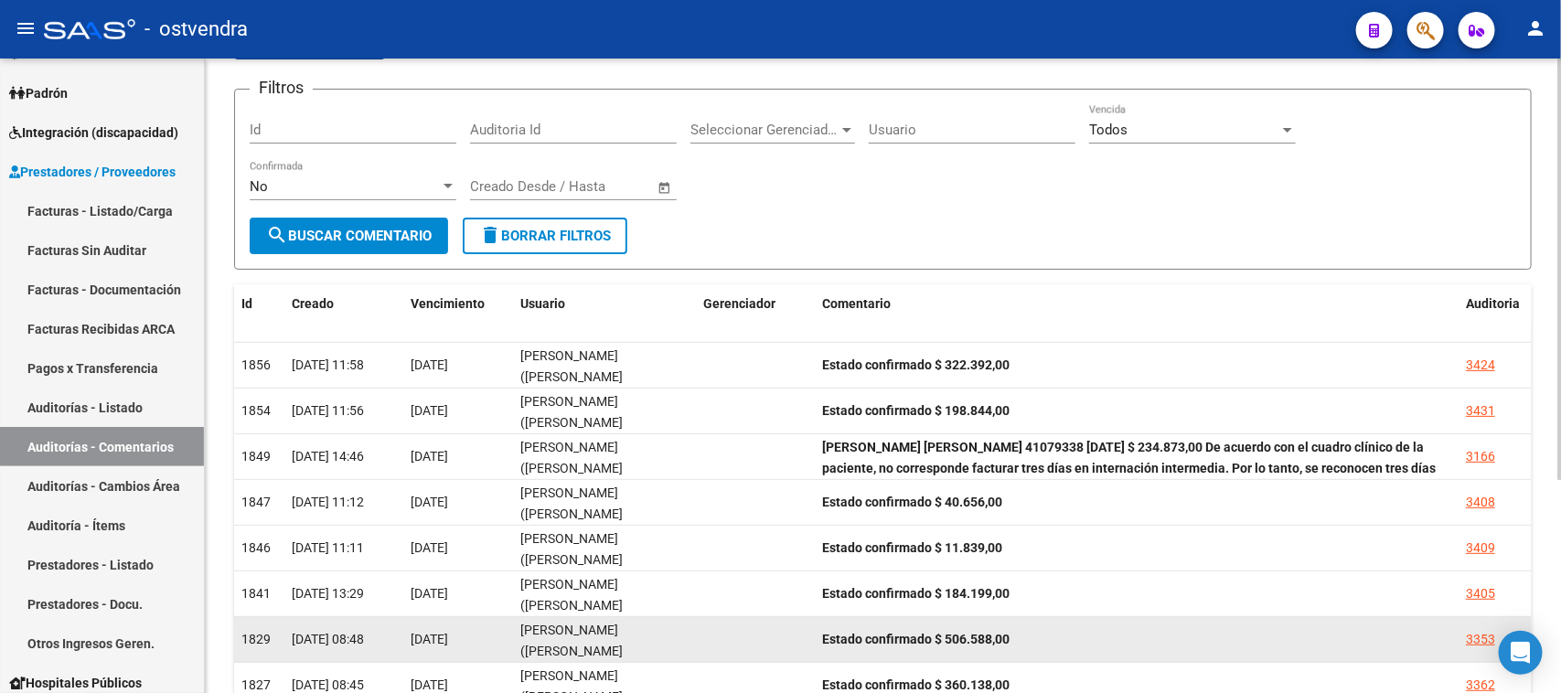
scroll to position [323, 0]
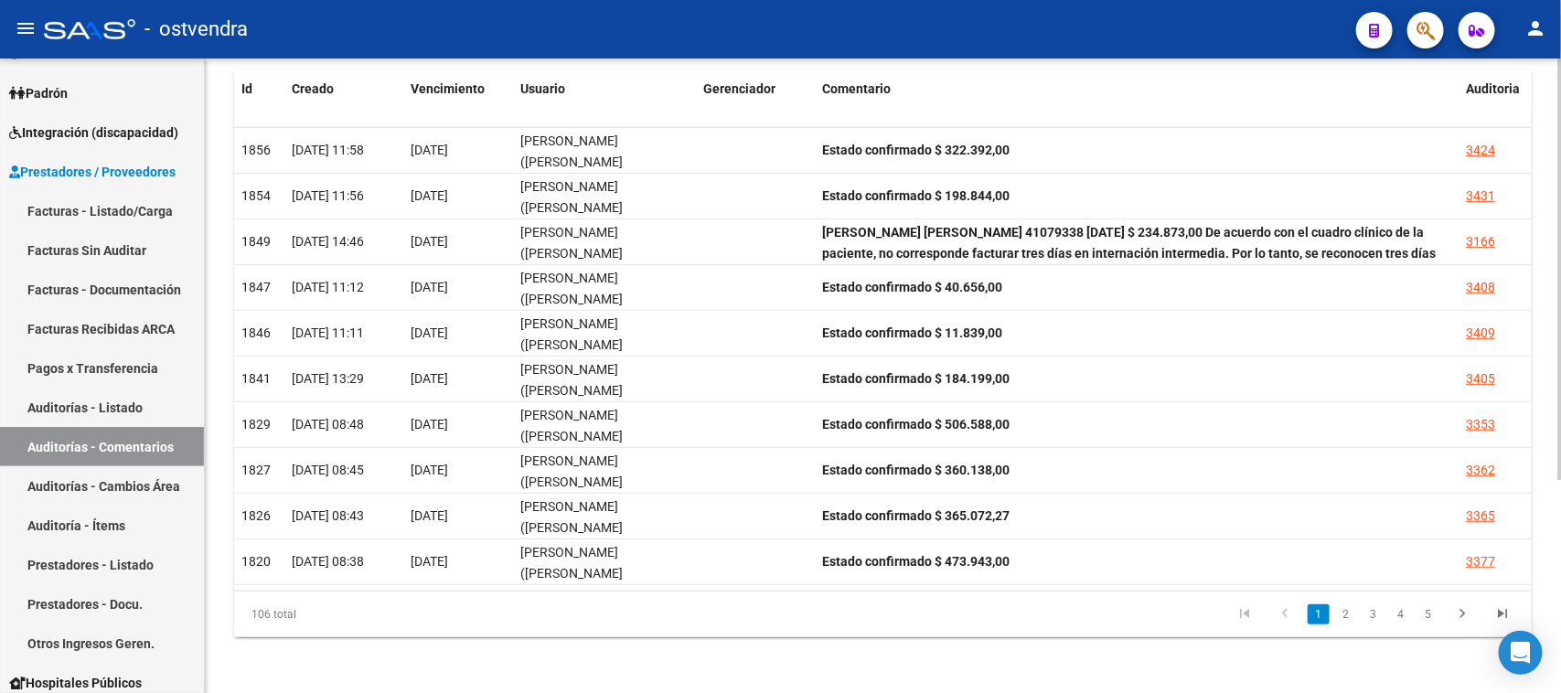
click at [1501, 610] on icon "go to last page" at bounding box center [1503, 616] width 24 height 22
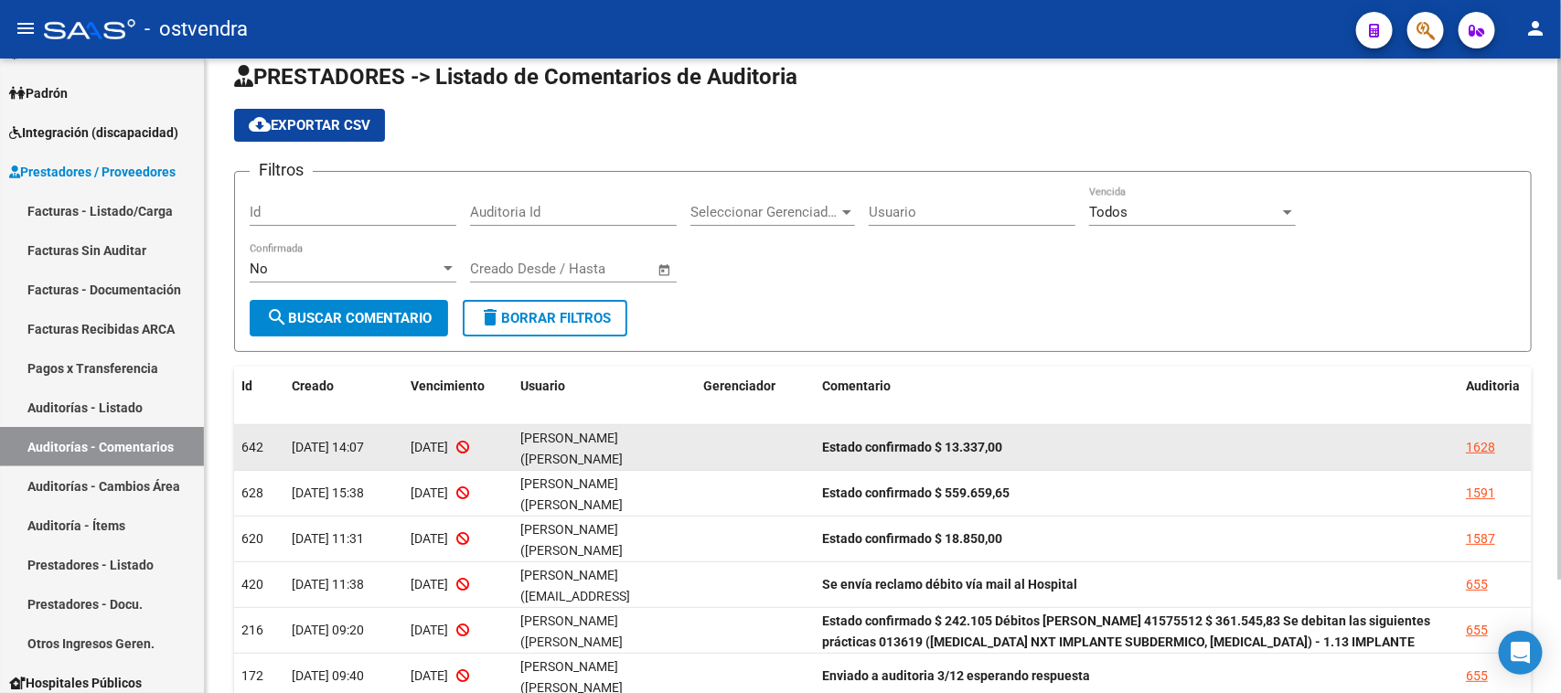
scroll to position [0, 0]
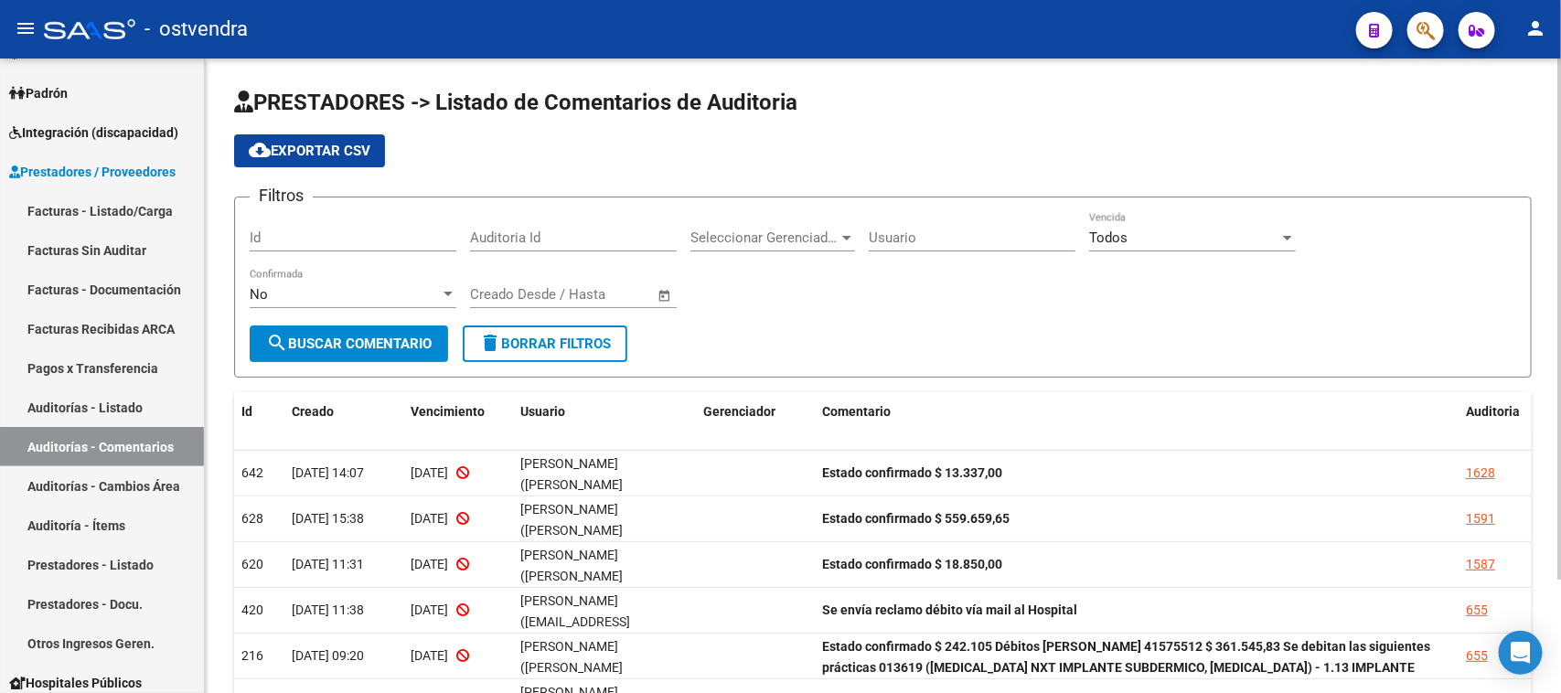
click at [367, 204] on form "Filtros Id Auditoria Id Seleccionar Gerenciador Seleccionar Gerenciador Usuario…" at bounding box center [883, 287] width 1298 height 181
click at [367, 236] on input "Id" at bounding box center [353, 238] width 207 height 16
paste input "1587"
type input "1587"
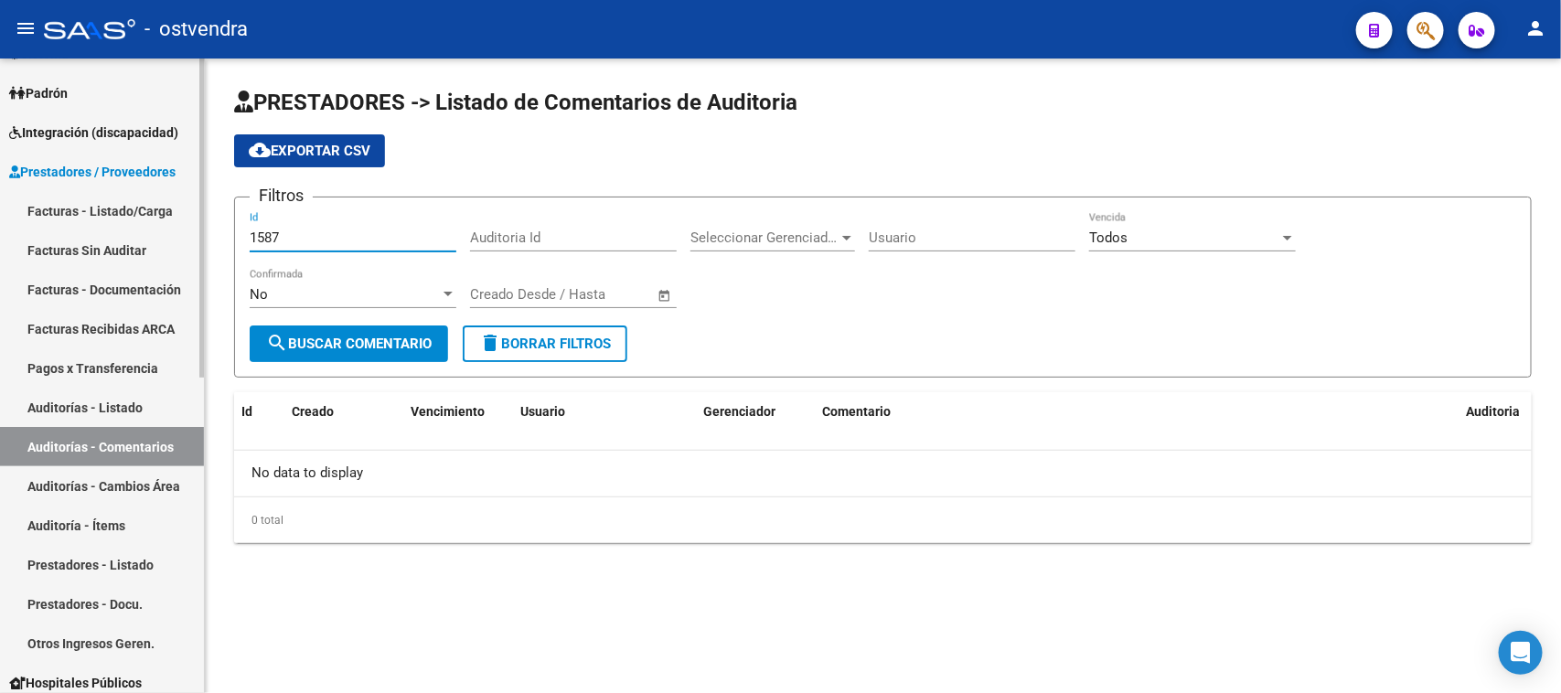
drag, startPoint x: 378, startPoint y: 231, endPoint x: 166, endPoint y: 230, distance: 212.2
click at [166, 230] on mat-sidenav-container "Firma Express Inicio Calendario SSS Instructivos Contacto OS Reportes Tablero d…" at bounding box center [780, 376] width 1561 height 635
click at [166, 230] on link "Facturas Sin Auditar" at bounding box center [102, 249] width 204 height 39
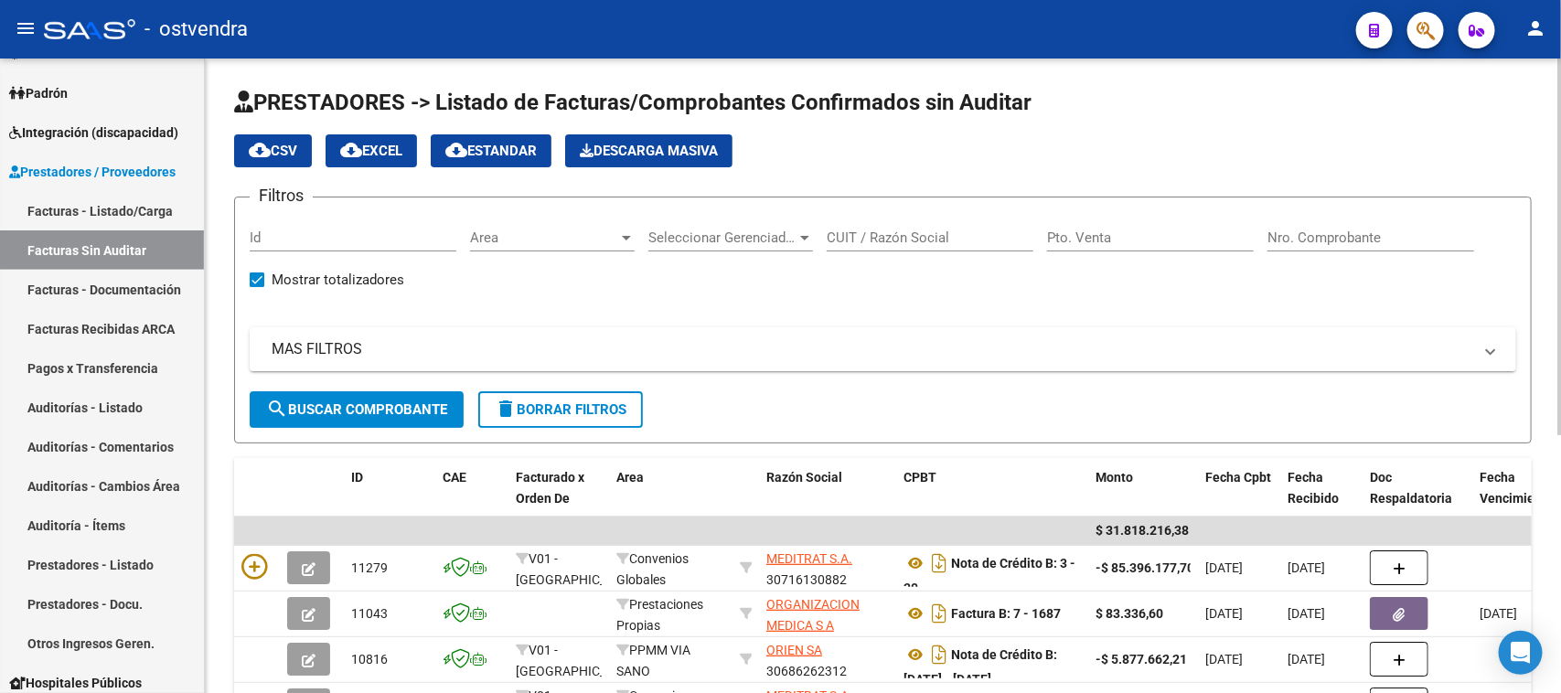
click at [519, 294] on div "Filtros Id Area Area Seleccionar Gerenciador Seleccionar Gerenciador CUIT / Raz…" at bounding box center [883, 301] width 1267 height 179
click at [384, 245] on div "Id" at bounding box center [353, 231] width 207 height 39
click at [90, 240] on link "Facturas Sin Auditar" at bounding box center [102, 249] width 204 height 39
click at [128, 402] on link "Auditorías - Listado" at bounding box center [102, 407] width 204 height 39
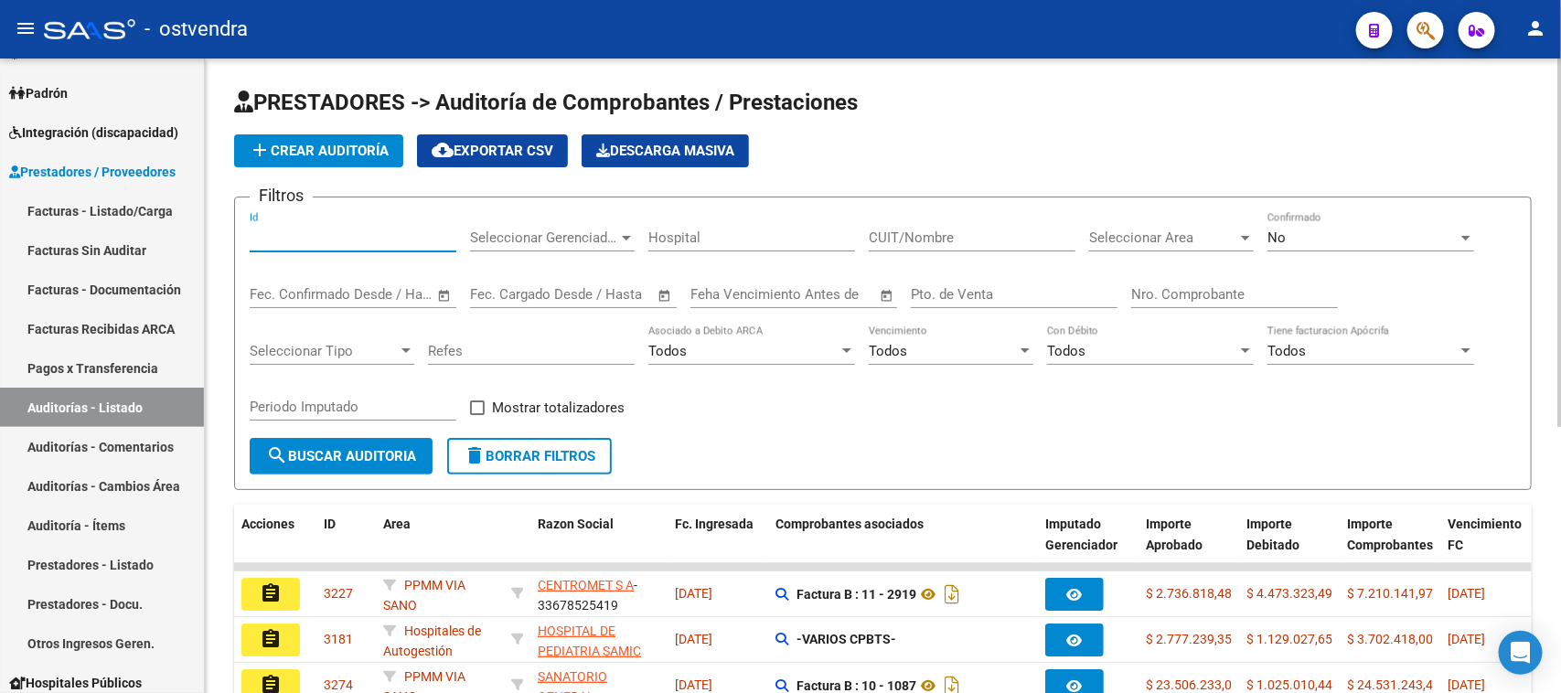
click at [381, 243] on input "Id" at bounding box center [353, 238] width 207 height 16
paste input "1587"
type input "1587"
click at [376, 444] on button "search Buscar Auditoria" at bounding box center [341, 456] width 183 height 37
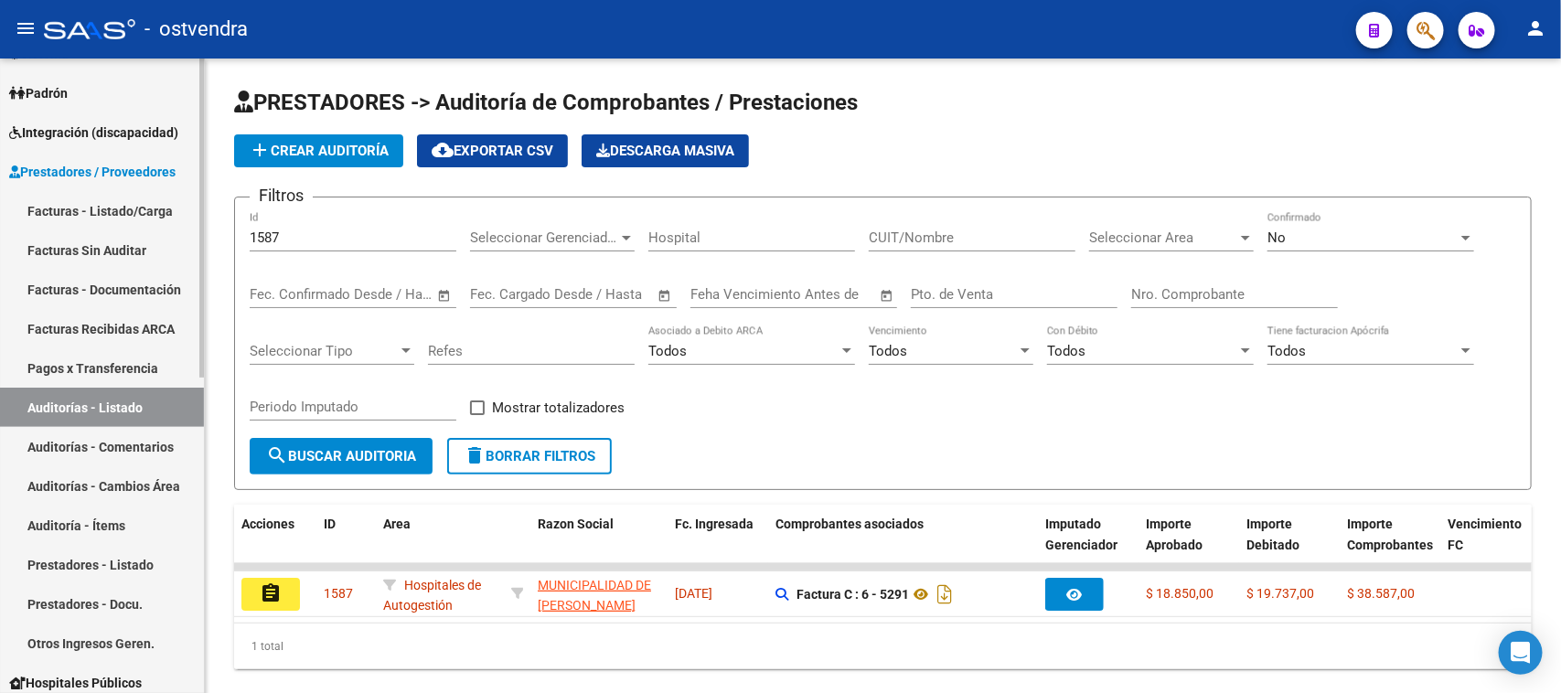
click at [124, 445] on link "Auditorías - Comentarios" at bounding box center [102, 446] width 204 height 39
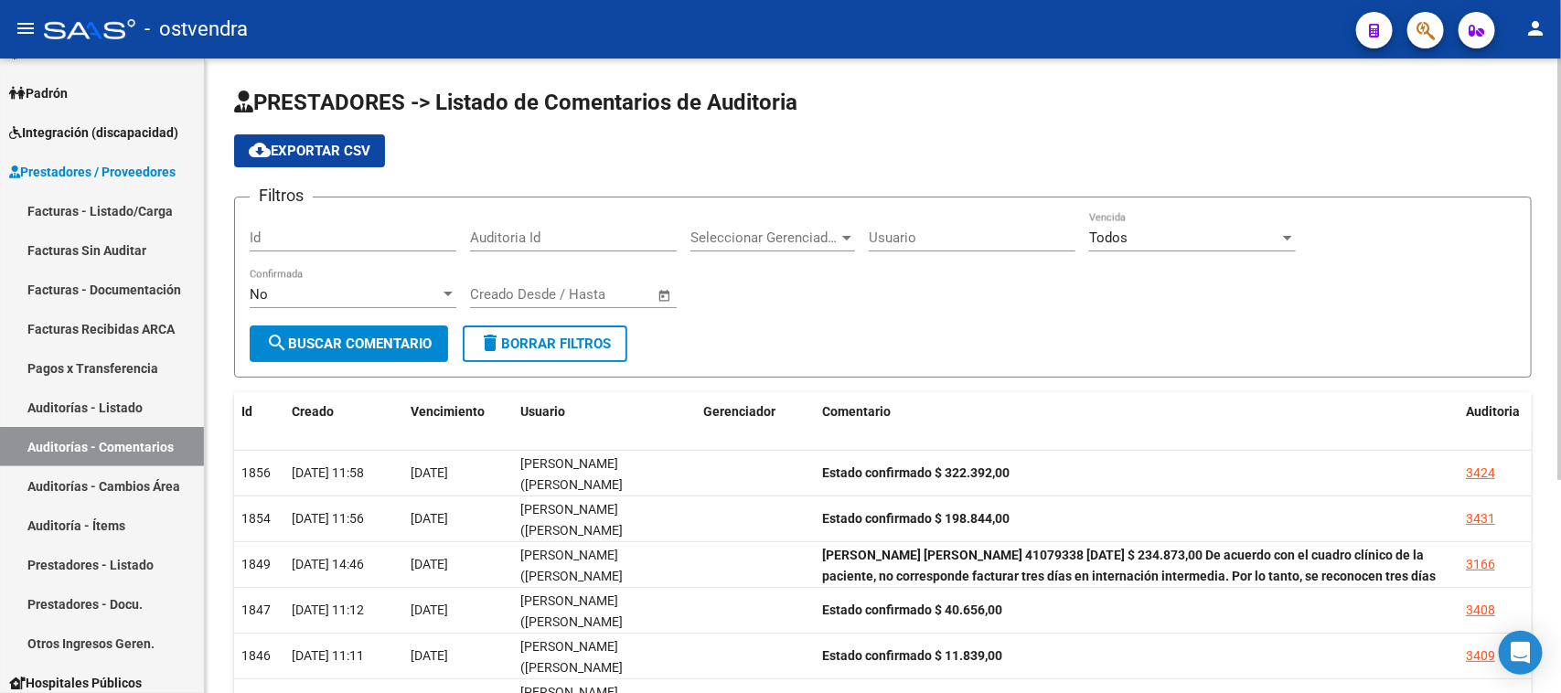
click at [348, 234] on input "Id" at bounding box center [353, 238] width 207 height 16
paste input "1587"
type input "1587"
click at [423, 353] on button "search Buscar Comentario" at bounding box center [349, 344] width 198 height 37
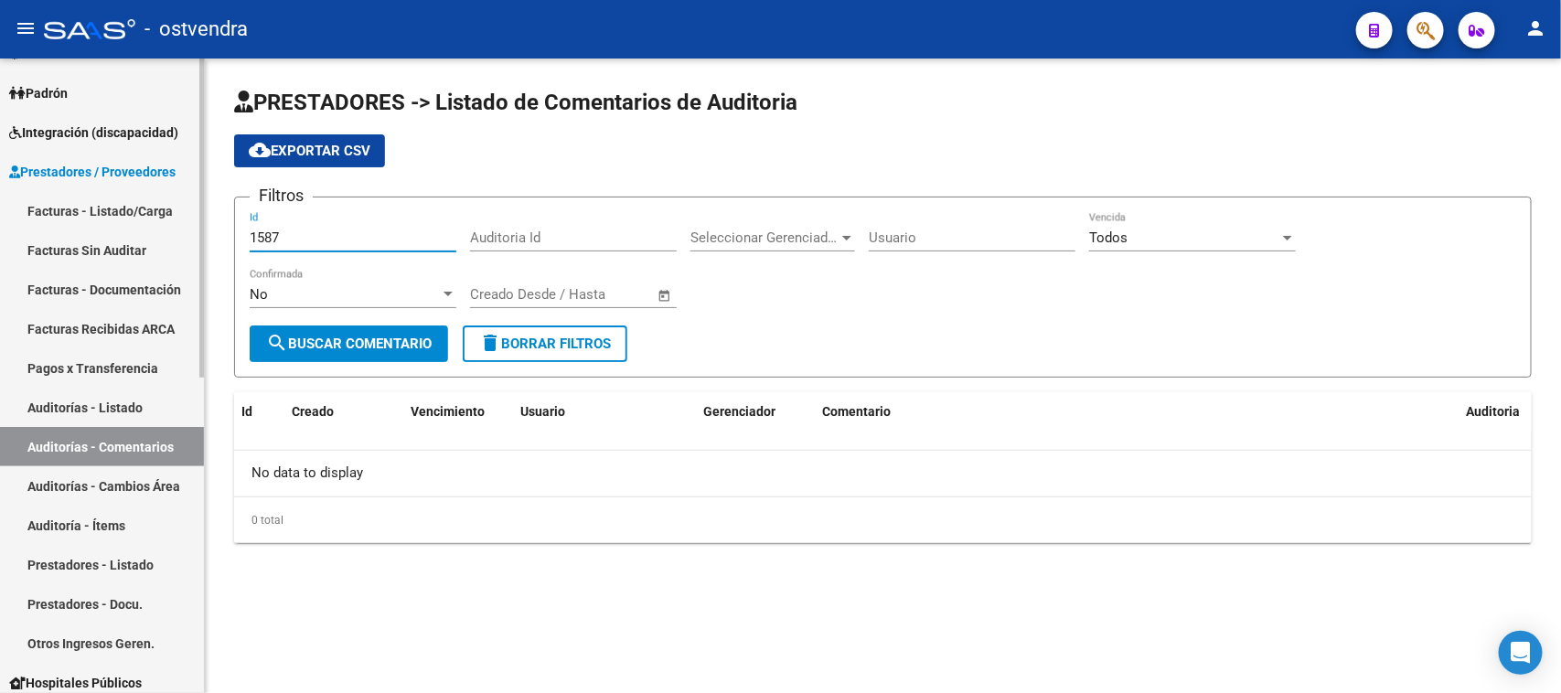
click at [193, 227] on mat-sidenav-container "Firma Express Inicio Calendario SSS Instructivos Contacto OS Reportes Tablero d…" at bounding box center [780, 376] width 1561 height 635
click at [555, 233] on input "Auditoria Id" at bounding box center [573, 238] width 207 height 16
paste input "1587"
type input "1587"
click at [367, 337] on span "search Buscar Comentario" at bounding box center [349, 344] width 166 height 16
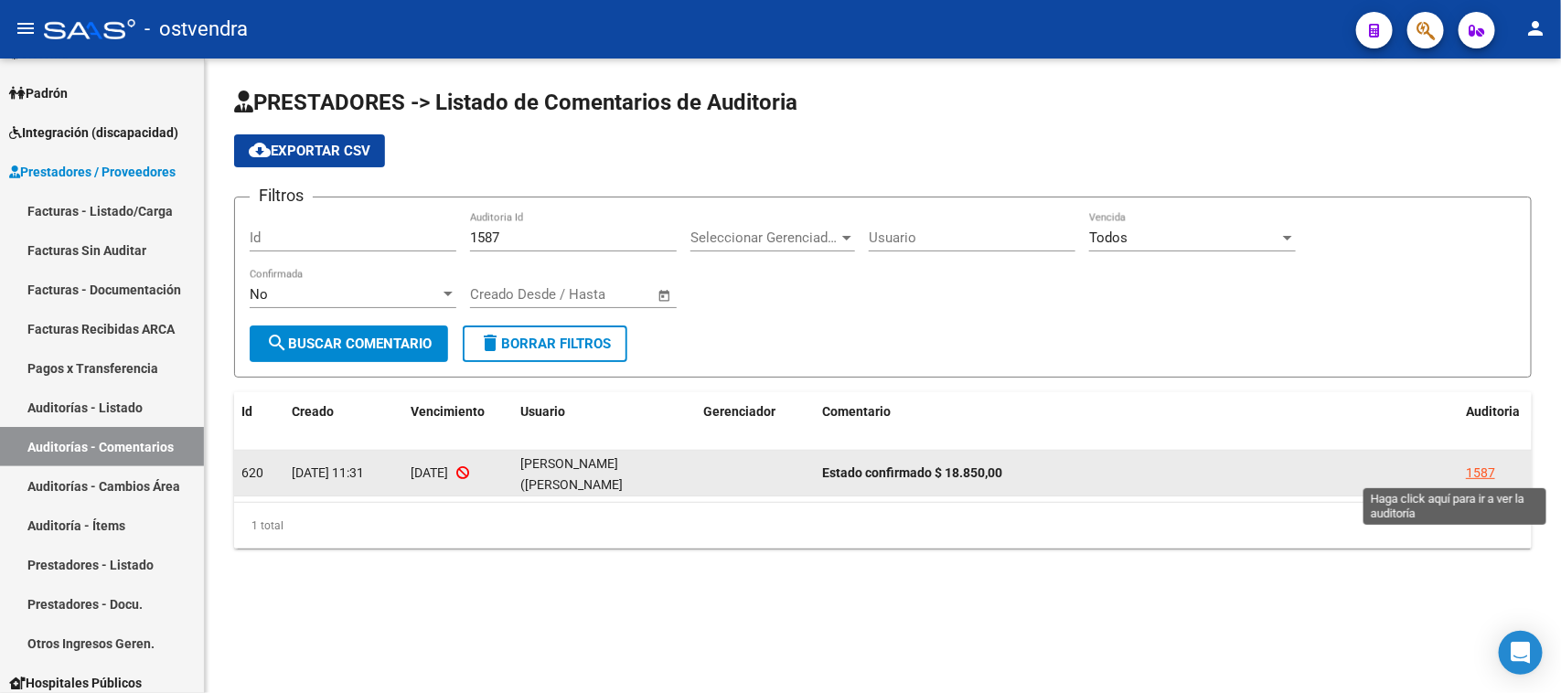
click at [1470, 468] on div "1587" at bounding box center [1480, 473] width 29 height 21
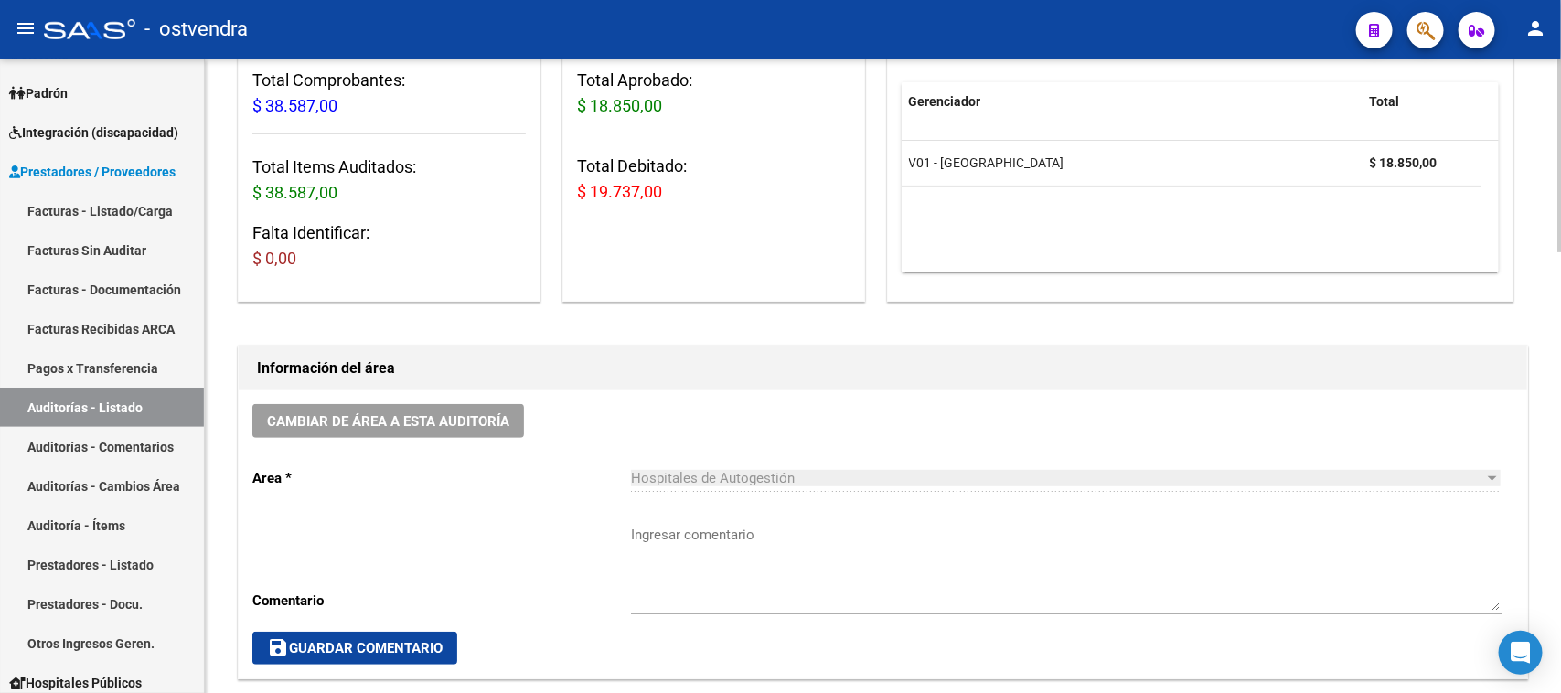
scroll to position [114, 0]
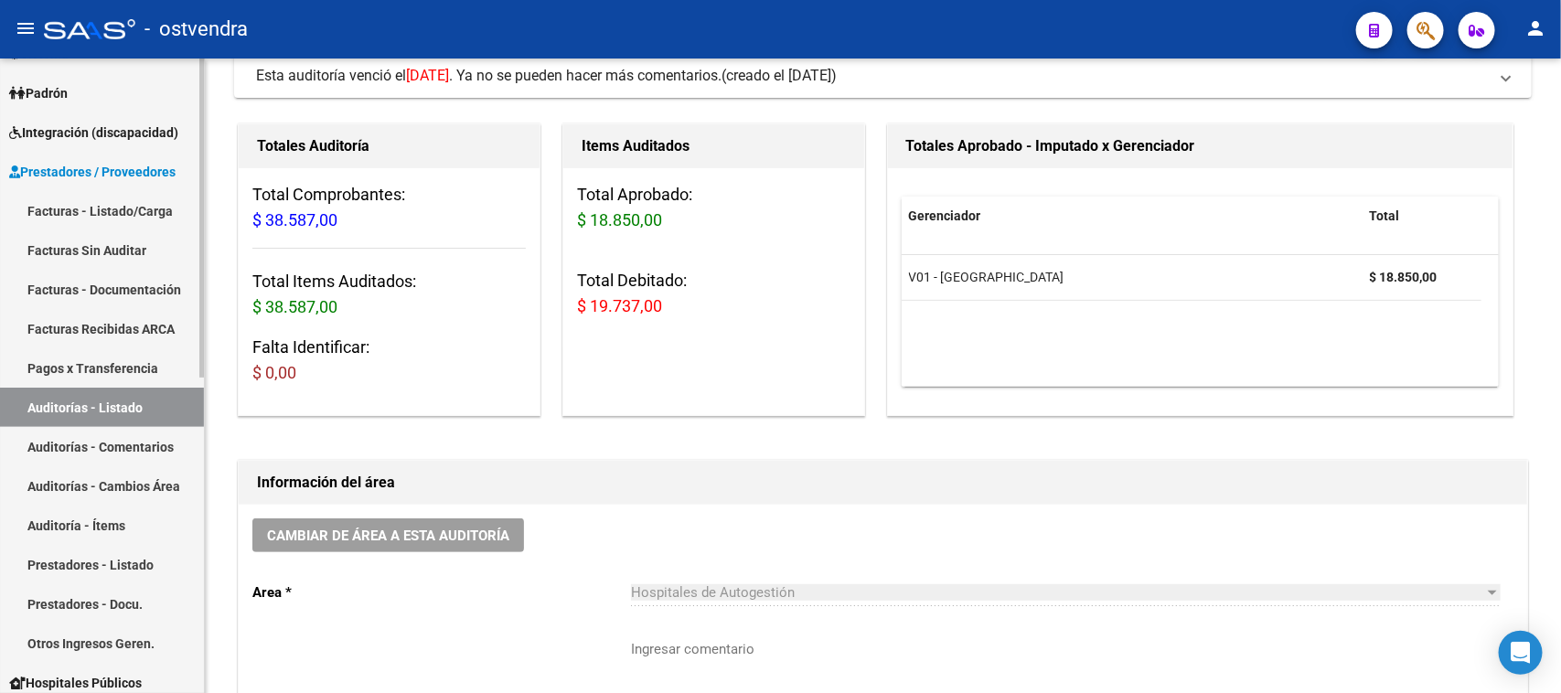
click at [126, 405] on link "Auditorías - Listado" at bounding box center [102, 407] width 204 height 39
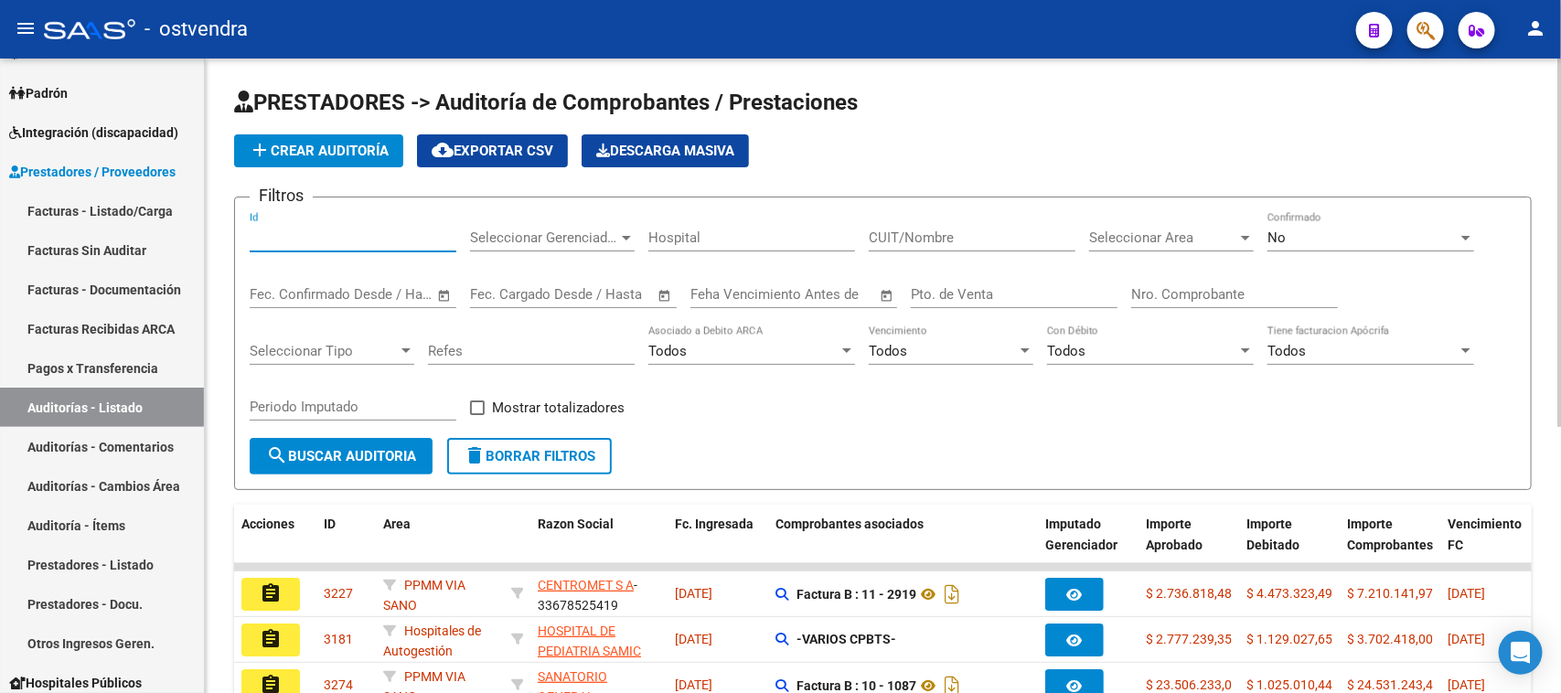
click at [284, 230] on input "Id" at bounding box center [353, 238] width 207 height 16
paste input "1591"
type input "1591"
click at [363, 449] on span "search Buscar Auditoria" at bounding box center [341, 456] width 150 height 16
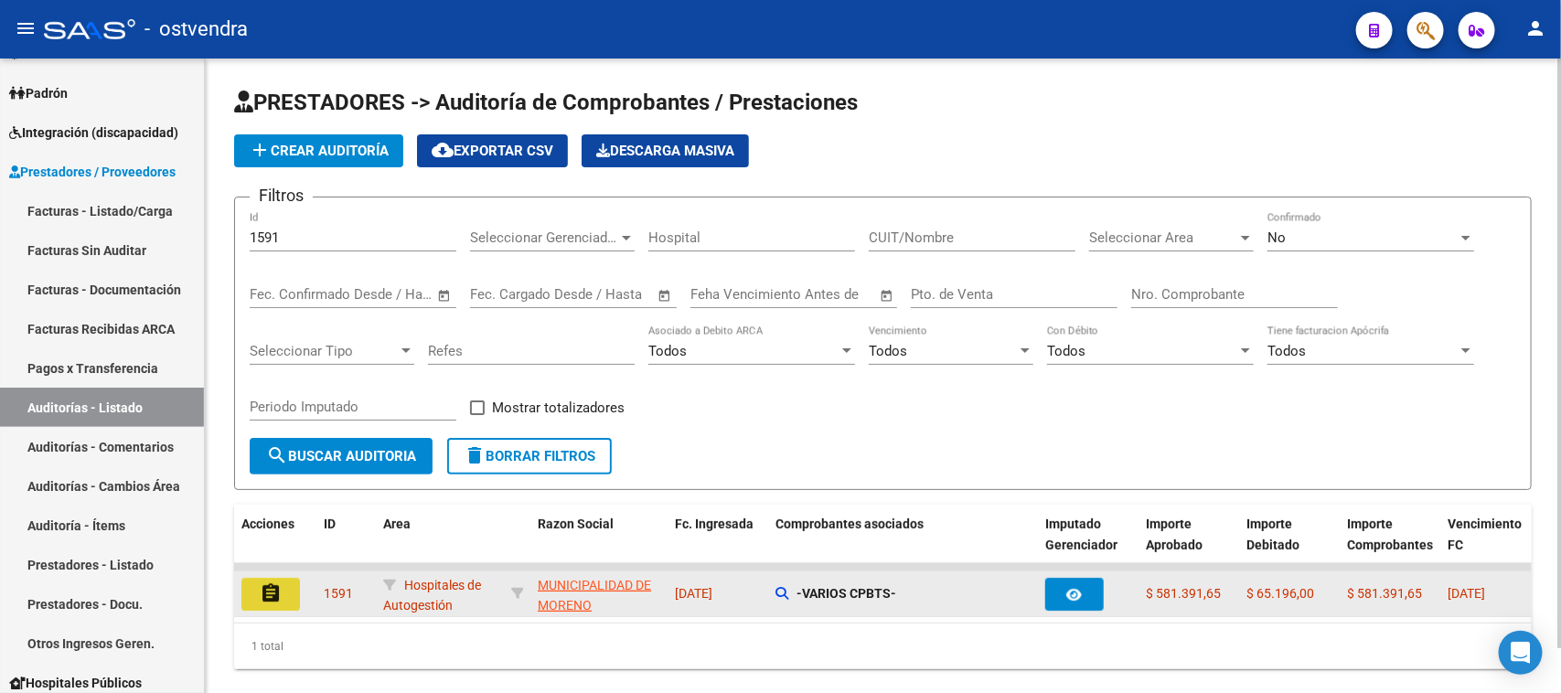
click at [273, 585] on mat-icon "assignment" at bounding box center [271, 594] width 22 height 22
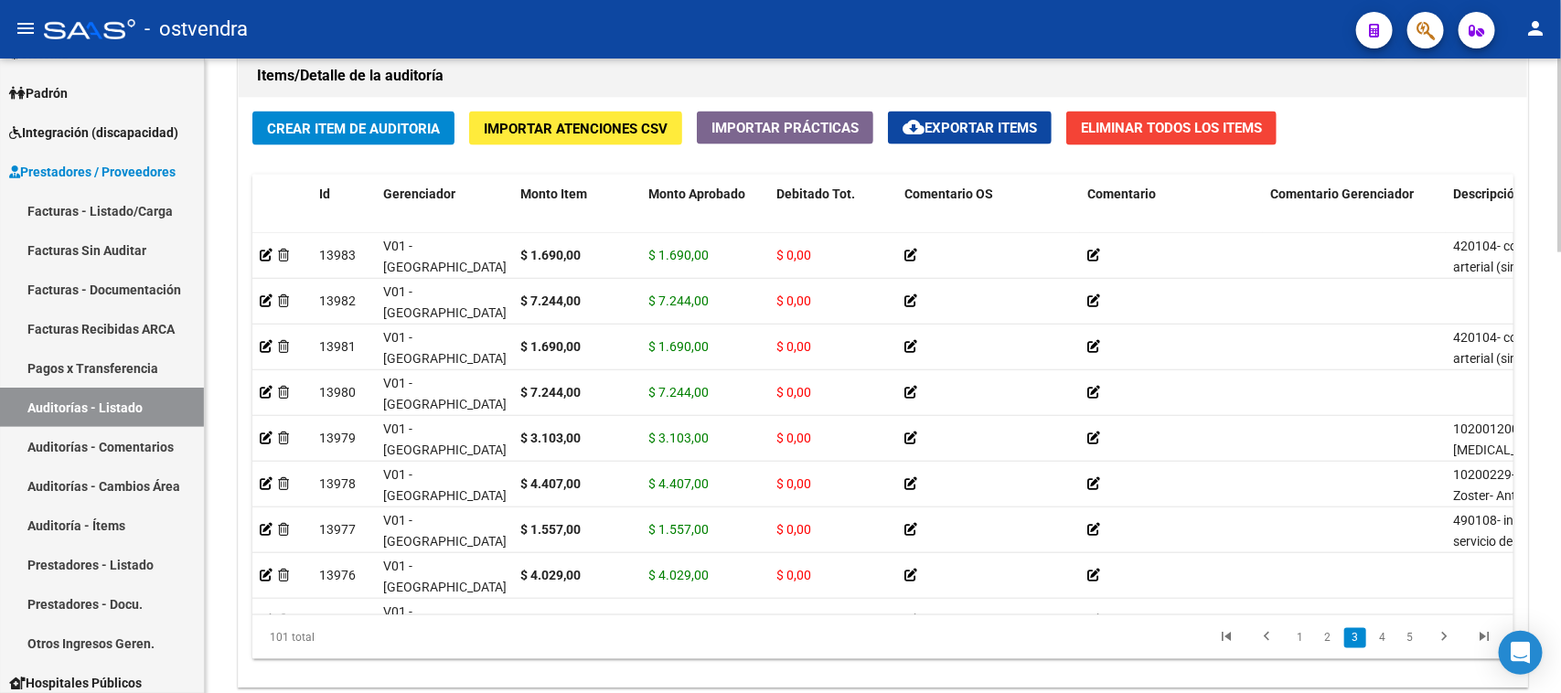
scroll to position [1448, 0]
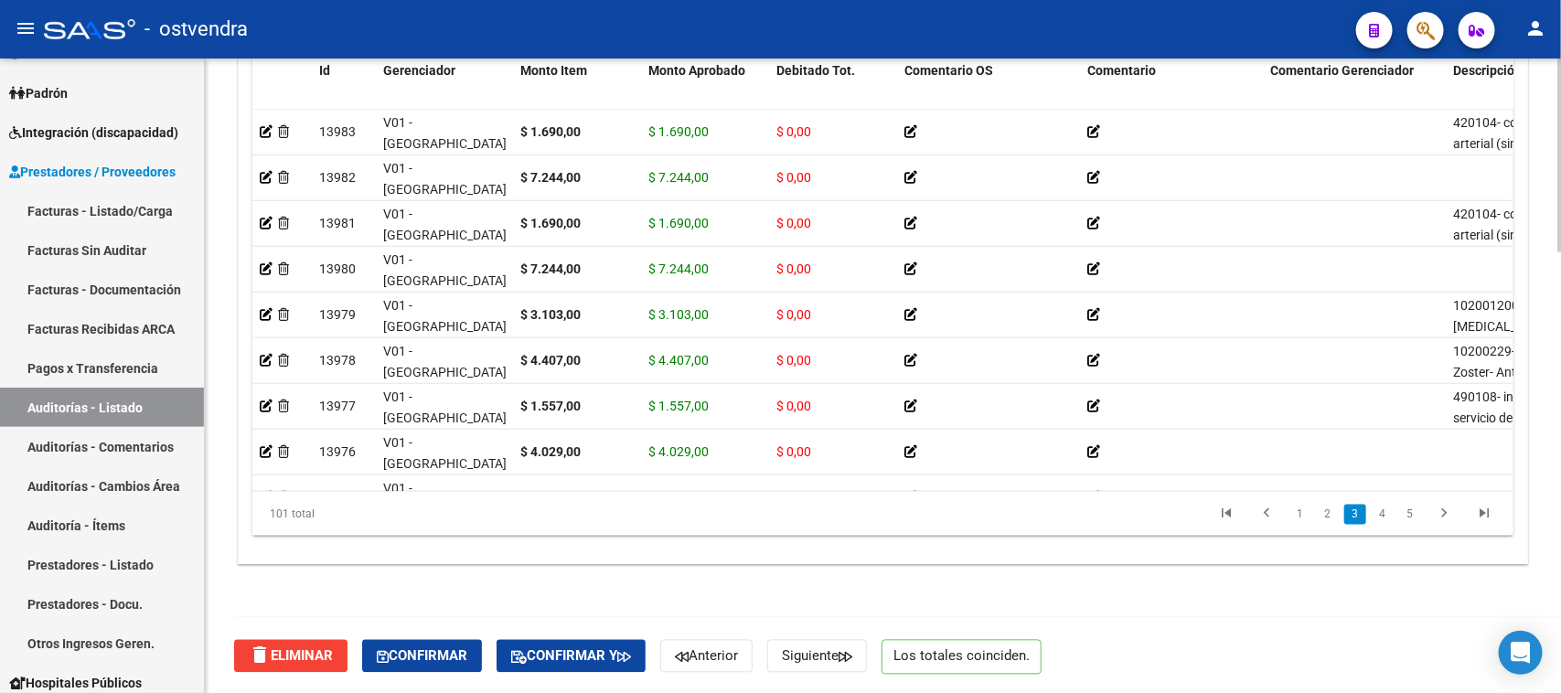
click at [1560, 541] on div at bounding box center [1560, 596] width 5 height 194
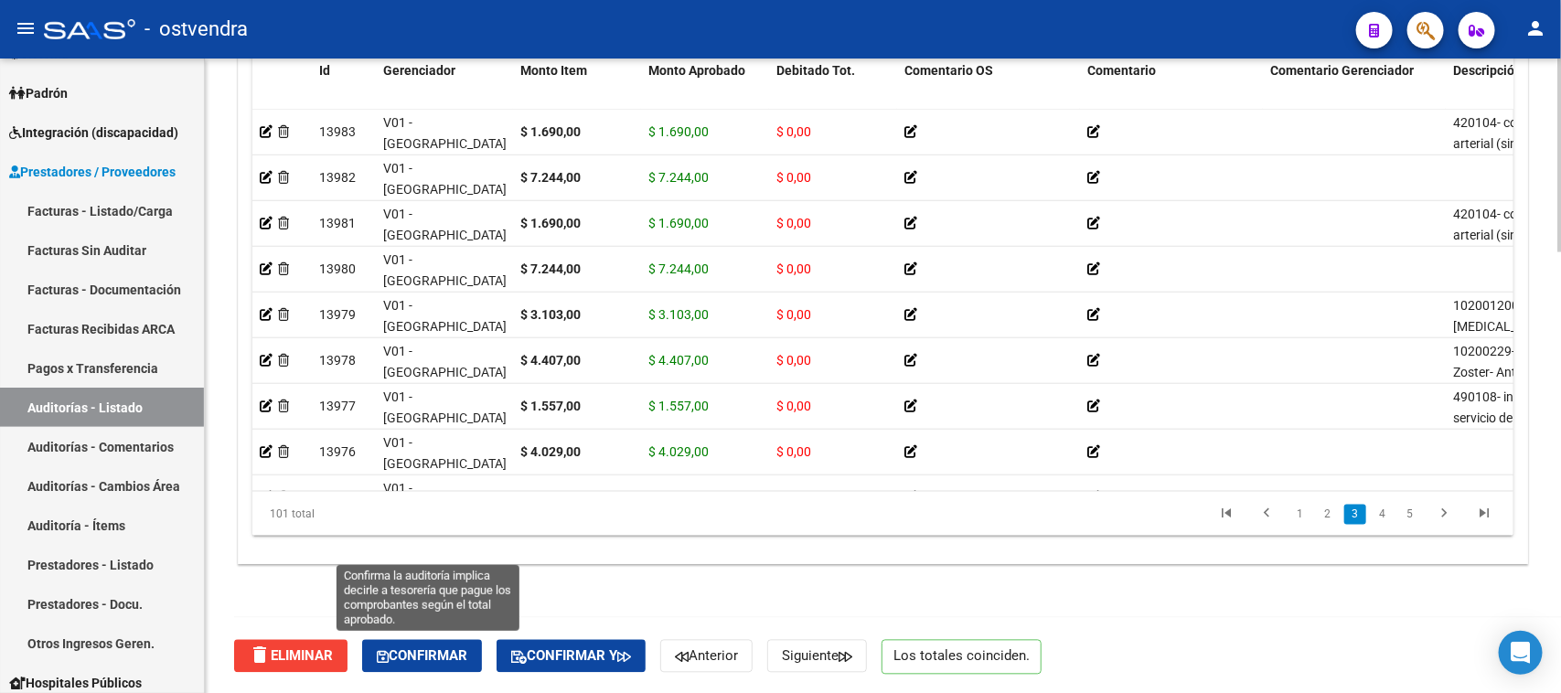
click at [422, 658] on span "Confirmar" at bounding box center [422, 656] width 91 height 16
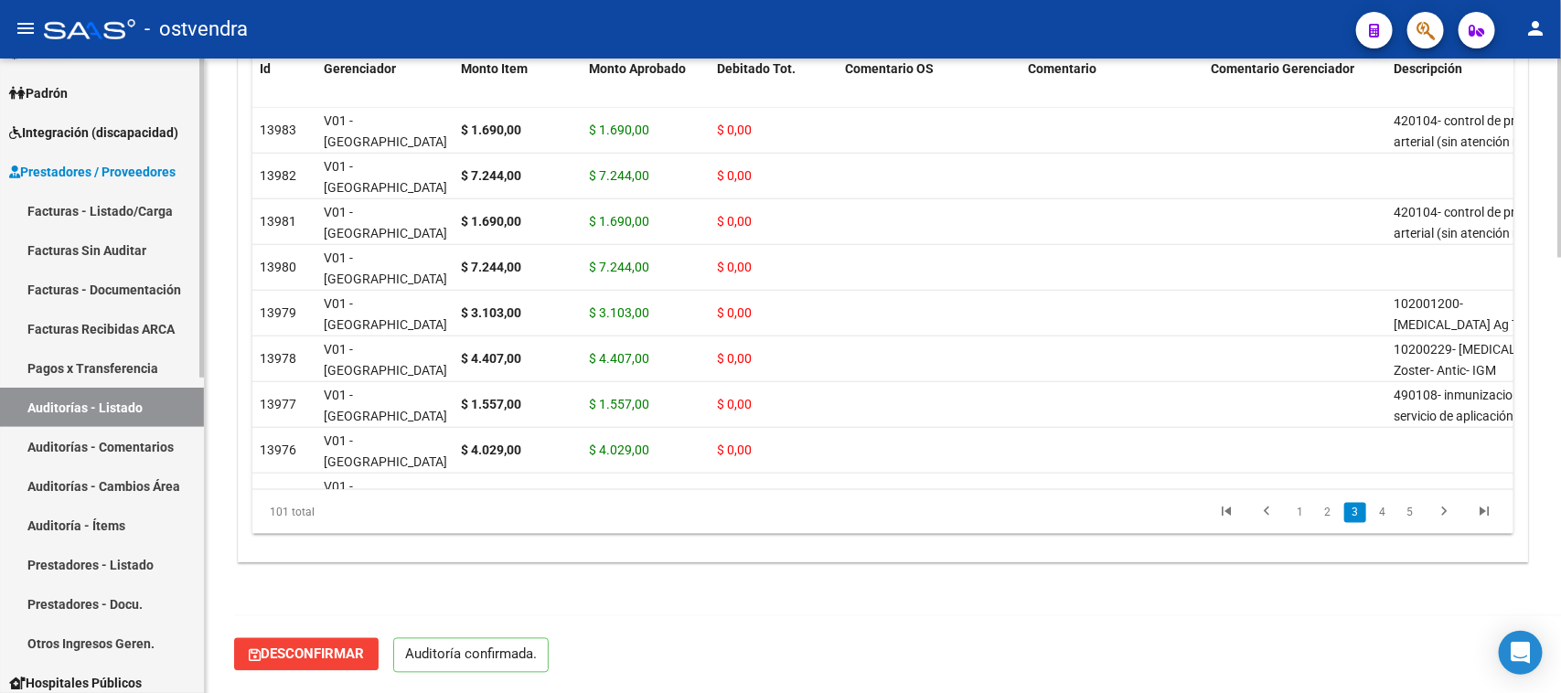
scroll to position [1386, 0]
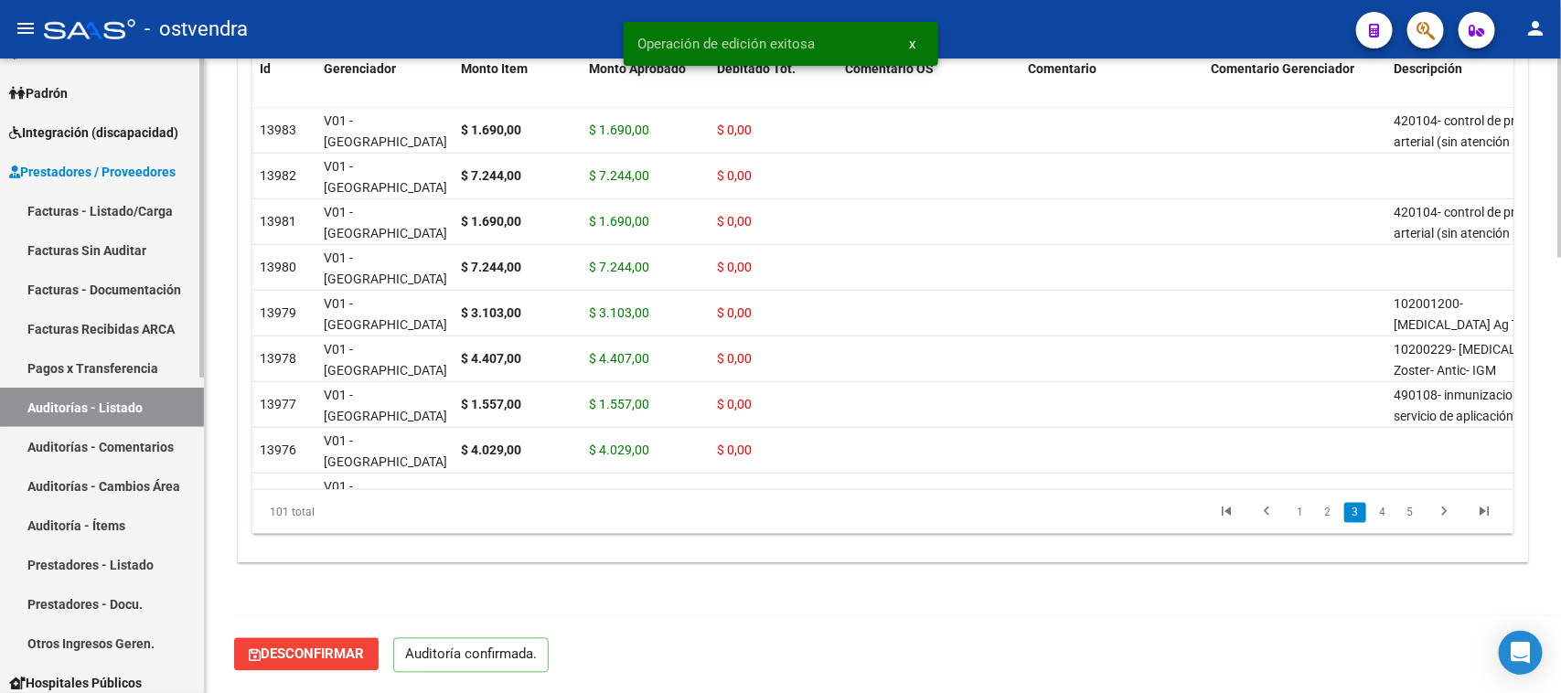
click at [87, 403] on link "Auditorías - Listado" at bounding box center [102, 407] width 204 height 39
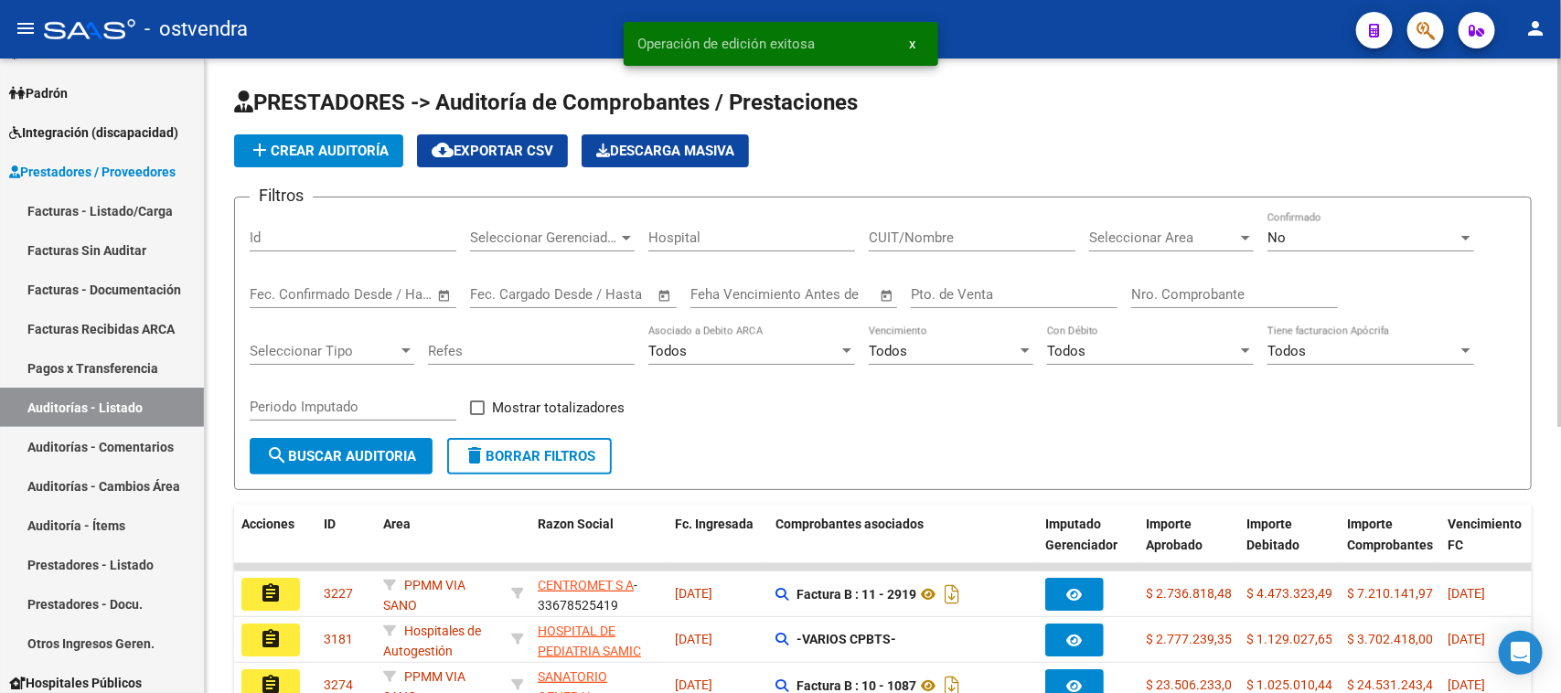
click at [327, 230] on input "Id" at bounding box center [353, 238] width 207 height 16
paste input "1628"
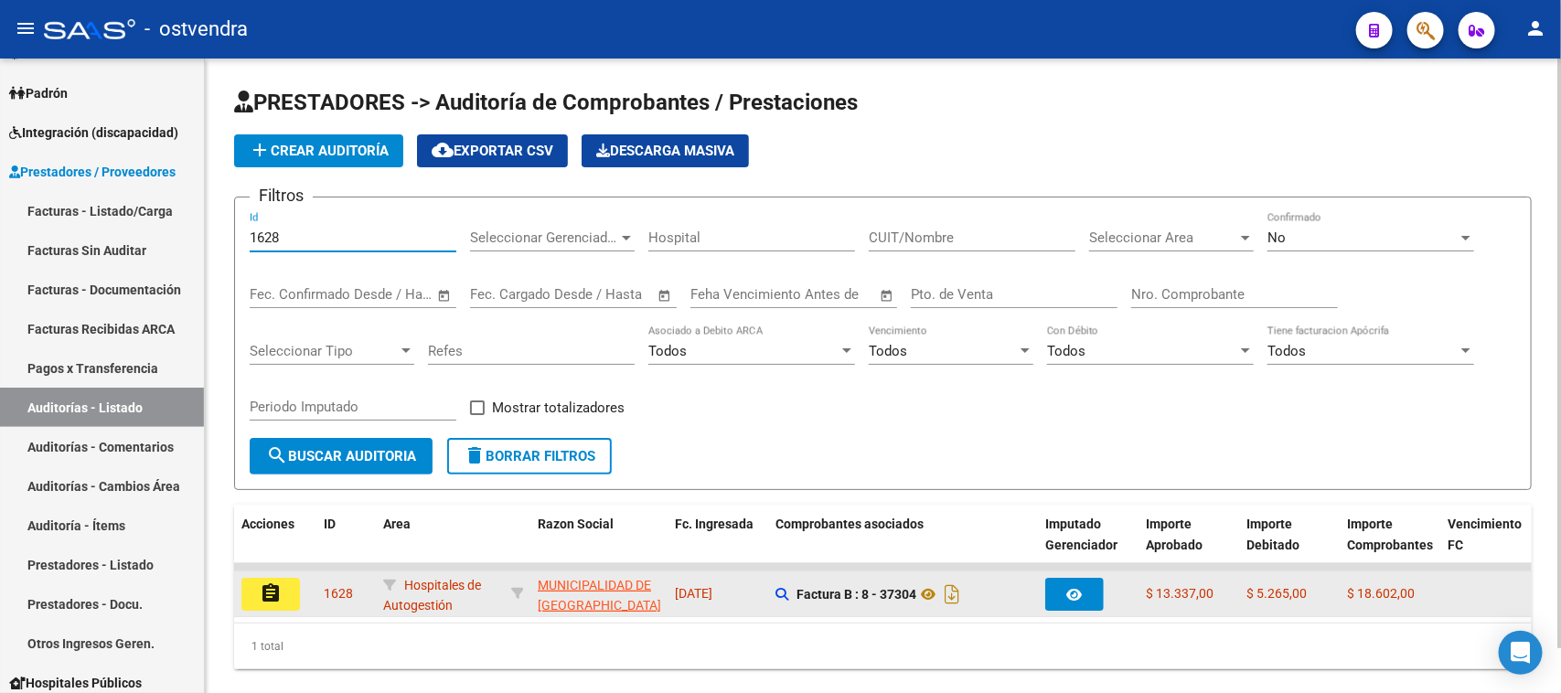
type input "1628"
click at [262, 586] on mat-icon "assignment" at bounding box center [271, 594] width 22 height 22
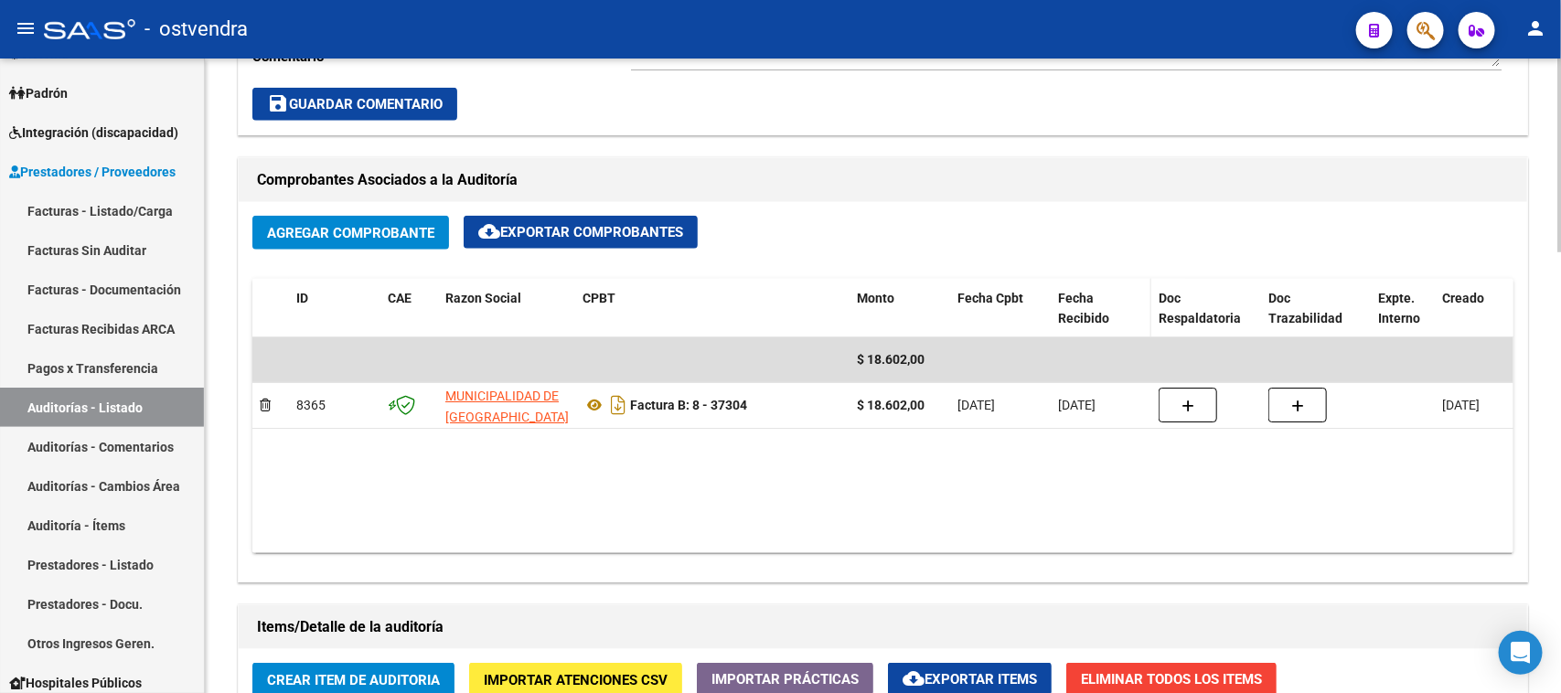
scroll to position [915, 0]
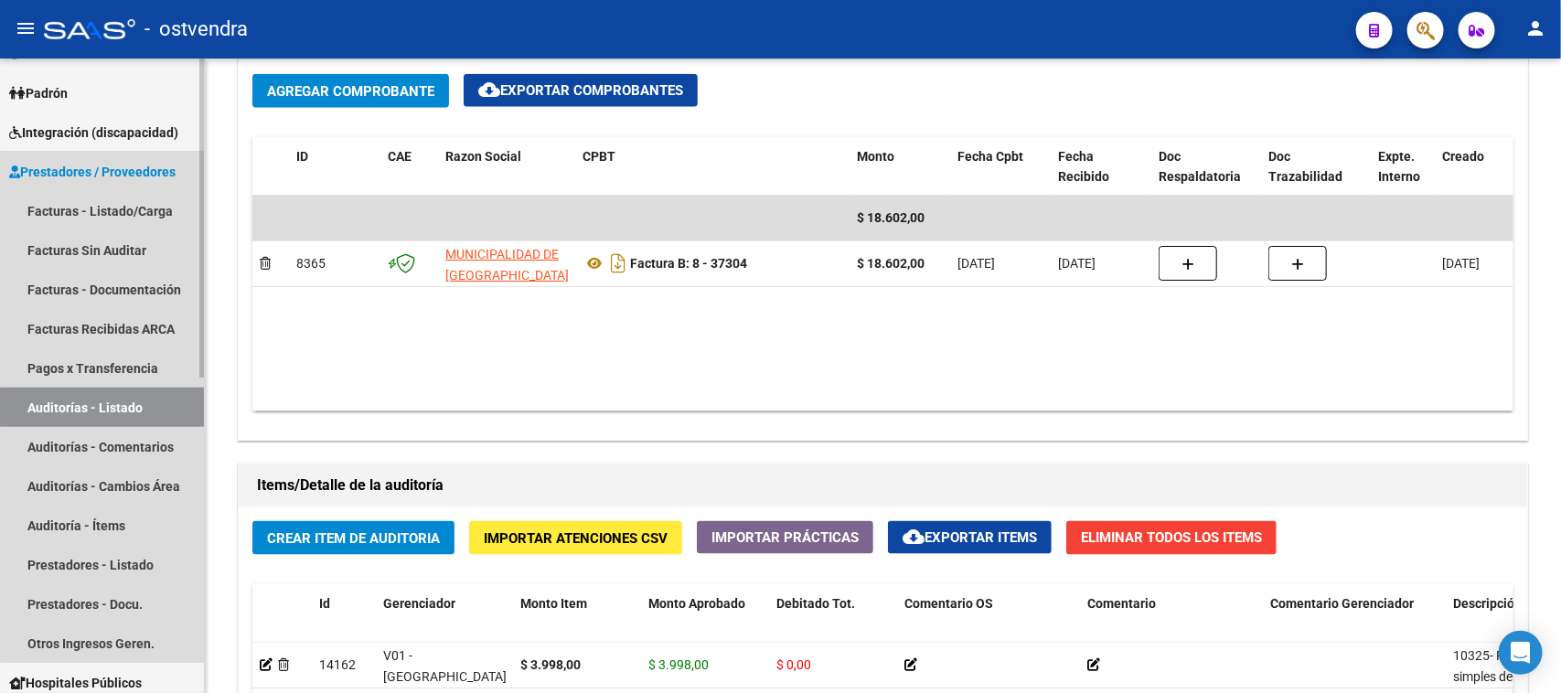
click at [125, 404] on link "Auditorías - Listado" at bounding box center [102, 407] width 204 height 39
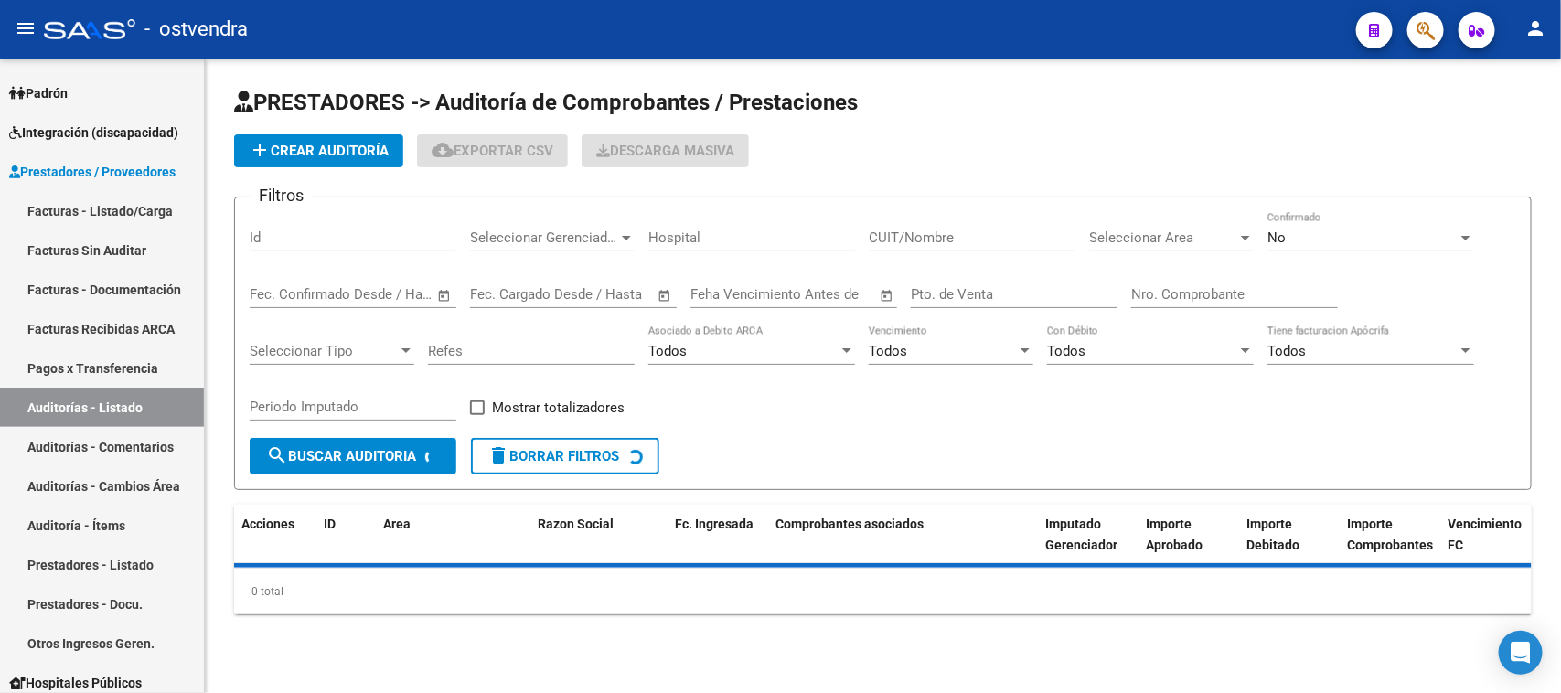
click at [368, 230] on input "Id" at bounding box center [353, 238] width 207 height 16
paste input "1632"
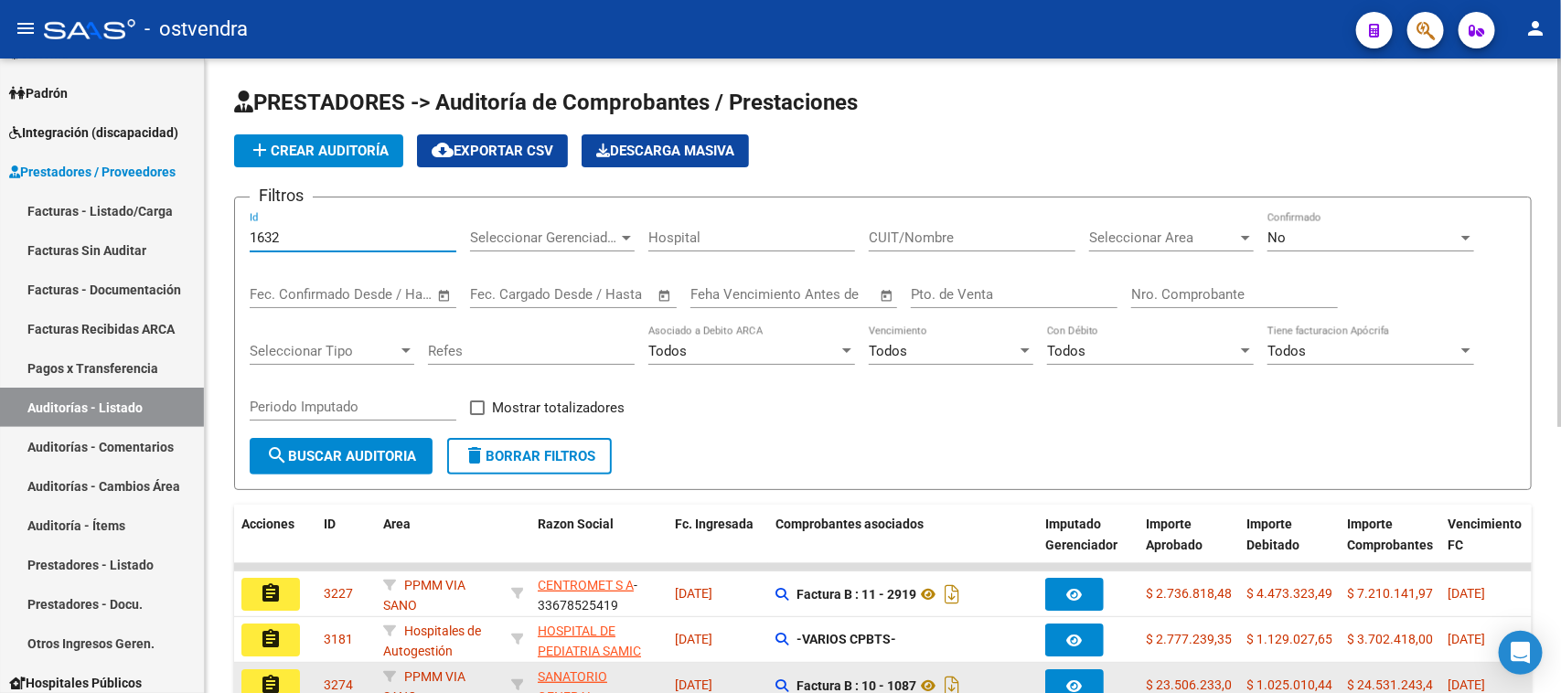
type input "1632"
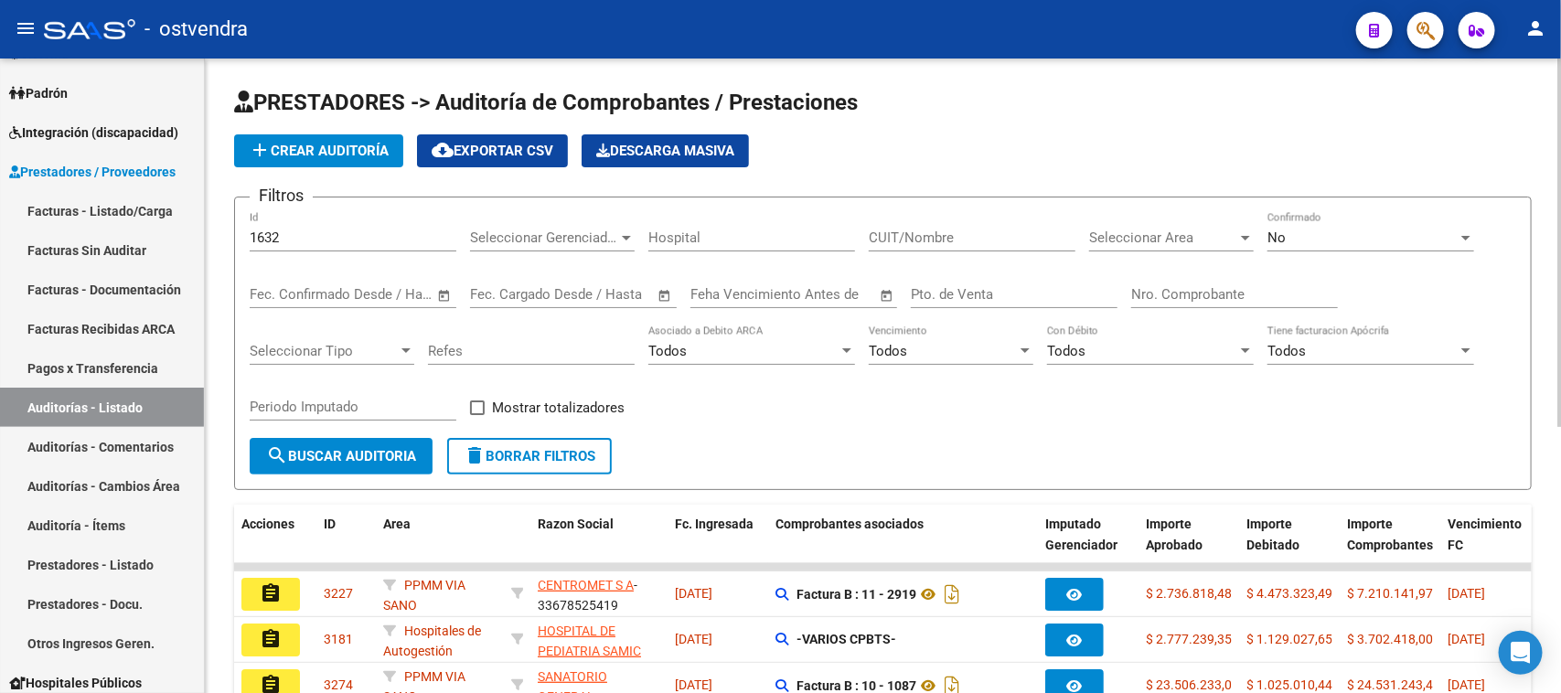
click at [903, 407] on div "Filtros 1632 Id Seleccionar Gerenciador Seleccionar Gerenciador Hospital CUIT/N…" at bounding box center [883, 325] width 1267 height 226
click at [405, 450] on span "search Buscar Auditoria" at bounding box center [341, 456] width 150 height 16
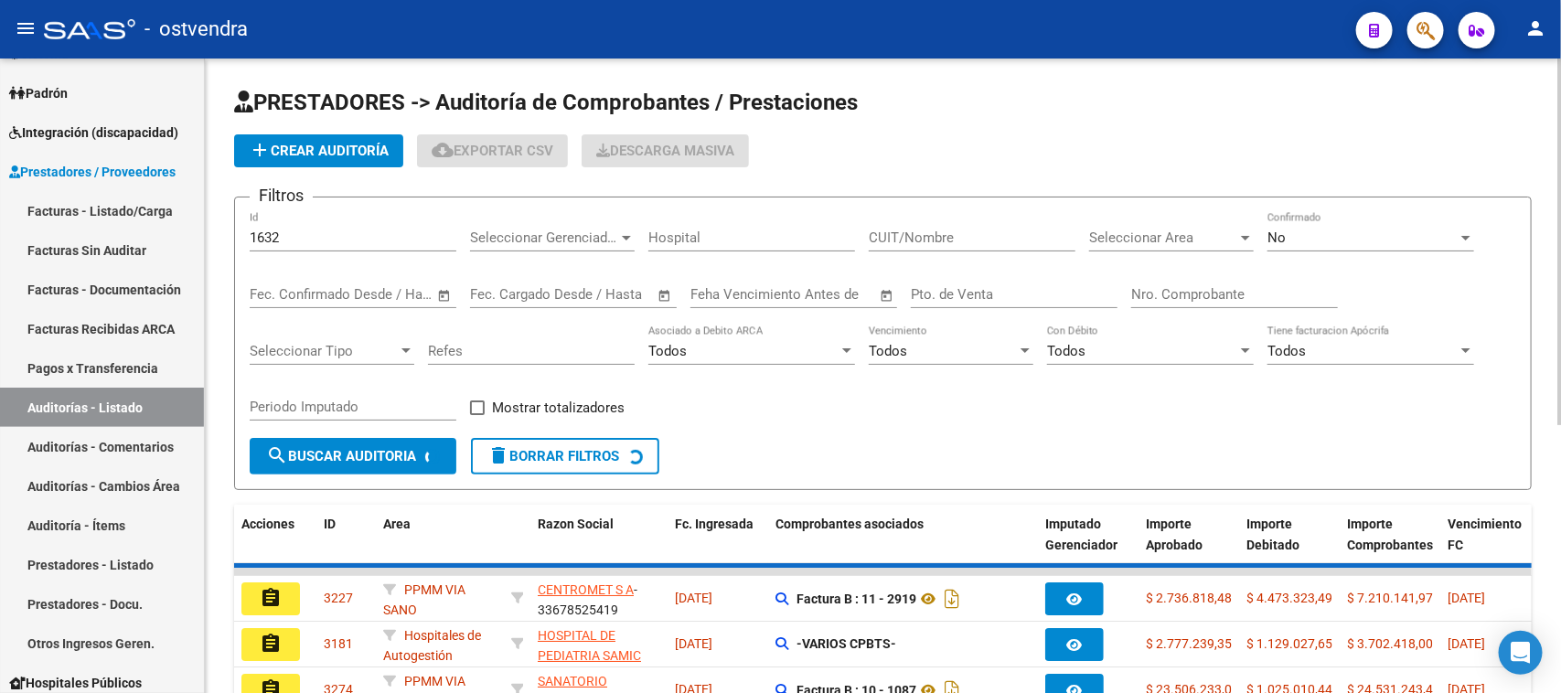
click at [892, 372] on div "Todos Vencimiento" at bounding box center [951, 354] width 165 height 57
click at [98, 449] on link "Auditorías - Comentarios" at bounding box center [102, 446] width 204 height 39
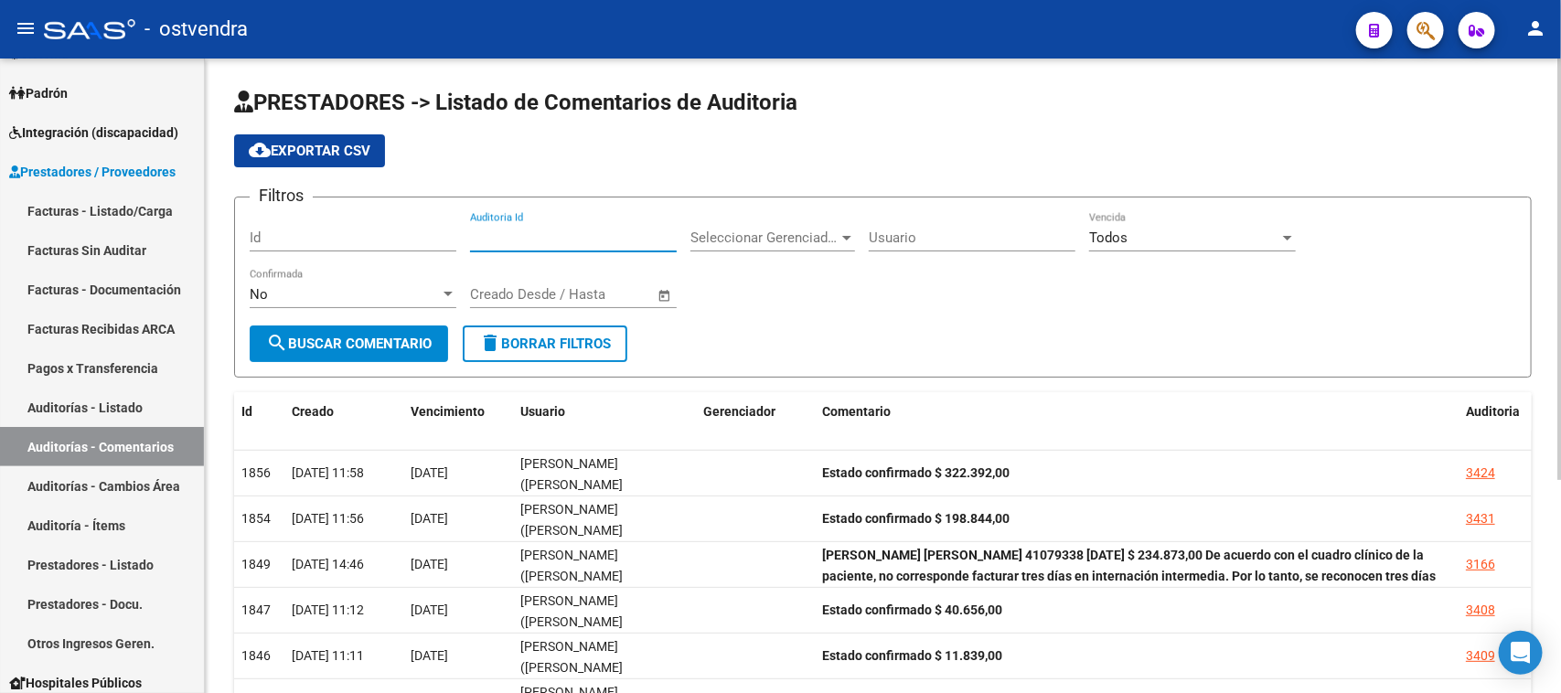
click at [533, 240] on input "Auditoria Id" at bounding box center [573, 238] width 207 height 16
paste input "1632"
type input "1632"
click at [395, 336] on span "search Buscar Comentario" at bounding box center [349, 344] width 166 height 16
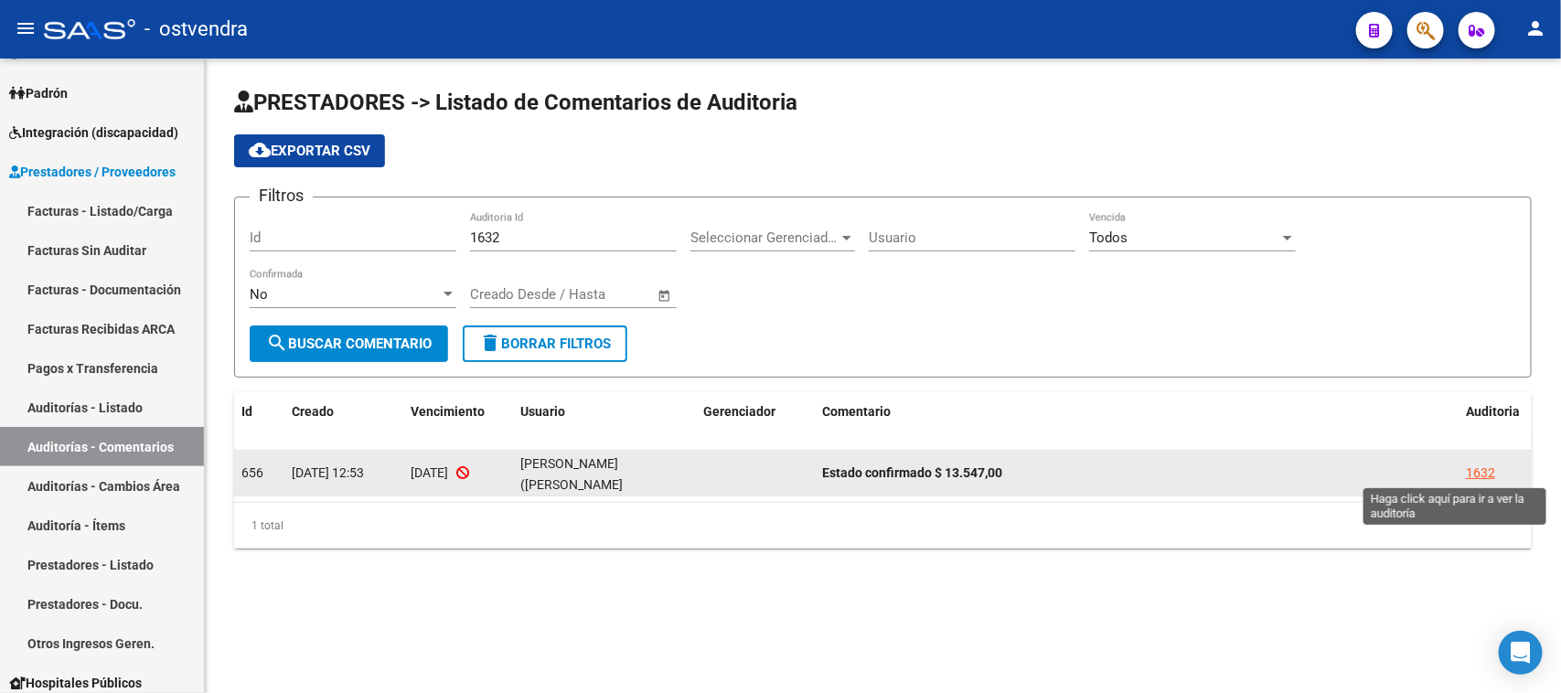
click at [1479, 471] on div "1632" at bounding box center [1480, 473] width 29 height 21
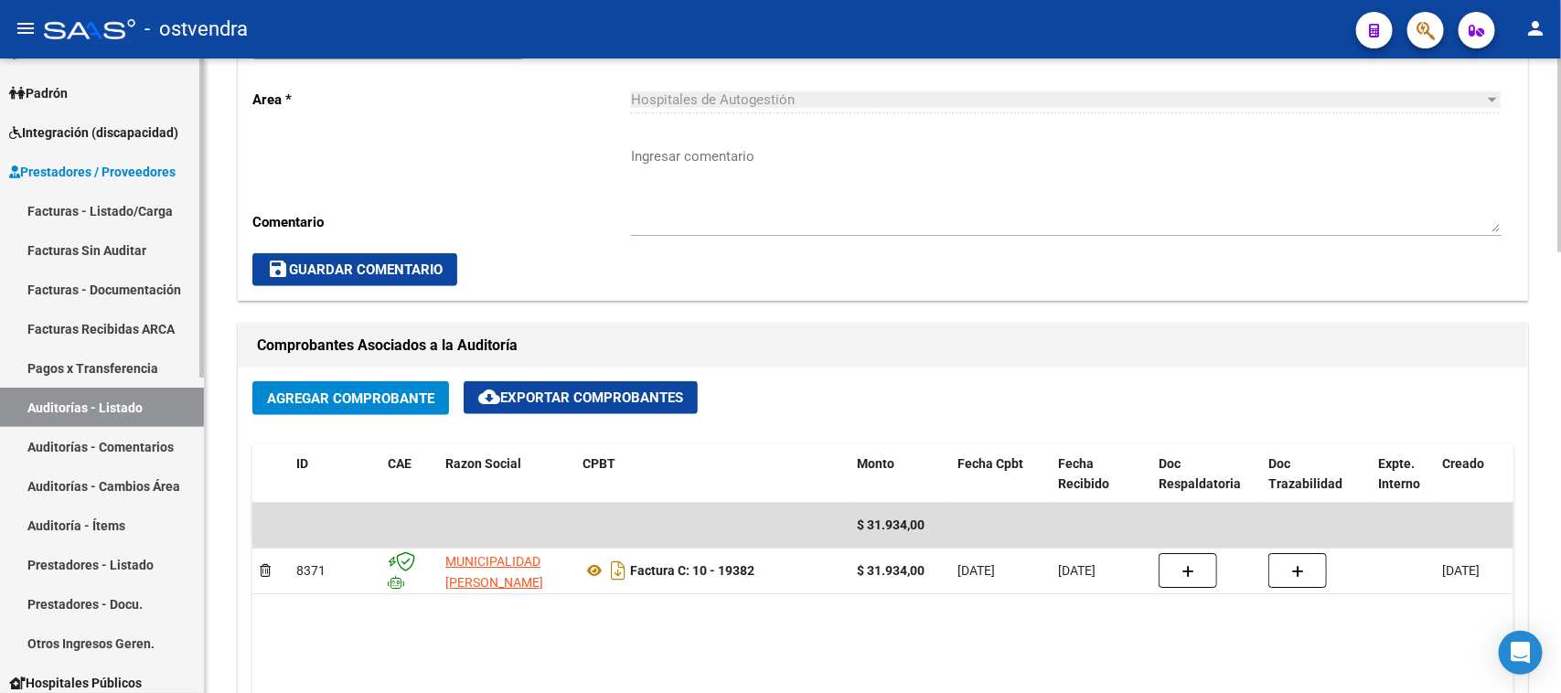
scroll to position [572, 0]
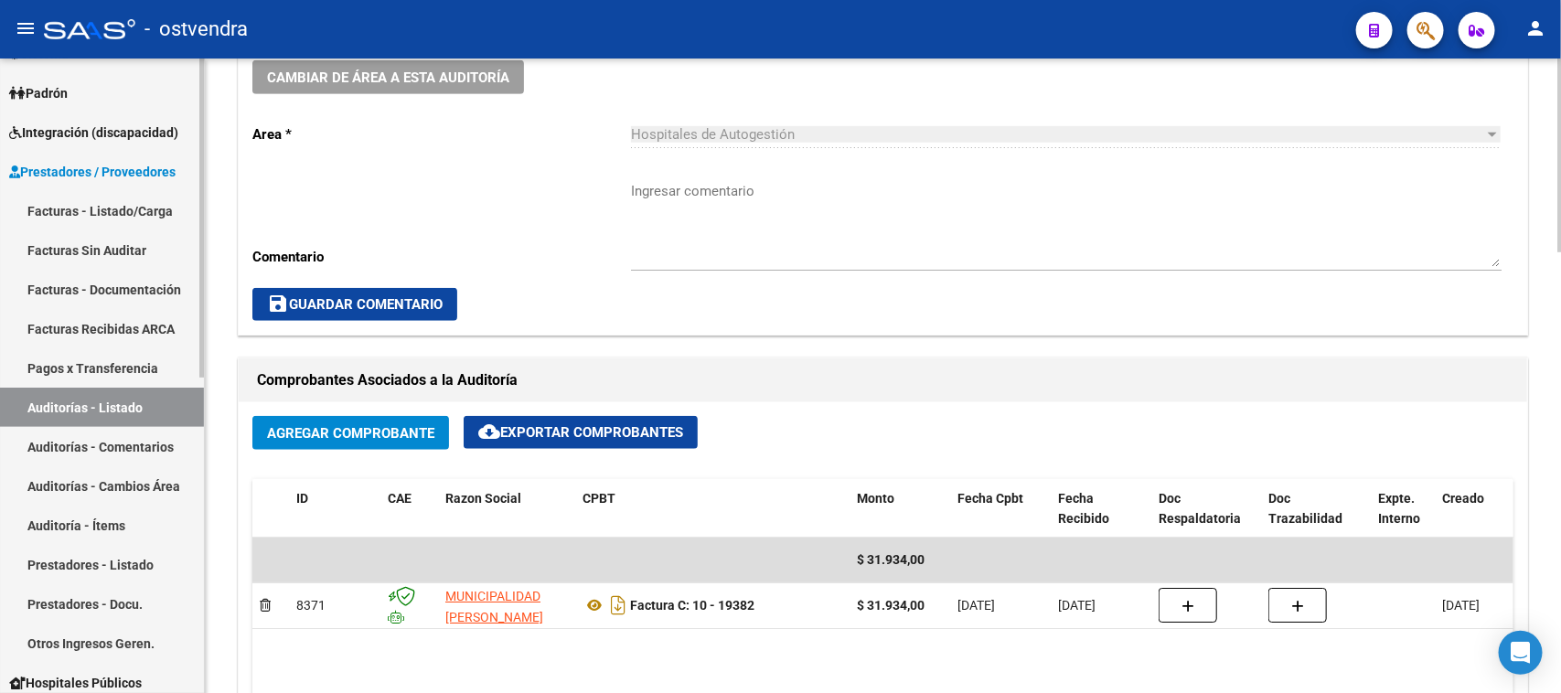
click at [131, 423] on link "Auditorías - Listado" at bounding box center [102, 407] width 204 height 39
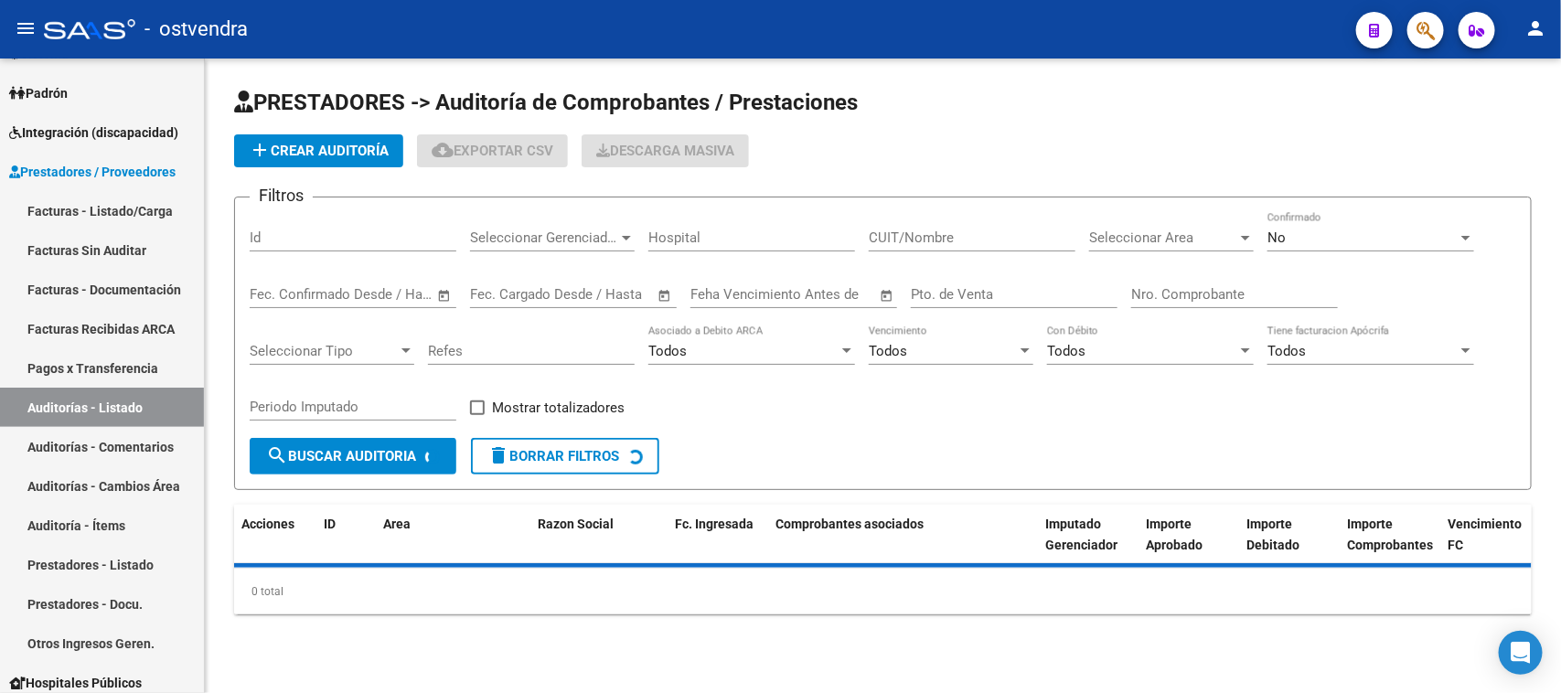
click at [402, 234] on input "Id" at bounding box center [353, 238] width 207 height 16
paste input "1643"
type input "1643"
click at [368, 458] on span "search Buscar Auditoria" at bounding box center [341, 456] width 150 height 16
click at [306, 613] on div "PRESTADORES -> Auditoría de Comprobantes / Prestaciones add Crear Auditoría clo…" at bounding box center [883, 366] width 1356 height 615
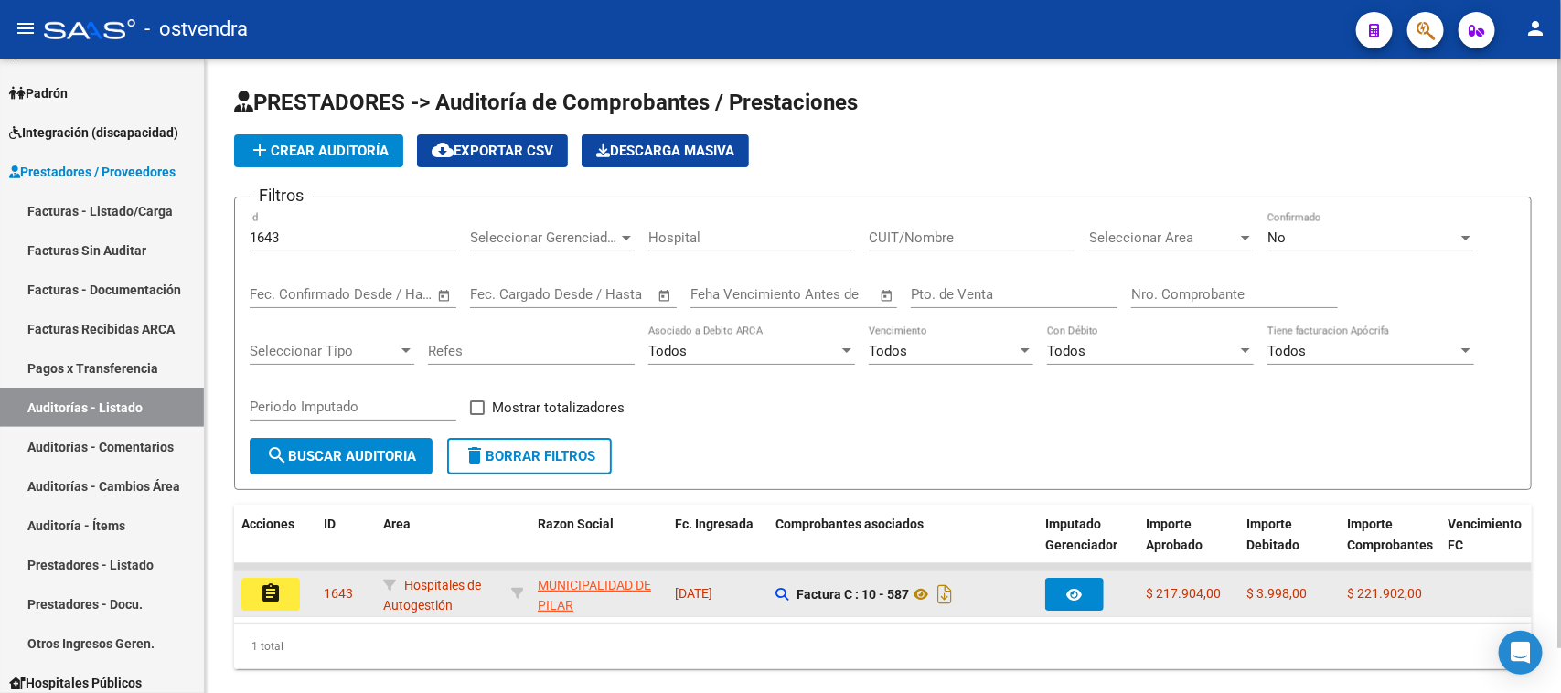
click at [273, 590] on mat-icon "assignment" at bounding box center [271, 594] width 22 height 22
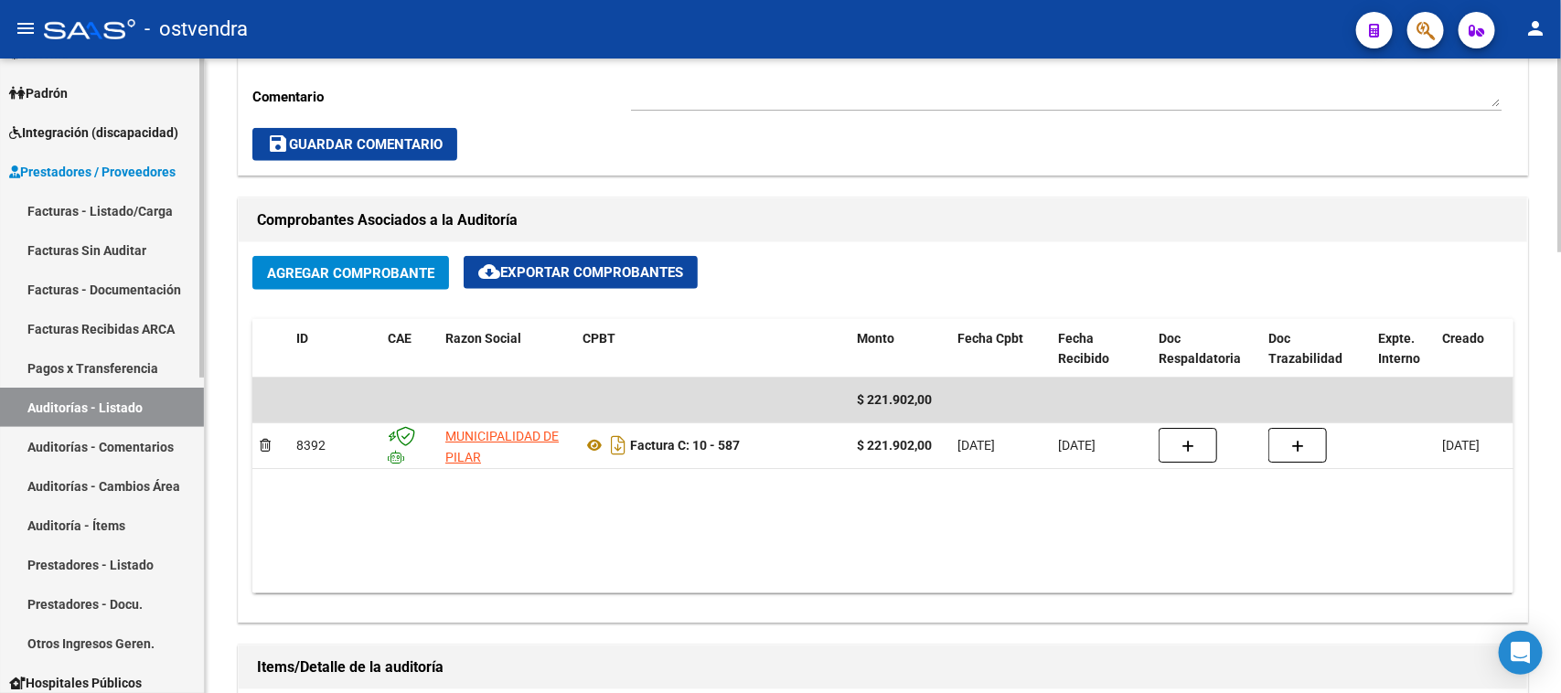
scroll to position [686, 0]
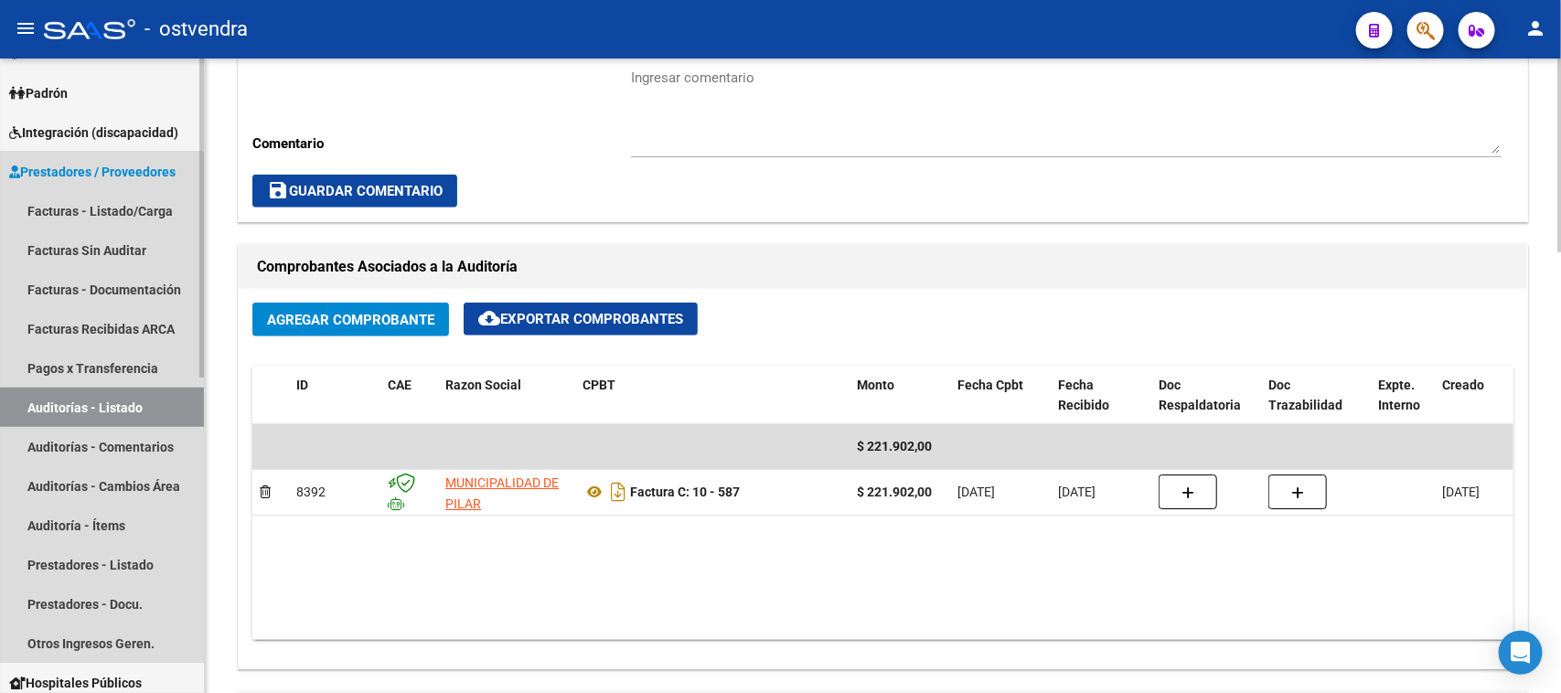
click at [89, 417] on link "Auditorías - Listado" at bounding box center [102, 407] width 204 height 39
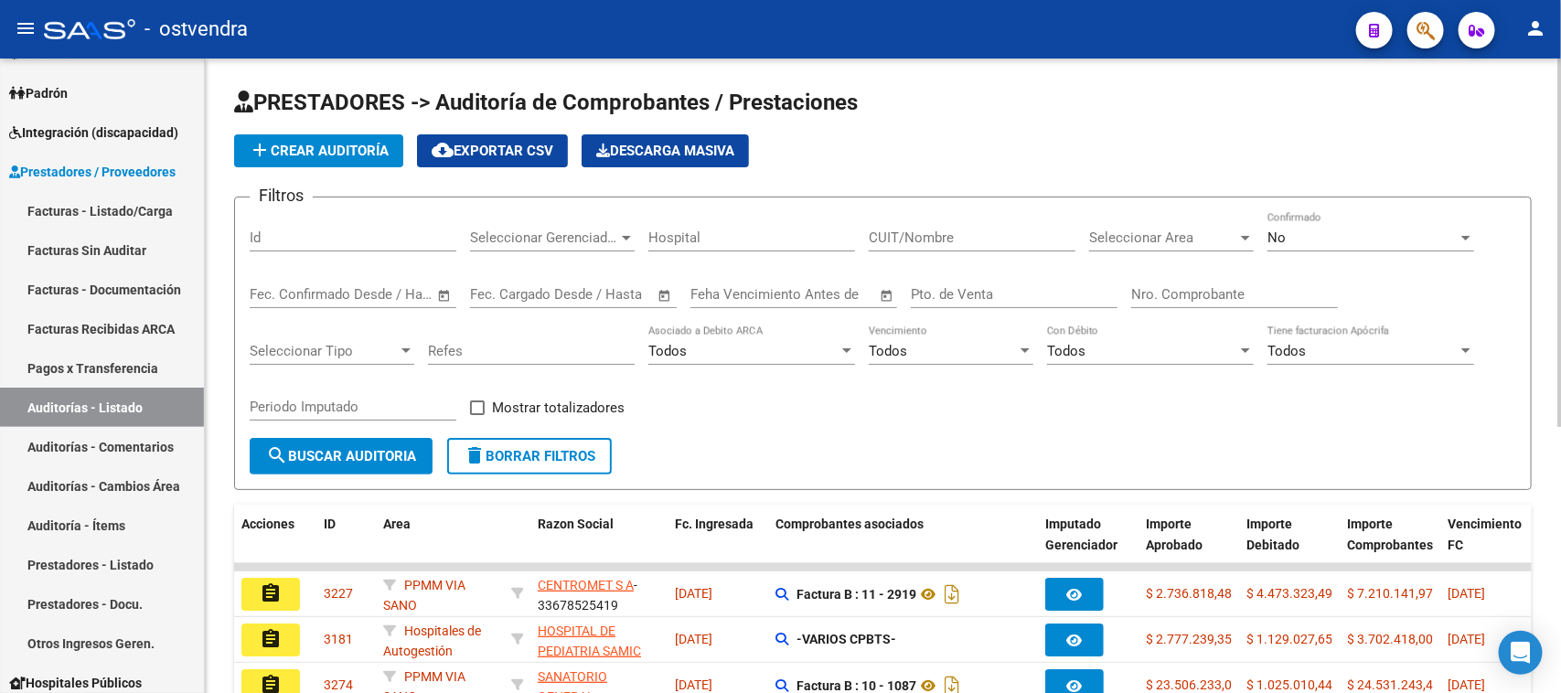
click at [348, 231] on input "Id" at bounding box center [353, 238] width 207 height 16
paste input "1649"
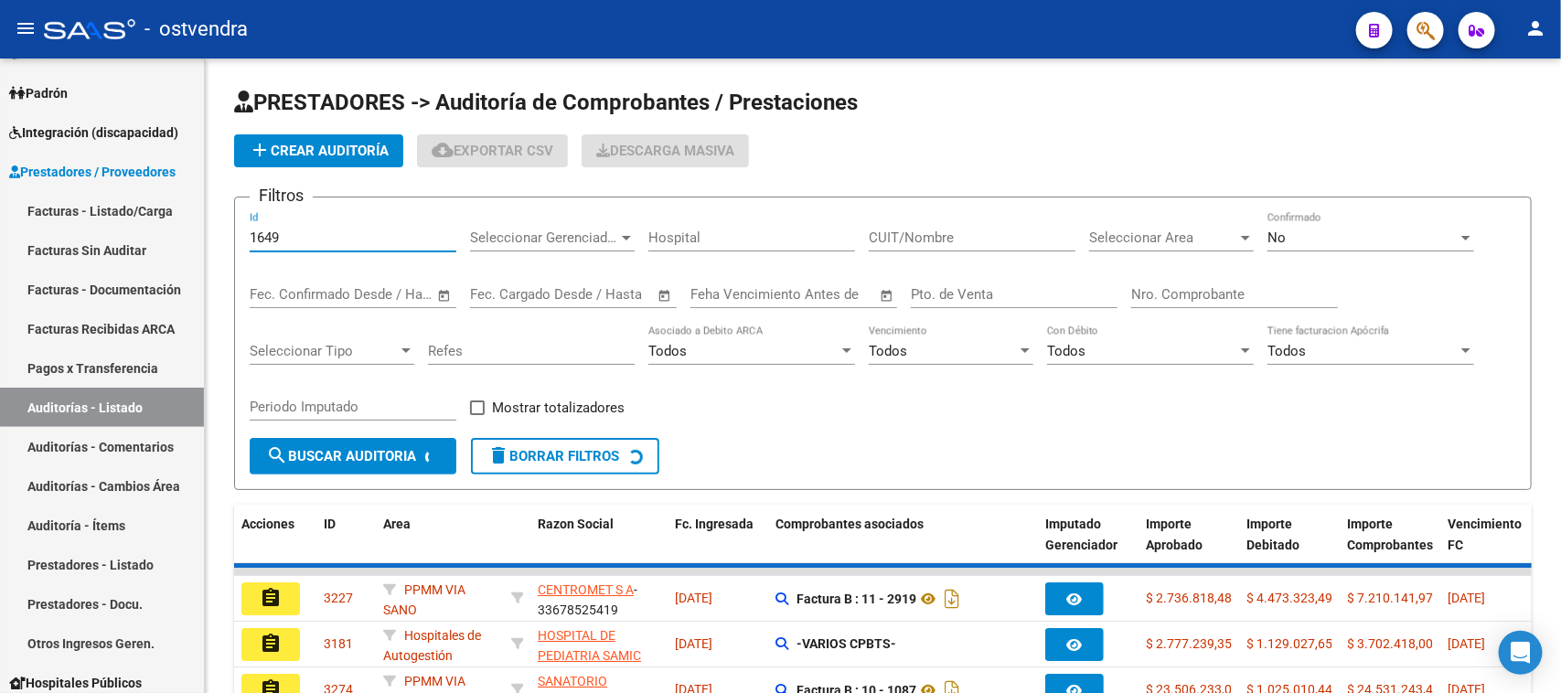
type input "1649"
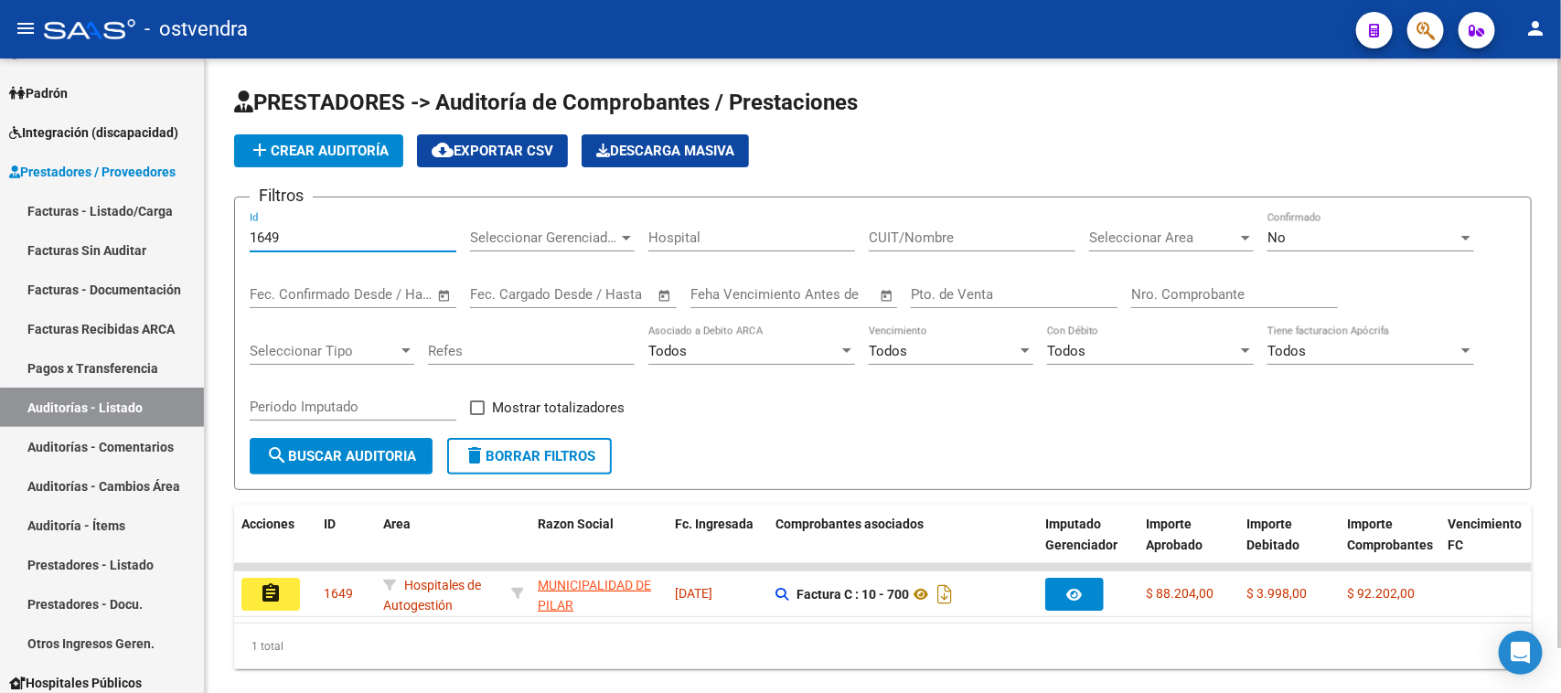
click at [1084, 440] on form "Filtros 1649 Id Seleccionar Gerenciador Seleccionar Gerenciador Hospital CUIT/N…" at bounding box center [883, 344] width 1298 height 294
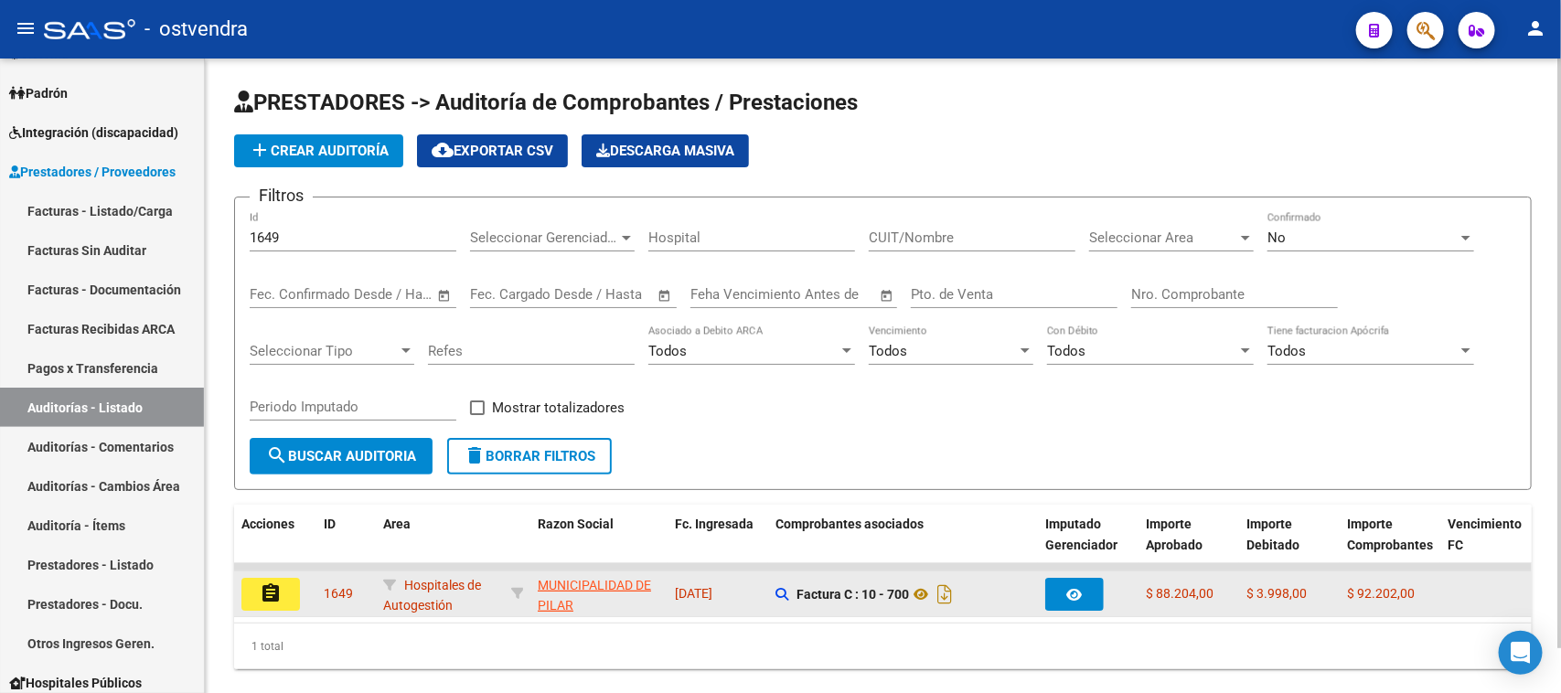
click at [288, 581] on button "assignment" at bounding box center [270, 594] width 59 height 33
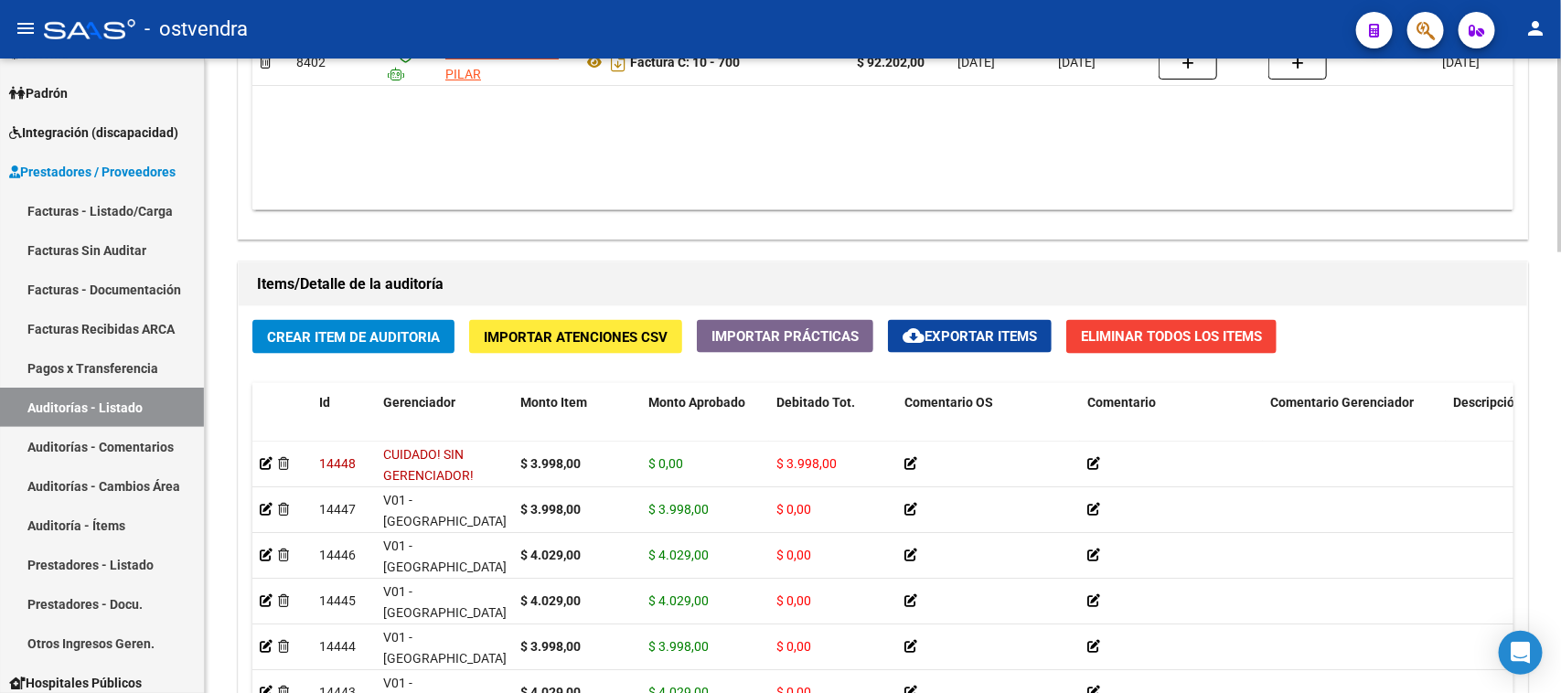
scroll to position [1143, 0]
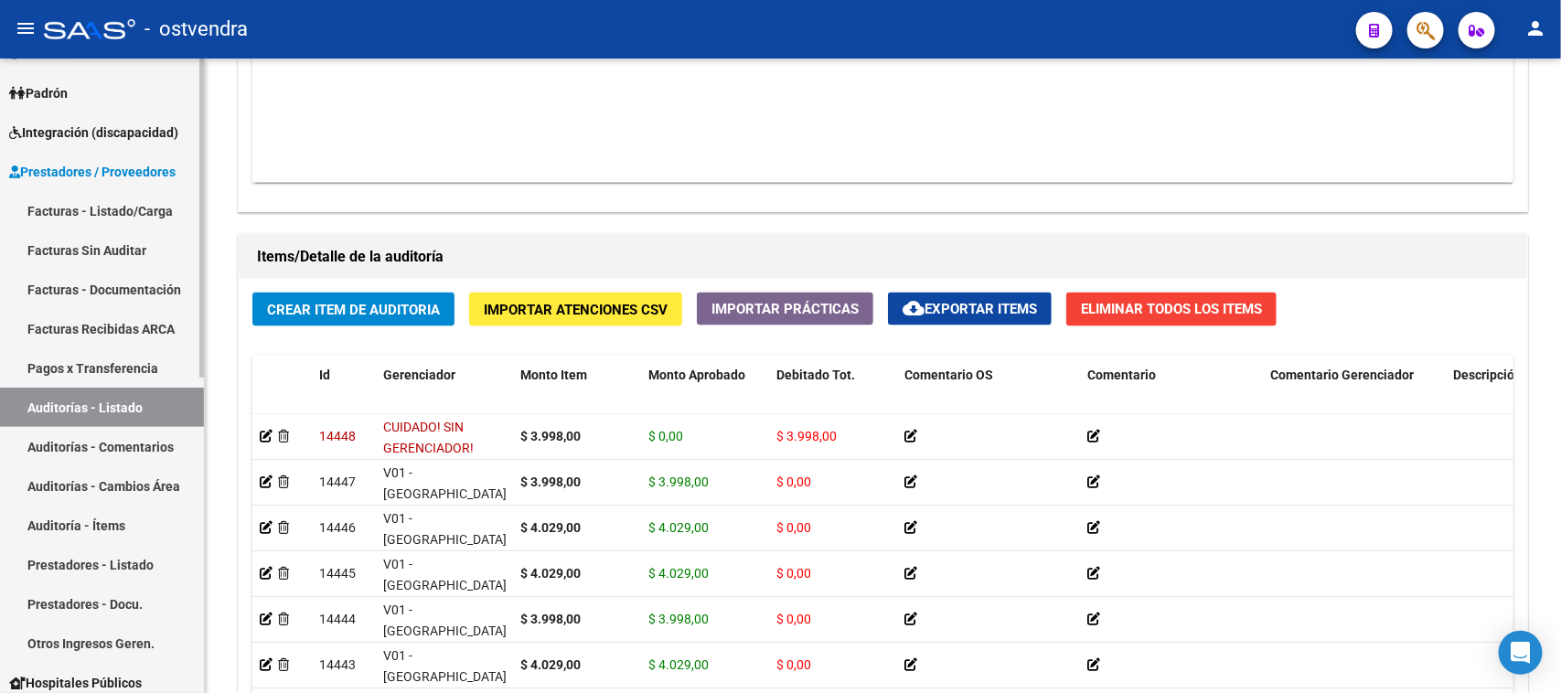
click at [126, 404] on link "Auditorías - Listado" at bounding box center [102, 407] width 204 height 39
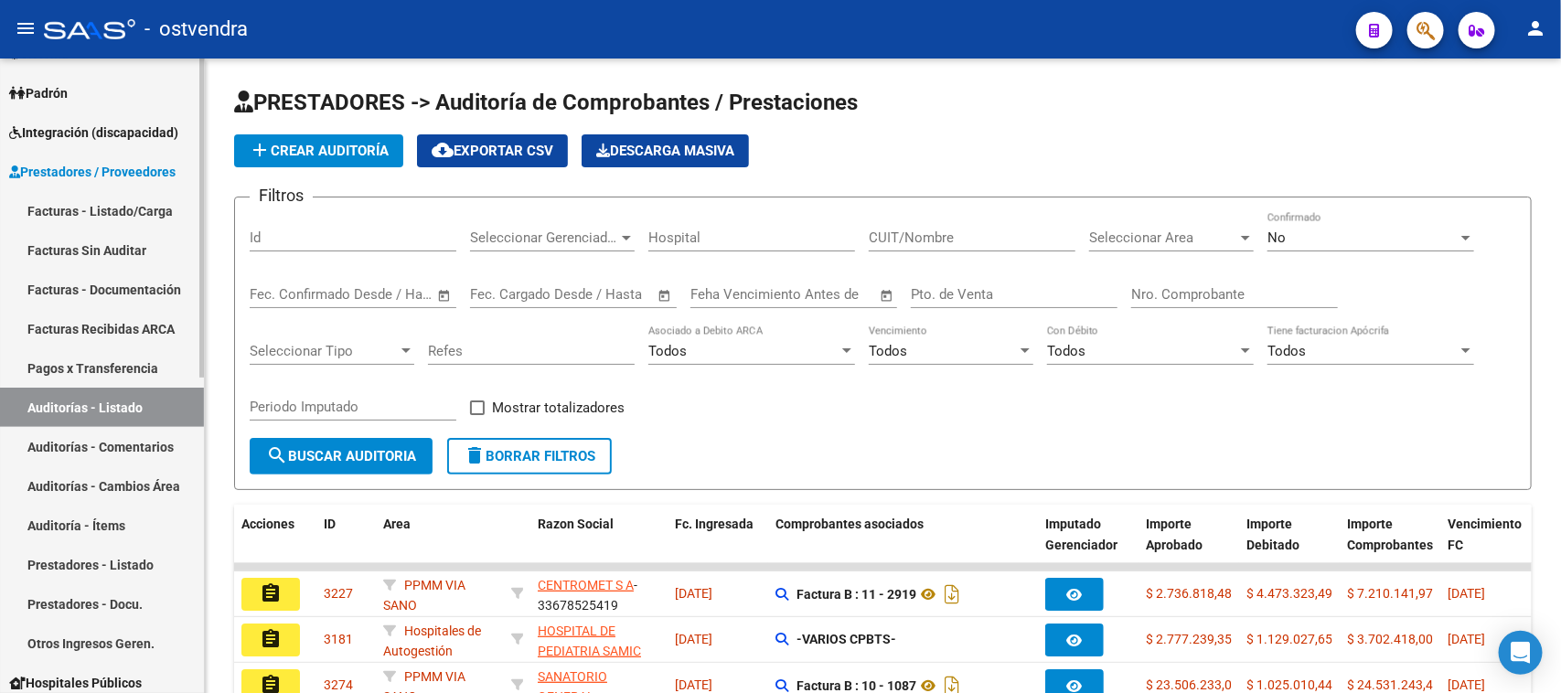
click at [125, 440] on link "Auditorías - Comentarios" at bounding box center [102, 446] width 204 height 39
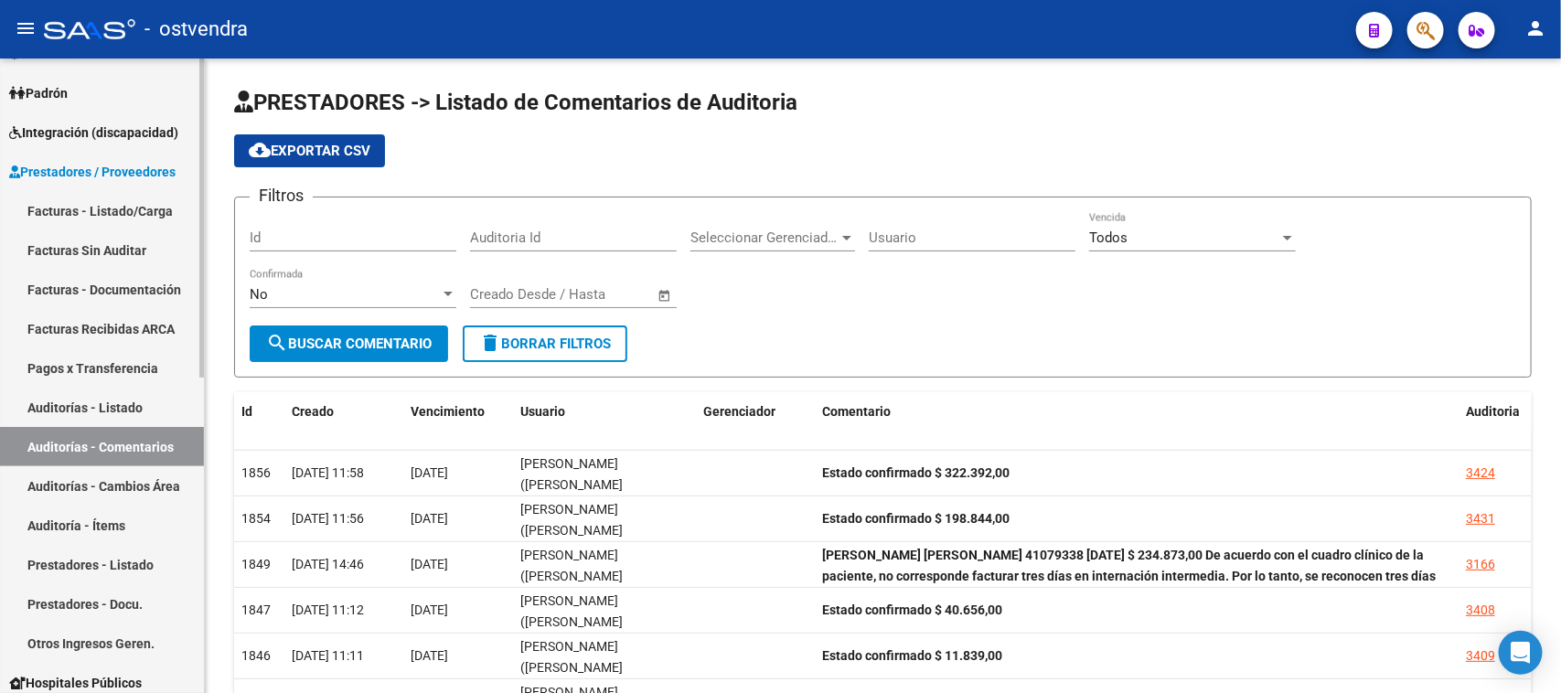
click at [123, 405] on link "Auditorías - Listado" at bounding box center [102, 407] width 204 height 39
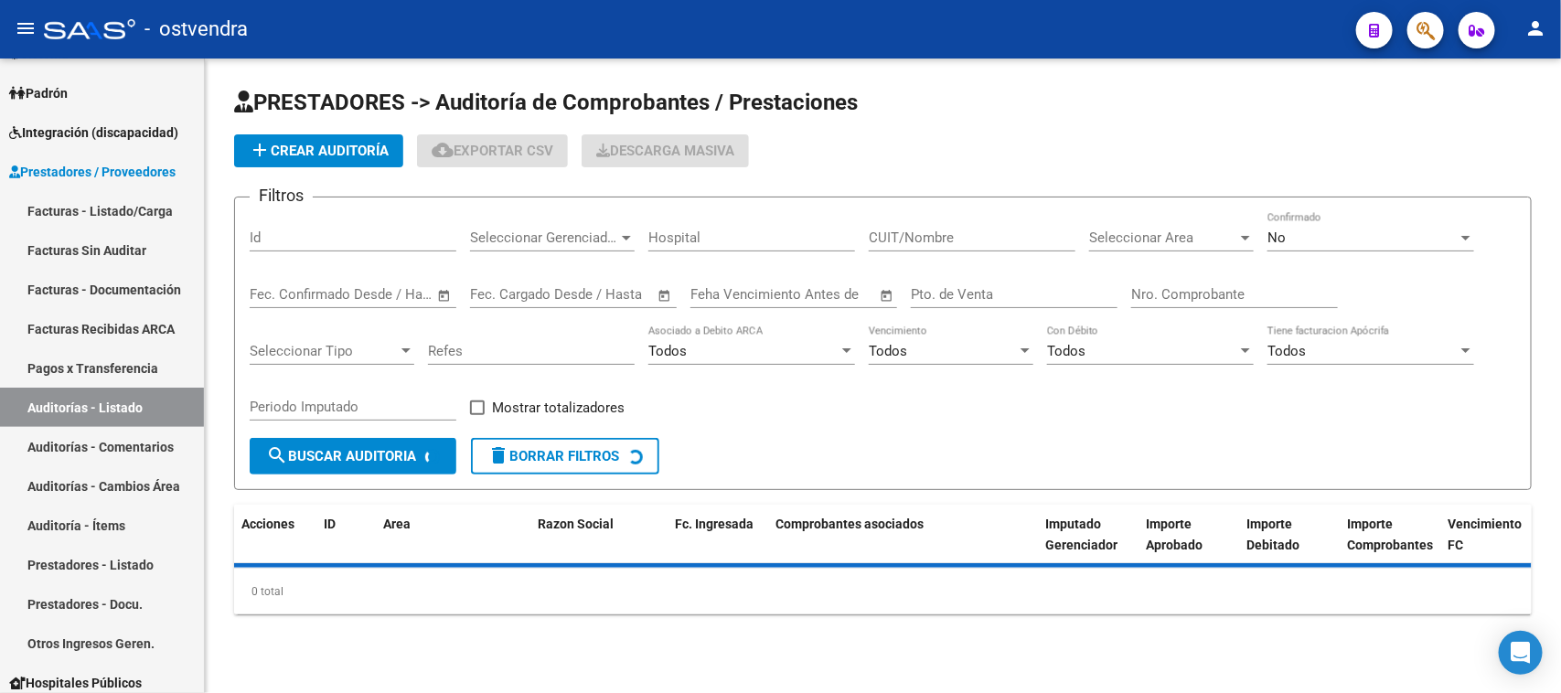
click at [403, 225] on div "Id" at bounding box center [353, 231] width 207 height 39
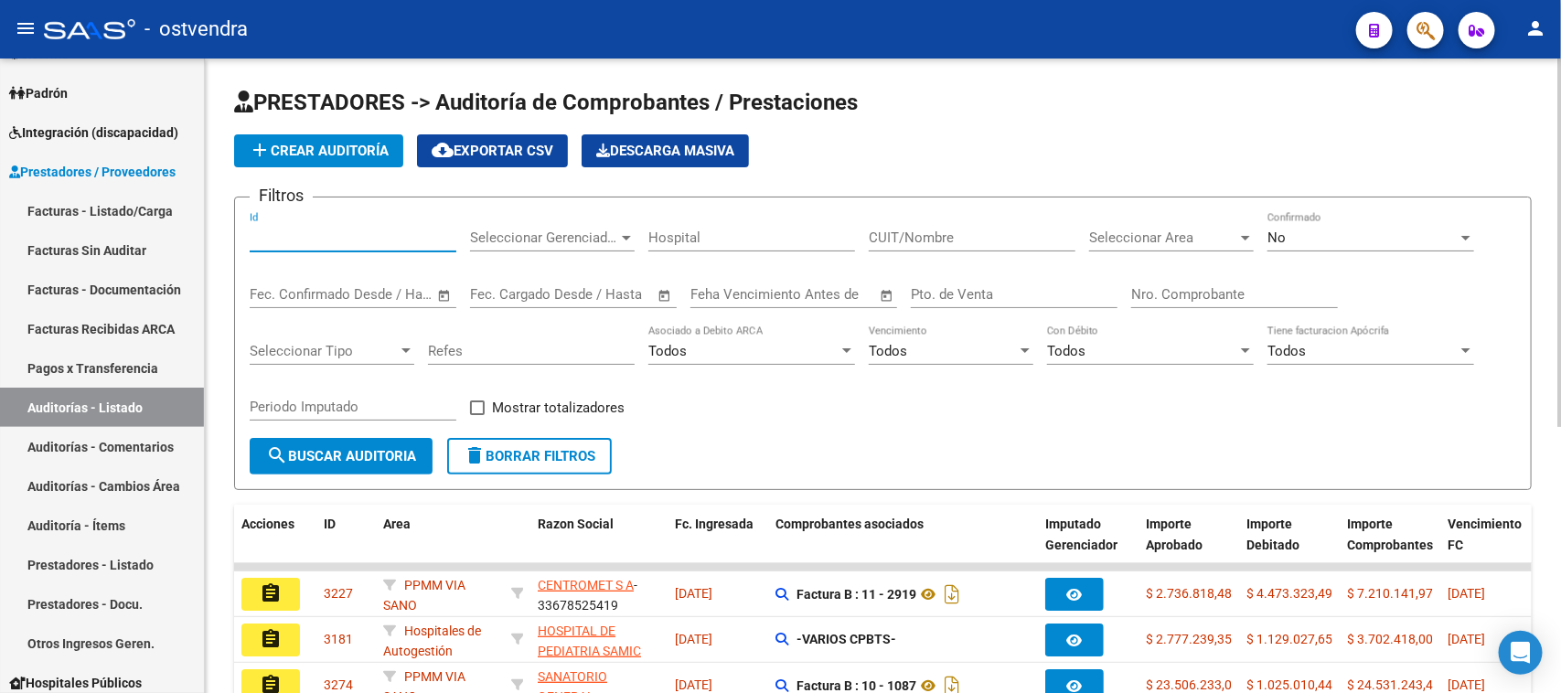
paste input "1640"
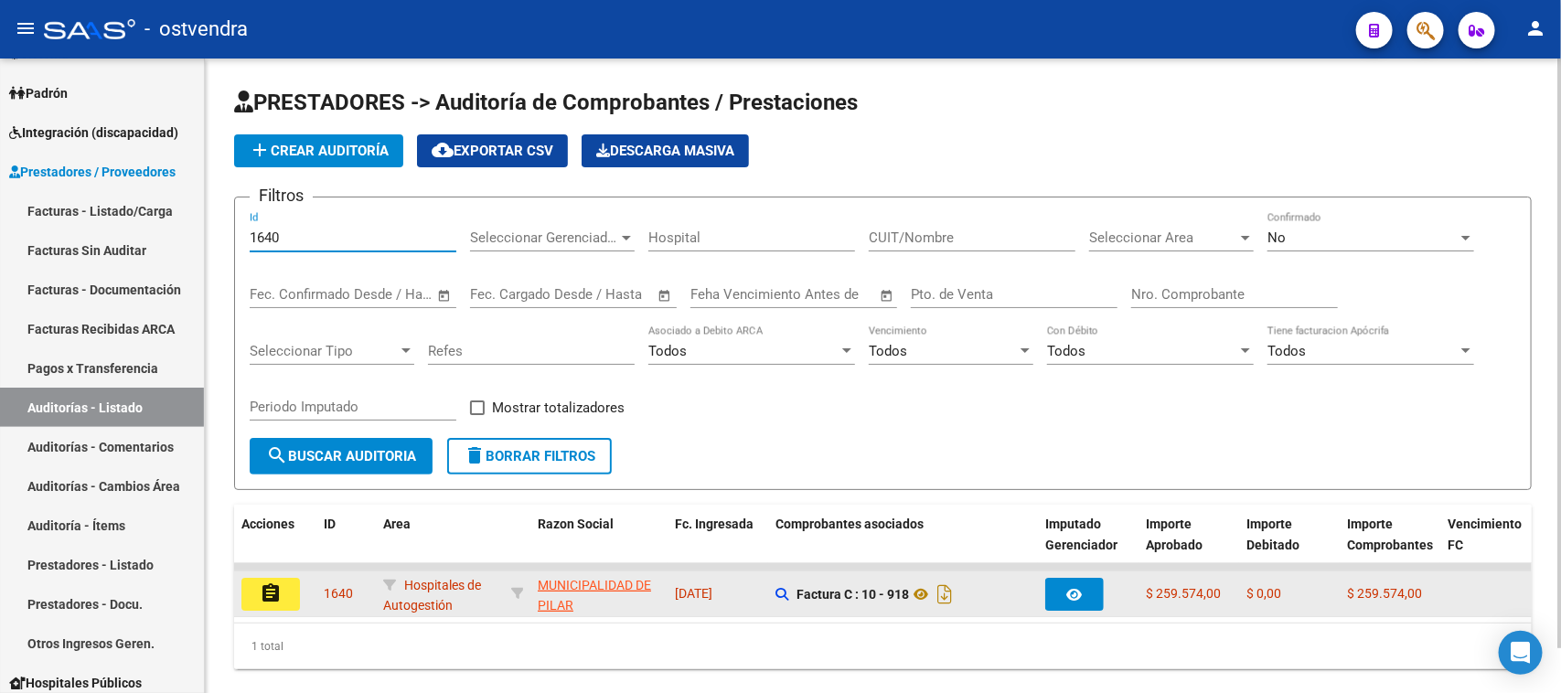
type input "1640"
click at [277, 594] on mat-icon "assignment" at bounding box center [271, 594] width 22 height 22
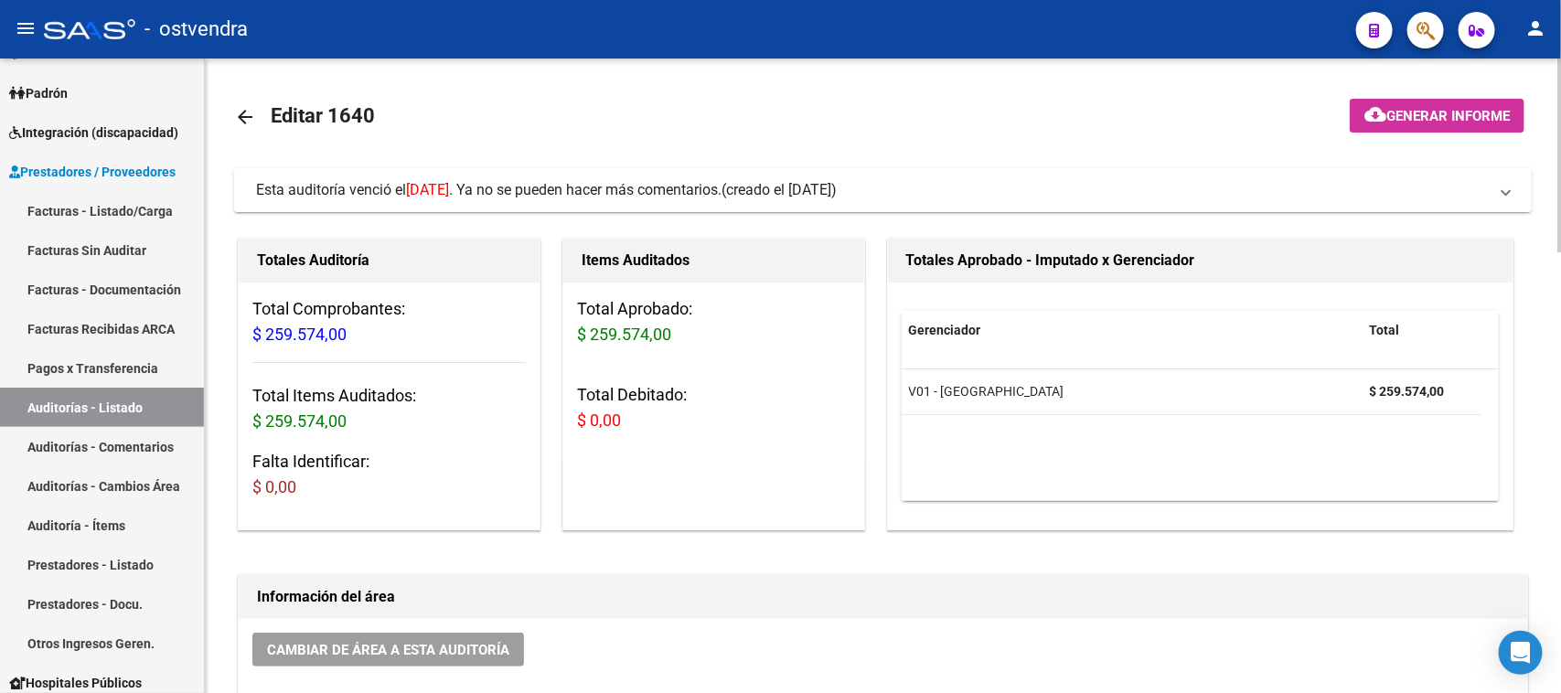
click at [722, 192] on span "Esta auditoría venció el [DATE] . Ya no se pueden hacer más comentarios." at bounding box center [489, 189] width 466 height 17
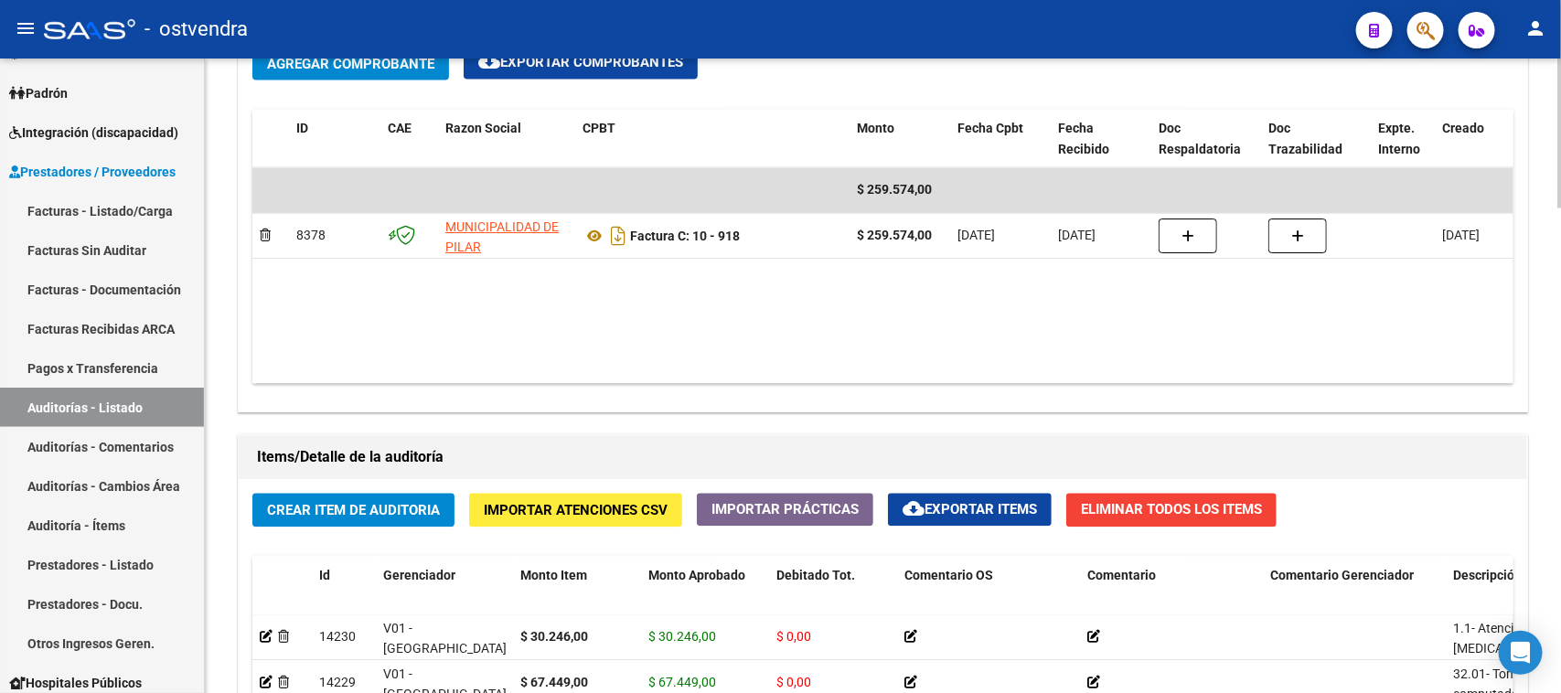
scroll to position [1600, 0]
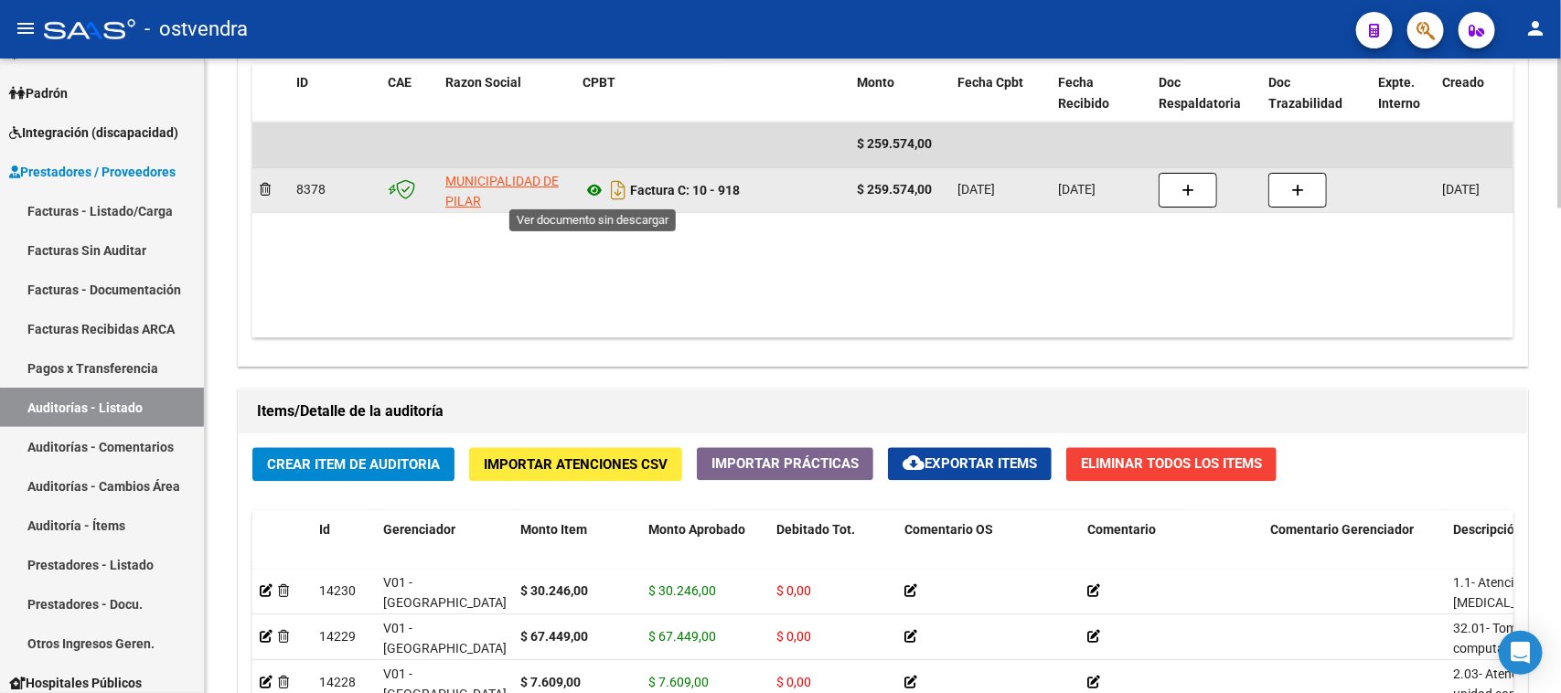
click at [604, 193] on icon at bounding box center [595, 191] width 24 height 22
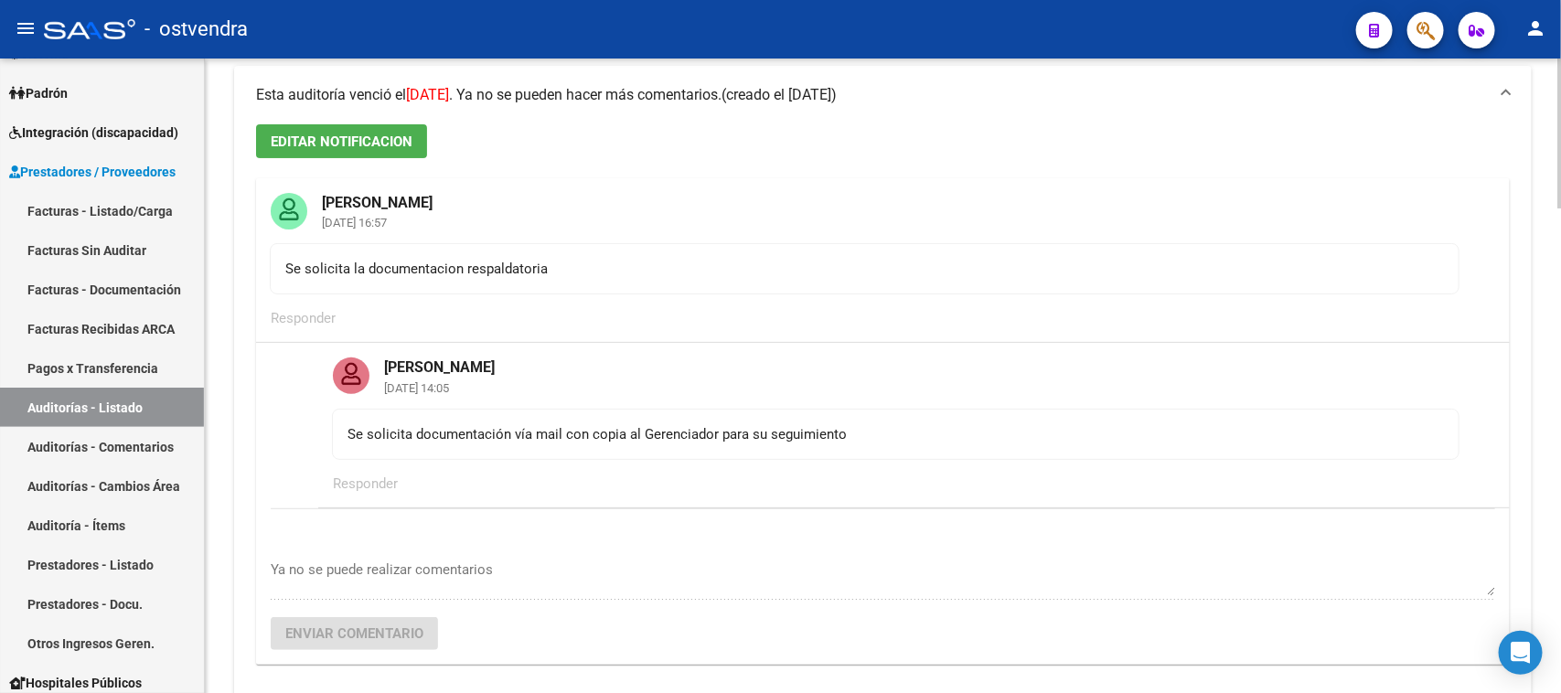
scroll to position [5, 0]
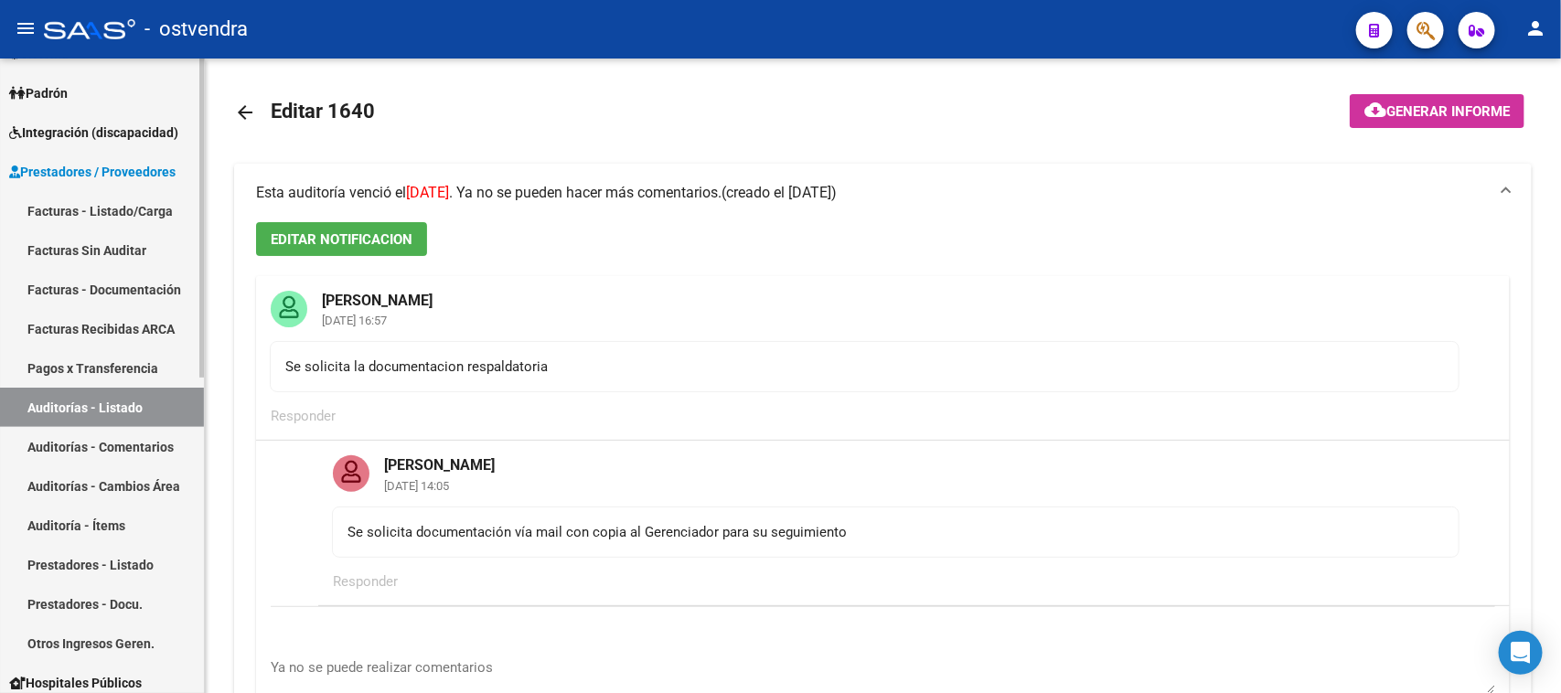
click at [120, 399] on link "Auditorías - Listado" at bounding box center [102, 407] width 204 height 39
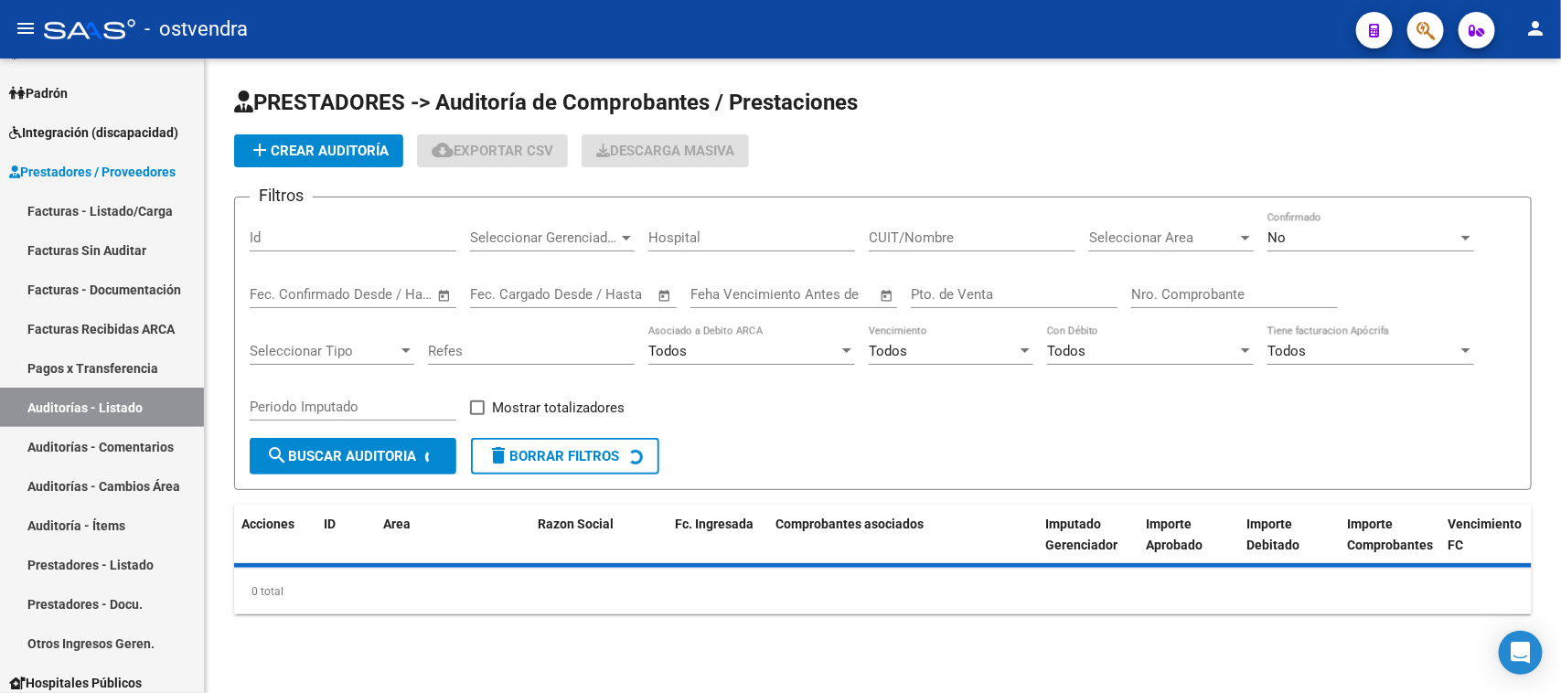
click at [381, 240] on input "Id" at bounding box center [353, 238] width 207 height 16
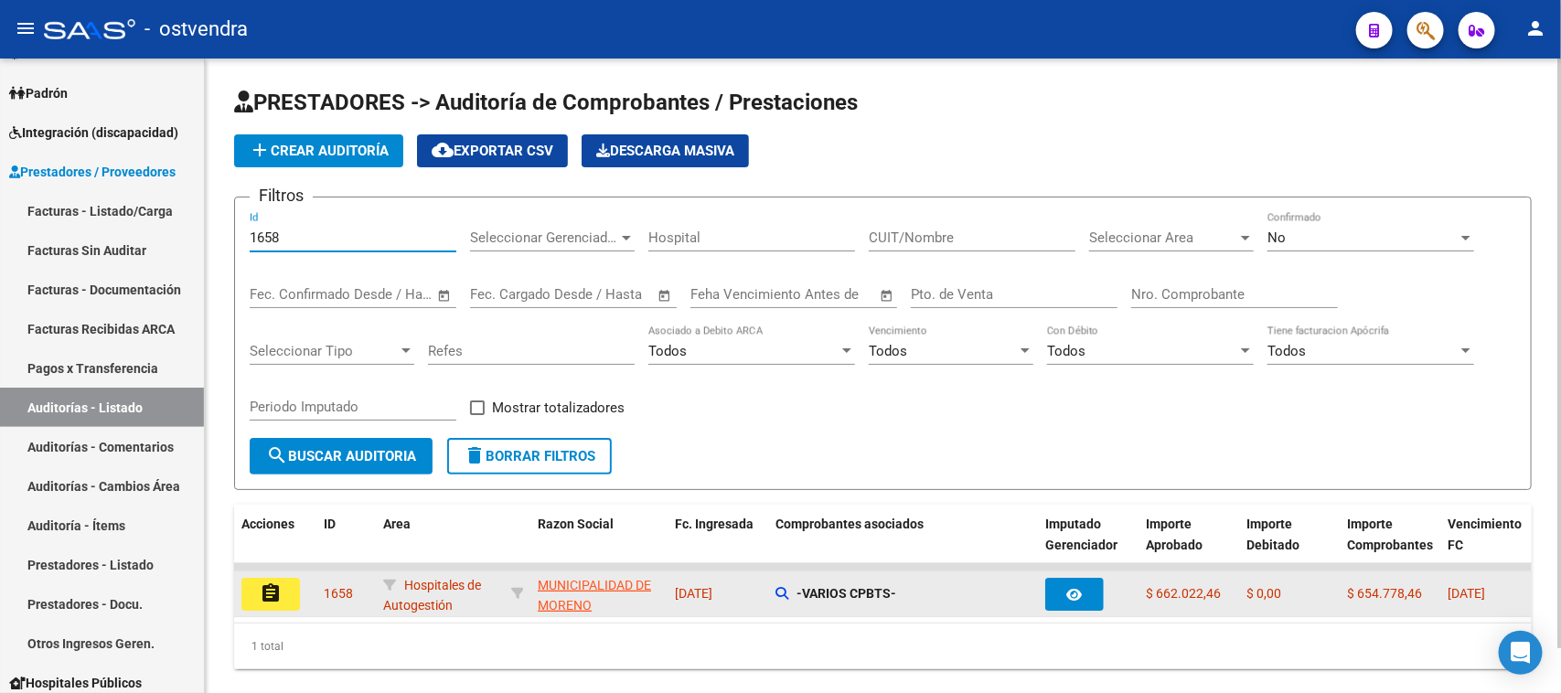
type input "1658"
click at [280, 583] on mat-icon "assignment" at bounding box center [271, 594] width 22 height 22
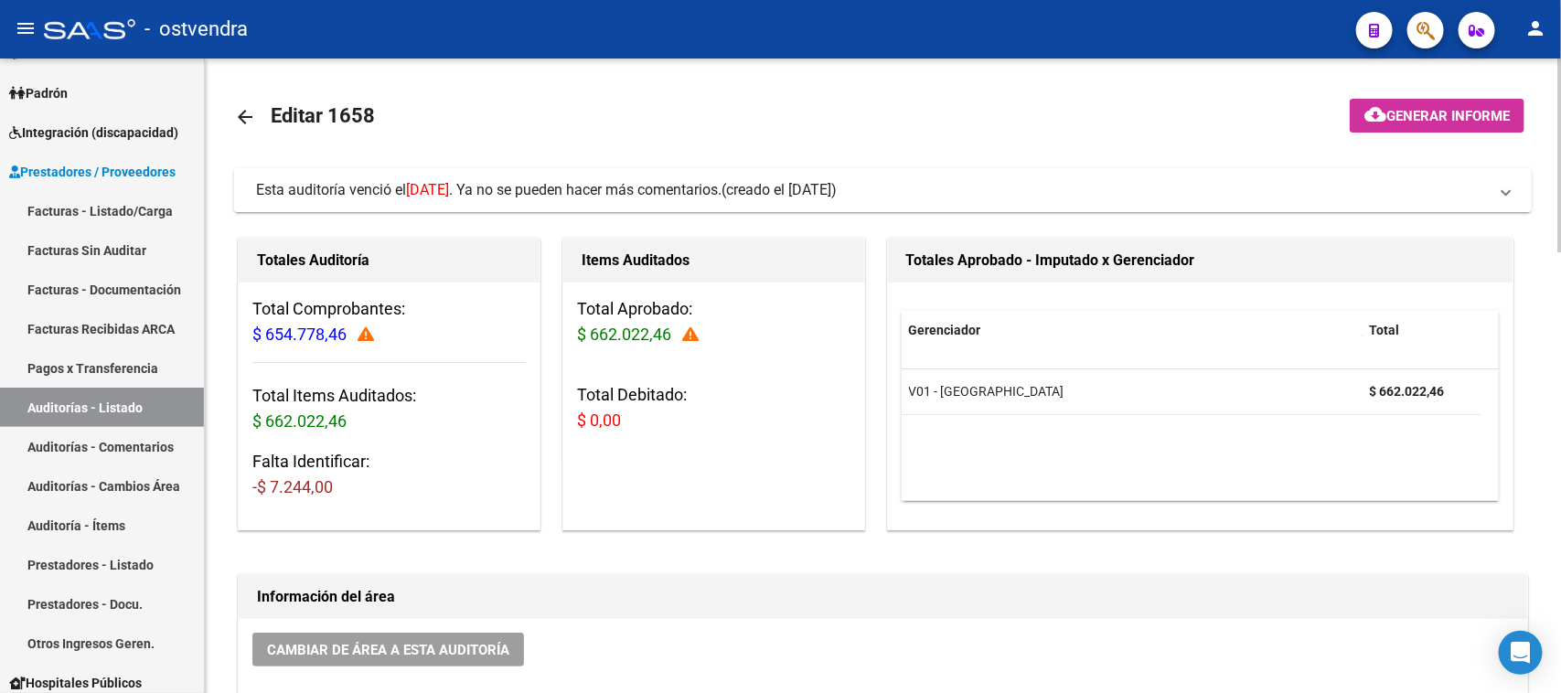
click at [684, 188] on span "Esta auditoría venció el [DATE] . Ya no se pueden hacer más comentarios." at bounding box center [489, 189] width 466 height 17
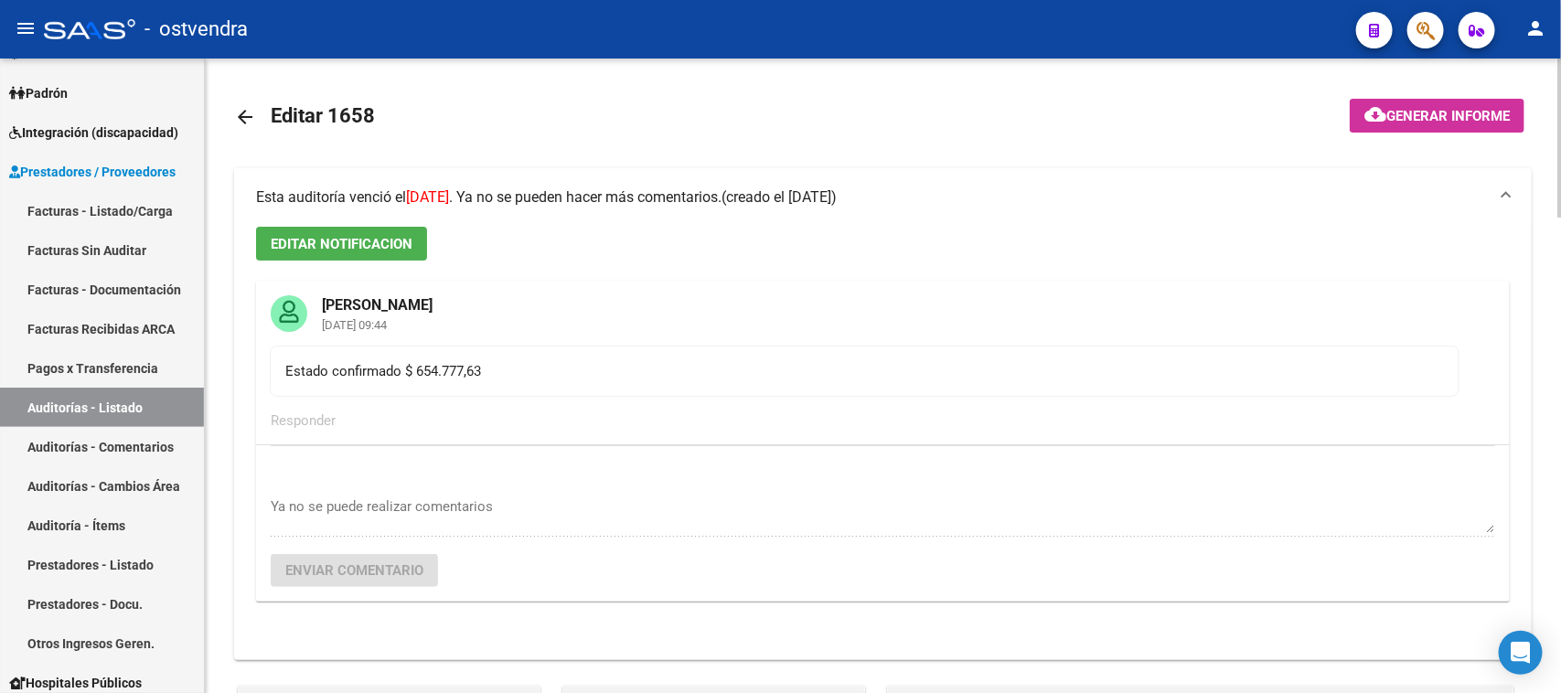
click at [682, 193] on span "Esta auditoría venció el [DATE] . Ya no se pueden hacer más comentarios." at bounding box center [489, 196] width 466 height 17
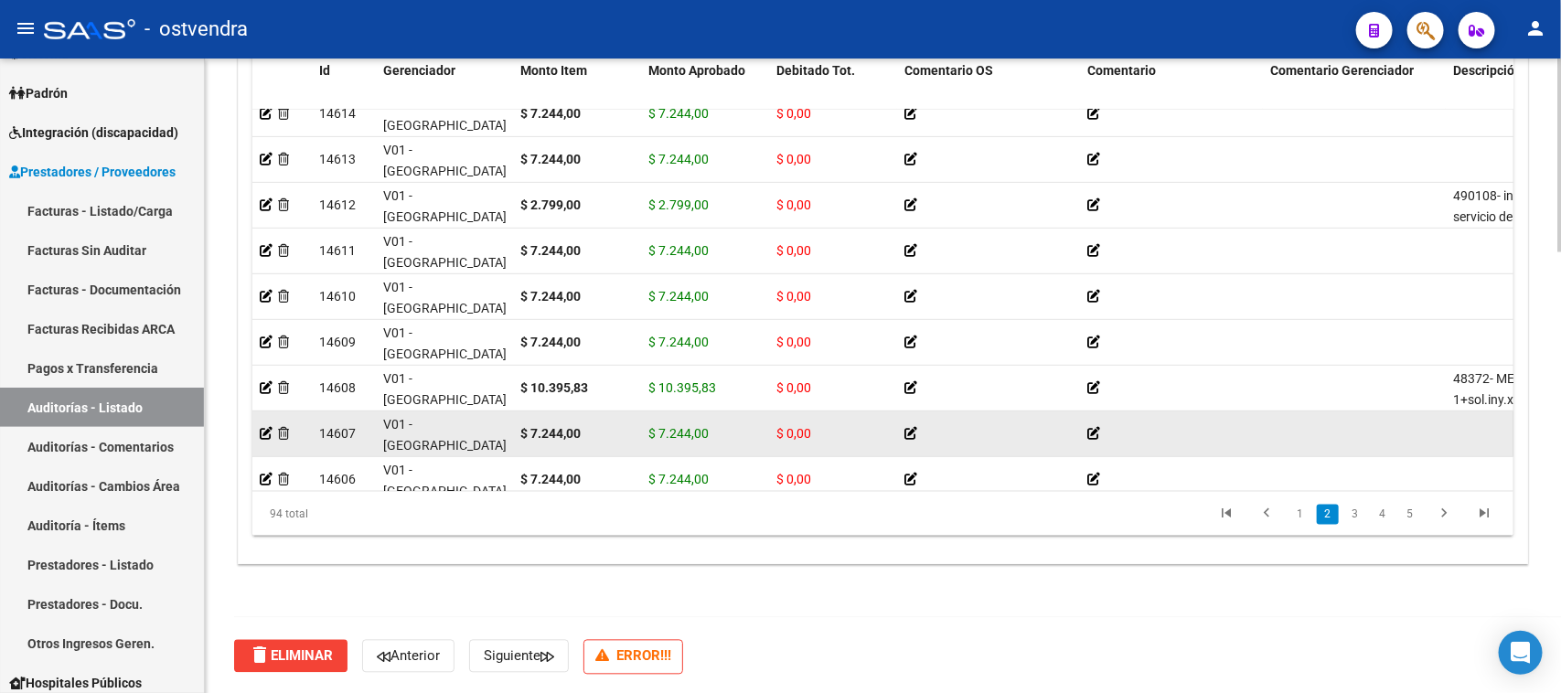
scroll to position [572, 0]
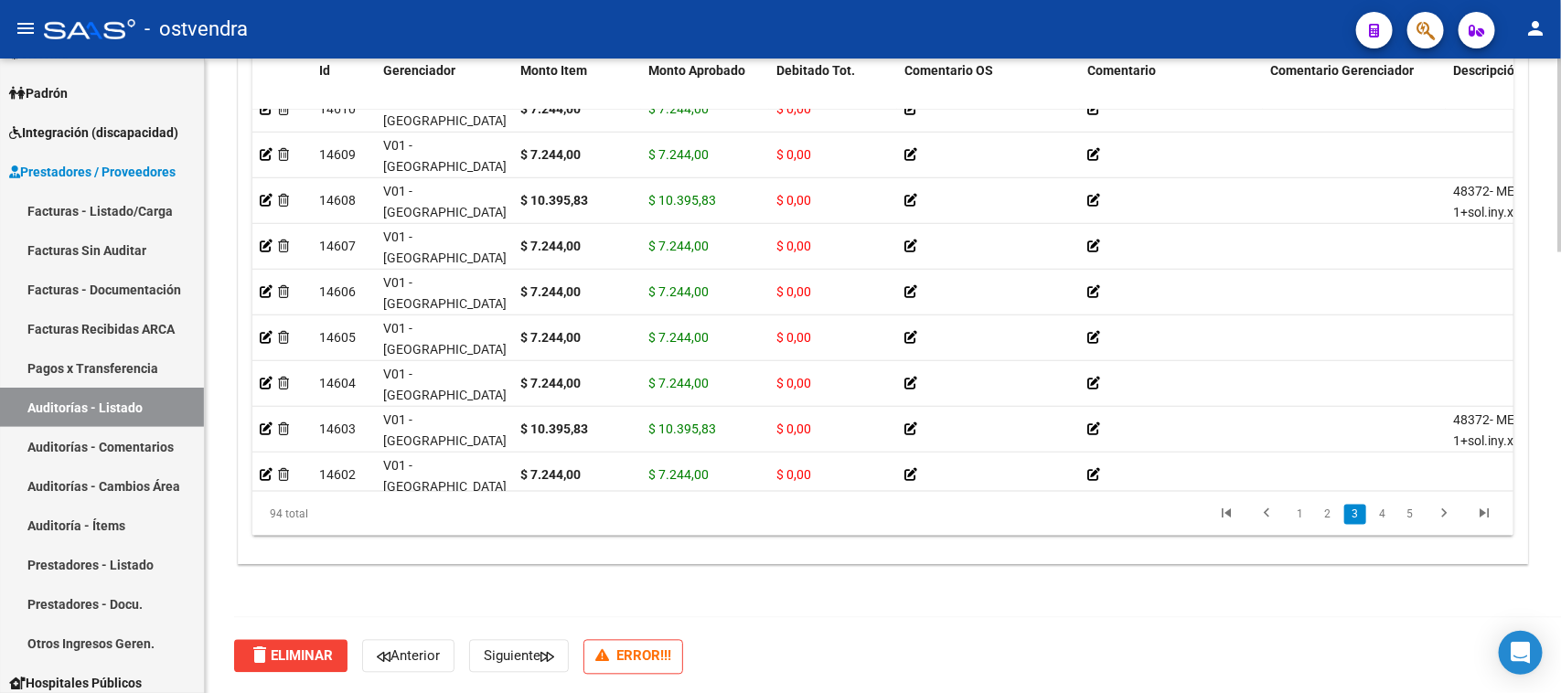
click at [967, 561] on div "Crear Item de Auditoria Importar Atenciones CSV Importar Prácticas cloud_downlo…" at bounding box center [883, 269] width 1289 height 591
